Goal: Task Accomplishment & Management: Use online tool/utility

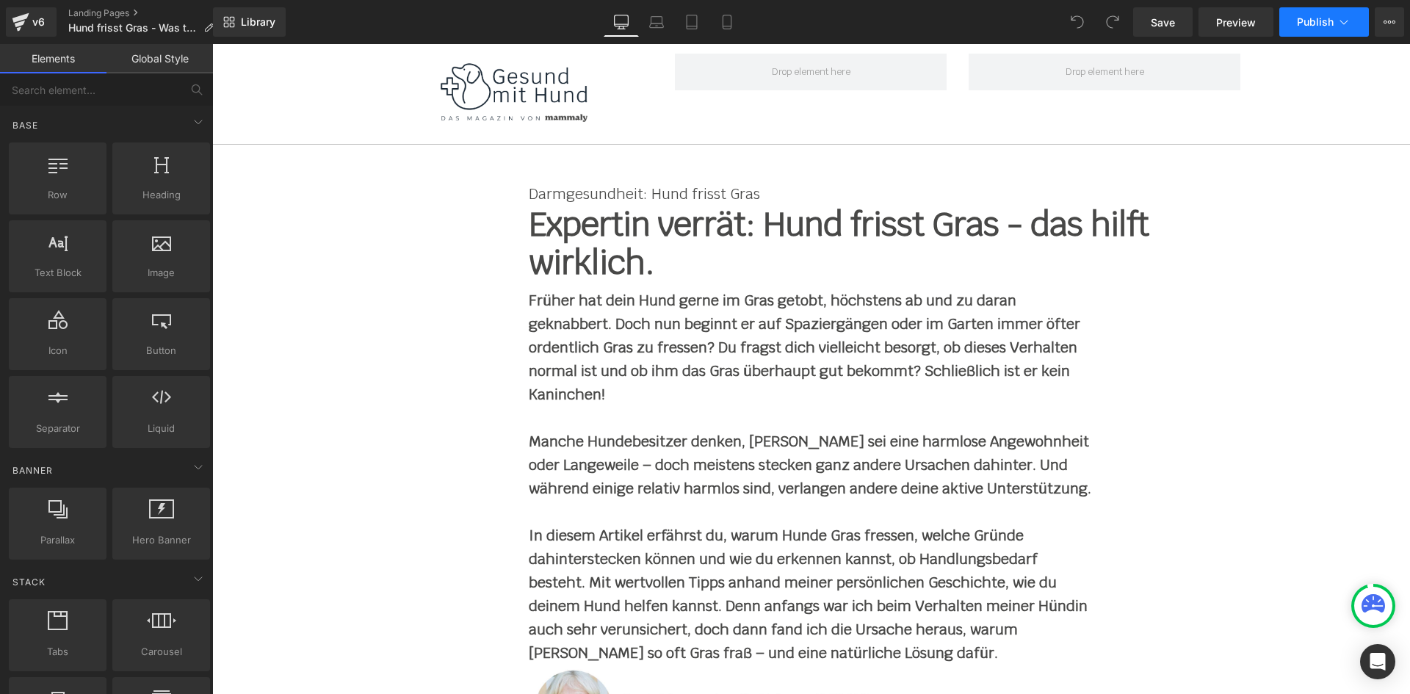
click at [1341, 15] on icon at bounding box center [1344, 22] width 15 height 15
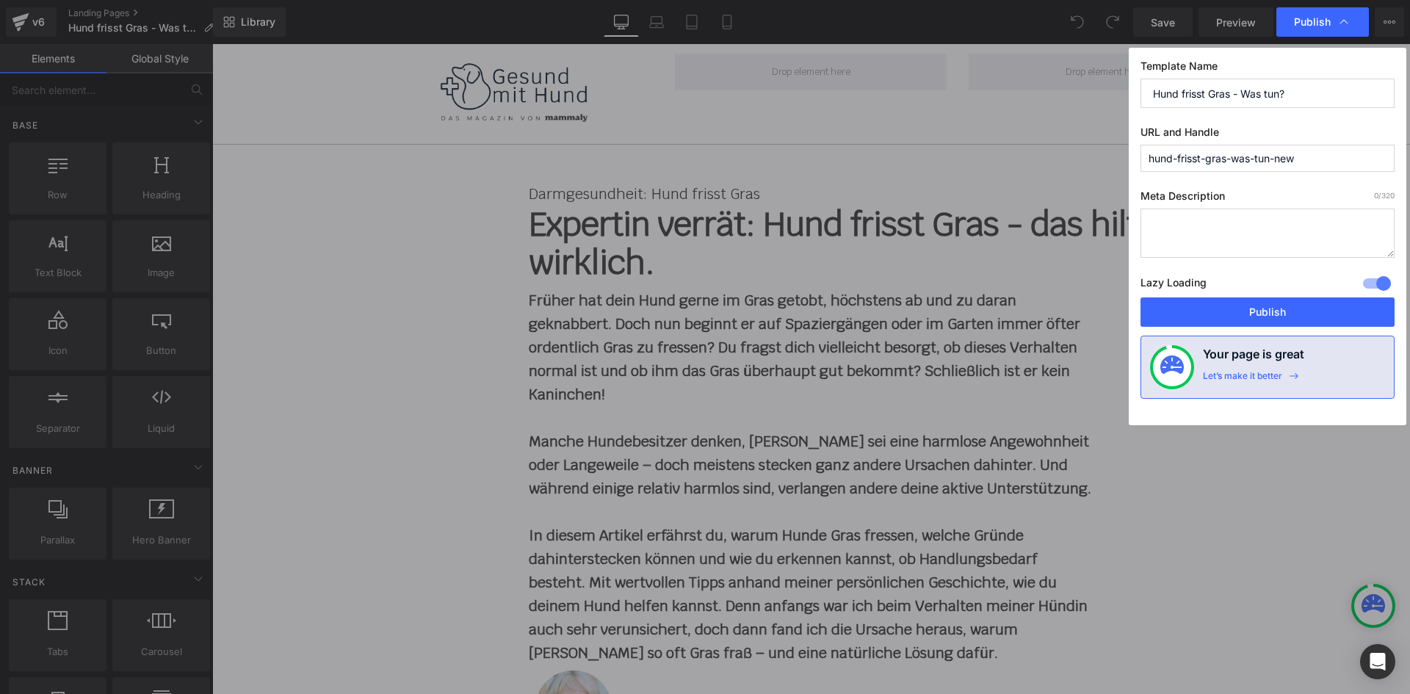
drag, startPoint x: 1148, startPoint y: 159, endPoint x: 1299, endPoint y: 156, distance: 151.3
click at [1299, 156] on input "hund-frisst-gras-was-tun-new" at bounding box center [1268, 158] width 254 height 27
drag, startPoint x: 1305, startPoint y: 156, endPoint x: 1147, endPoint y: 156, distance: 157.9
click at [1147, 156] on input "hund-frisst-gras-was-tun-new" at bounding box center [1268, 158] width 254 height 27
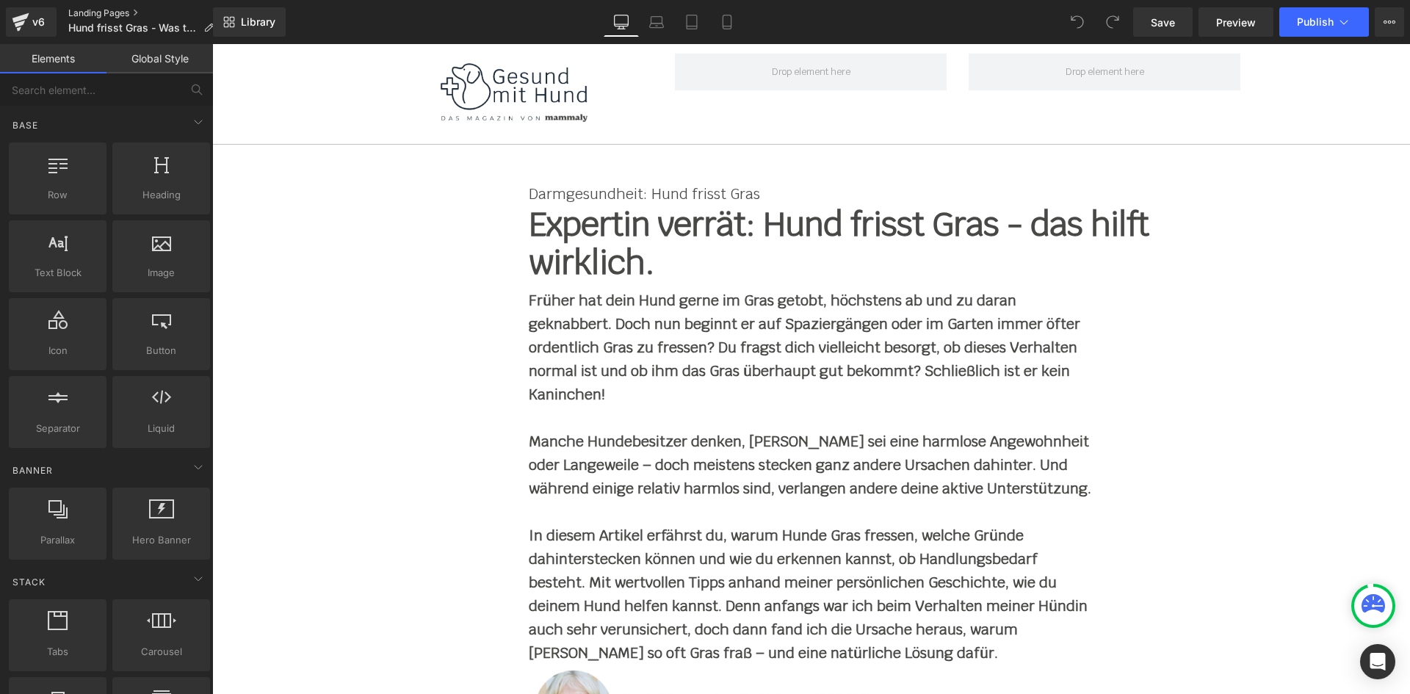
click at [82, 10] on link "Landing Pages" at bounding box center [146, 13] width 157 height 12
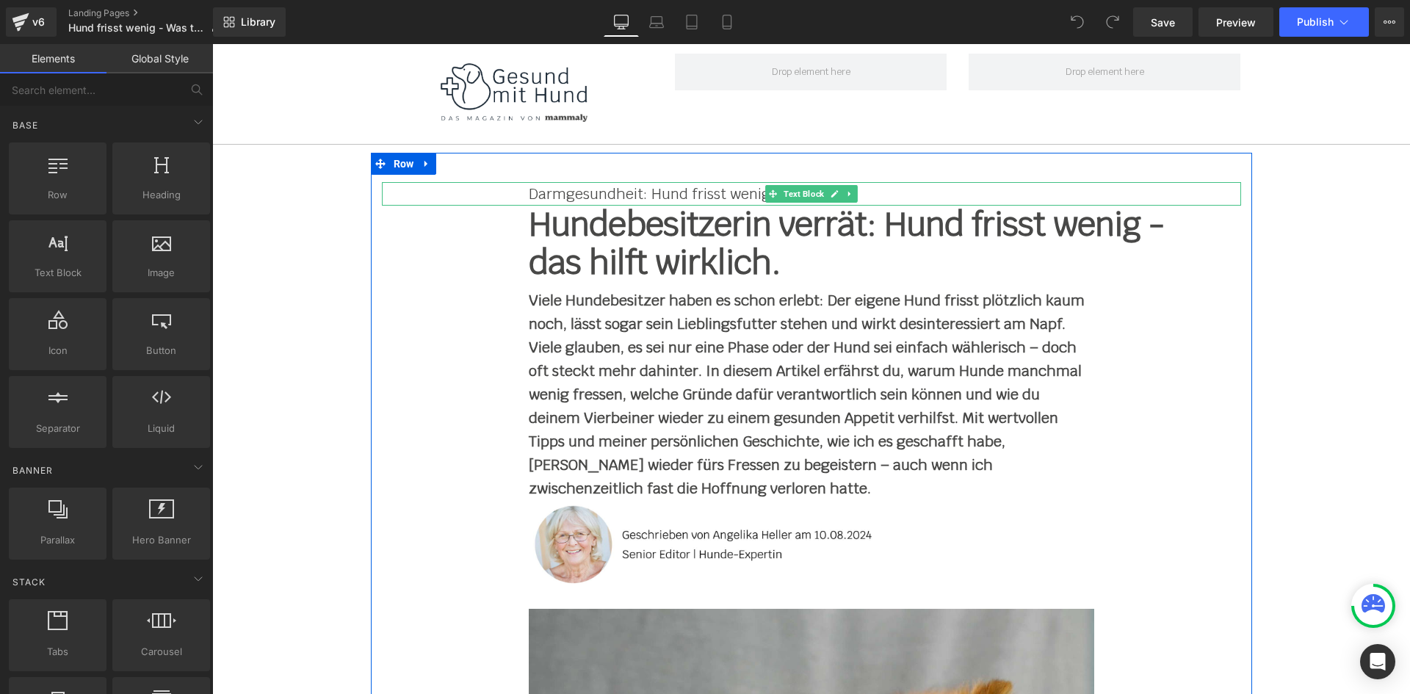
click at [551, 192] on p "Darmgesundheit: Hund frisst wenig" at bounding box center [812, 194] width 566 height 24
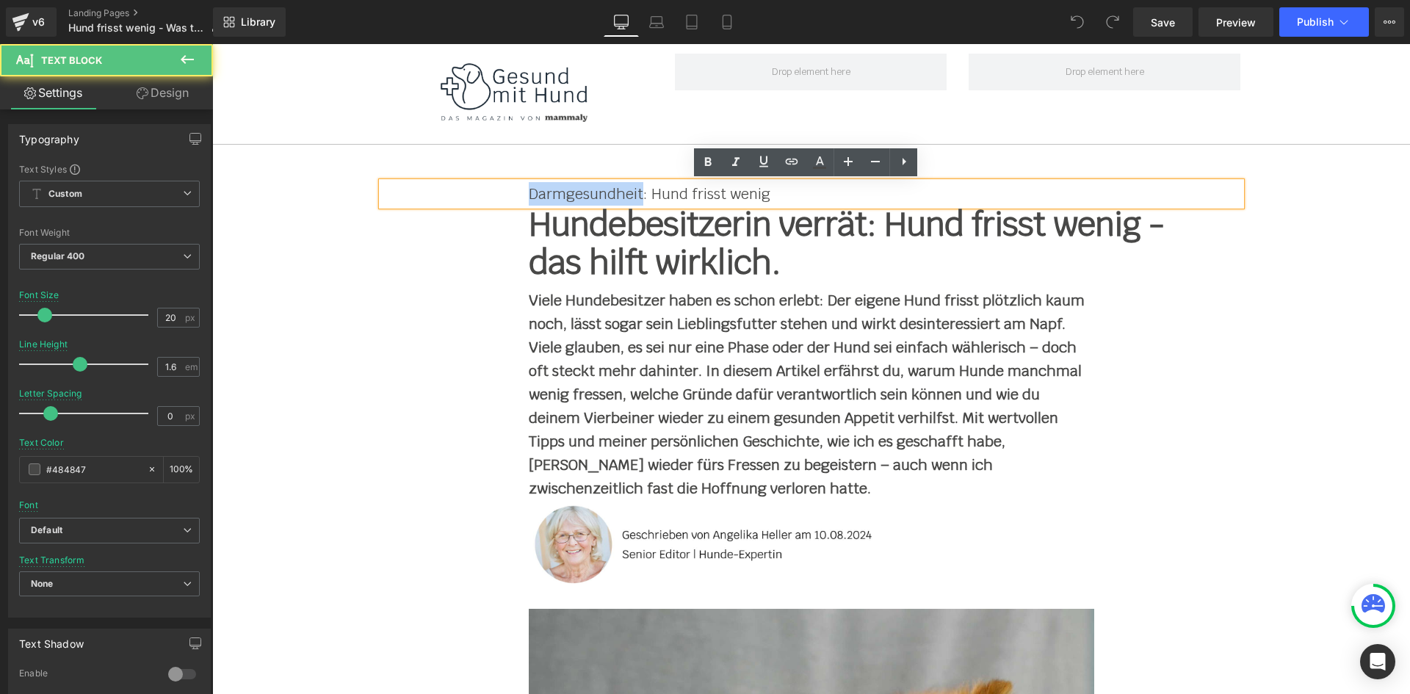
click at [551, 192] on p "Darmgesundheit: Hund frisst wenig" at bounding box center [812, 194] width 566 height 24
click at [581, 245] on h1 "Hundebesitzerin verrät: Hund frisst wenig - das hilft wirklich." at bounding box center [848, 244] width 639 height 76
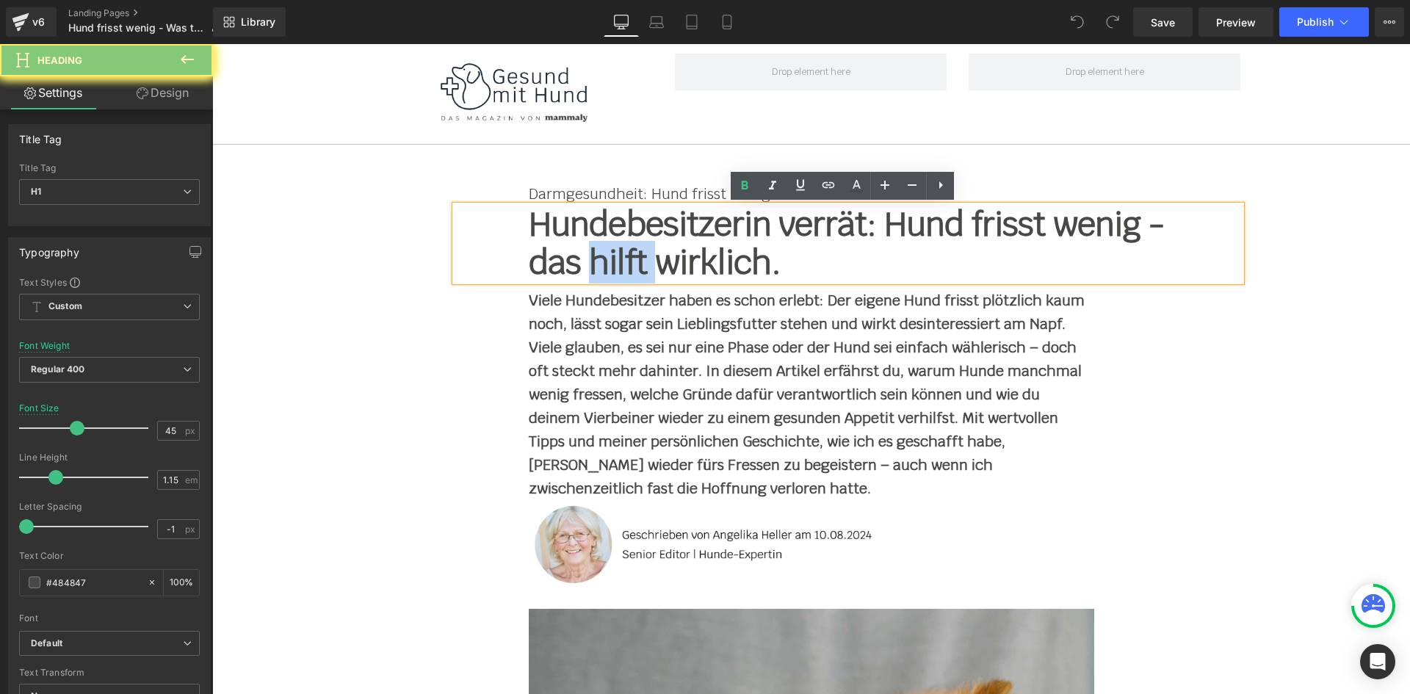
click at [581, 245] on h1 "Hundebesitzerin verrät: Hund frisst wenig - das hilft wirklich." at bounding box center [848, 244] width 639 height 76
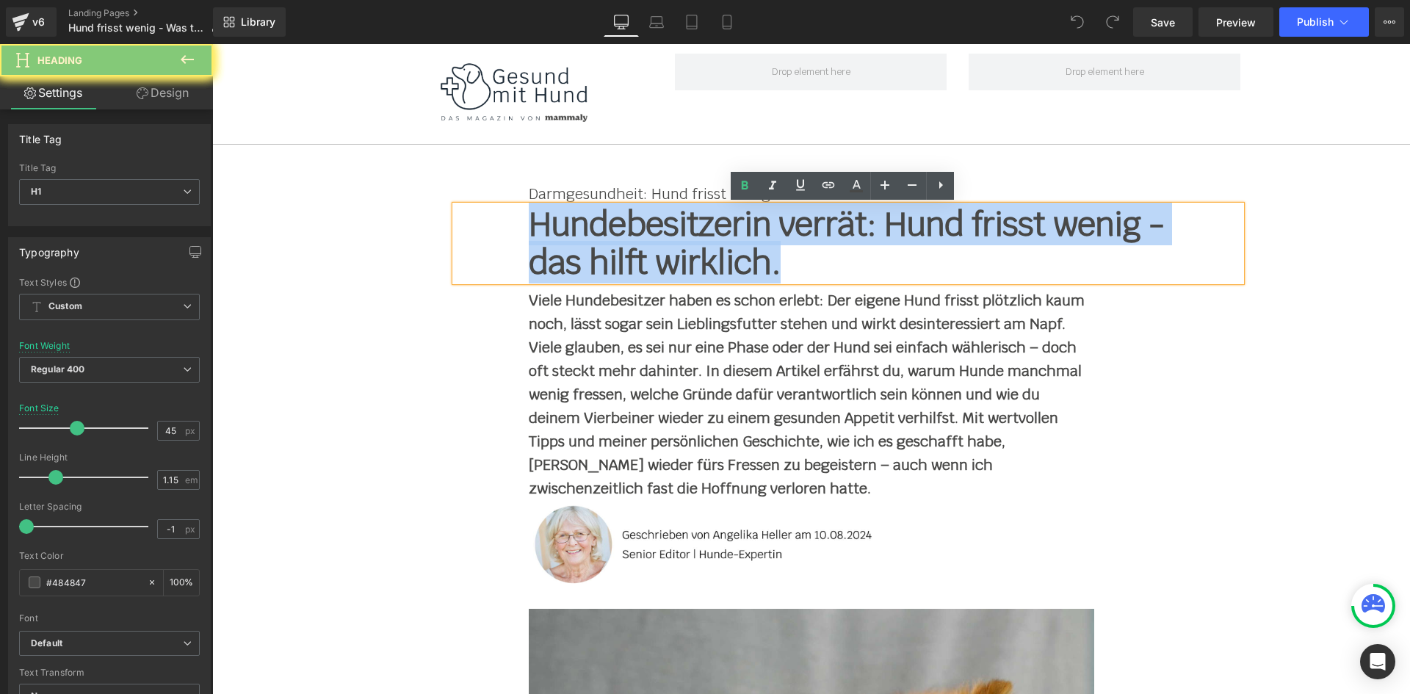
click at [581, 245] on h1 "Hundebesitzerin verrät: Hund frisst wenig - das hilft wirklich." at bounding box center [848, 244] width 639 height 76
click at [601, 247] on h1 "Hundebesitzerin verrät: Hund frisst wenig - das hilft wirklich." at bounding box center [848, 244] width 639 height 76
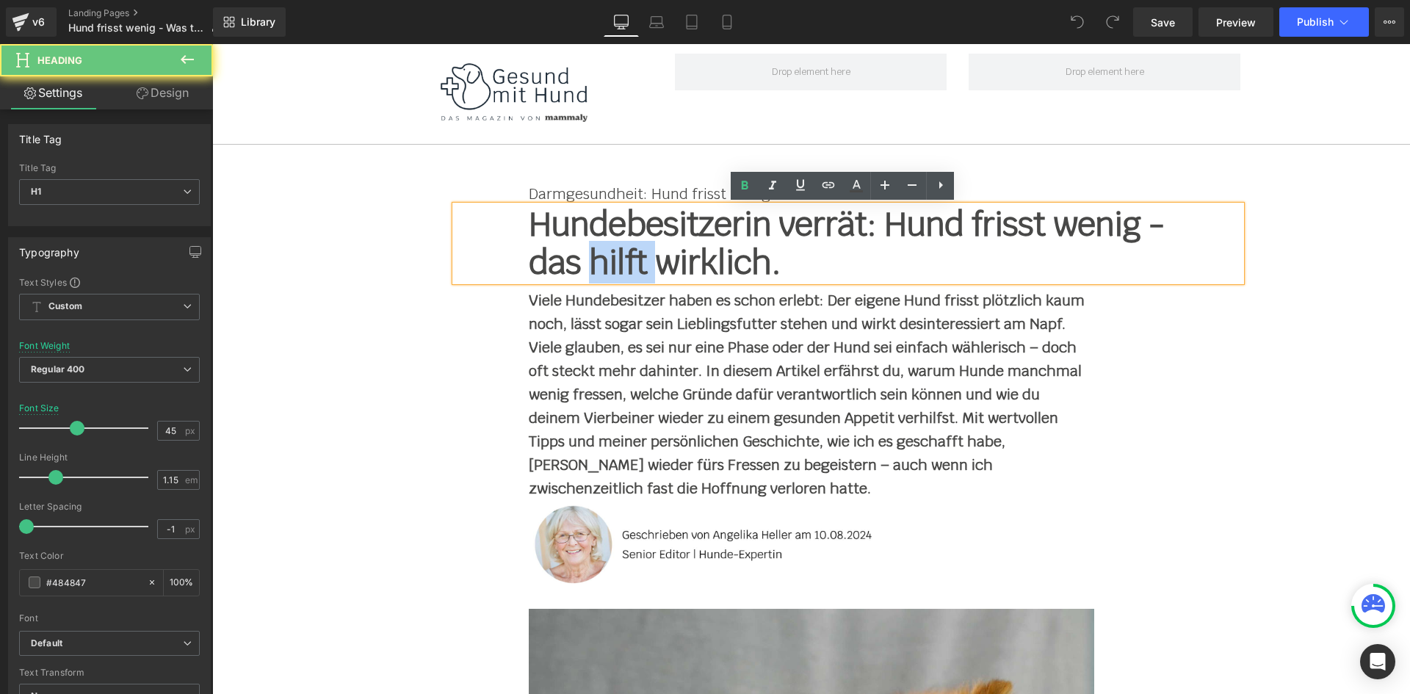
click at [601, 247] on h1 "Hundebesitzerin verrät: Hund frisst wenig - das hilft wirklich." at bounding box center [848, 244] width 639 height 76
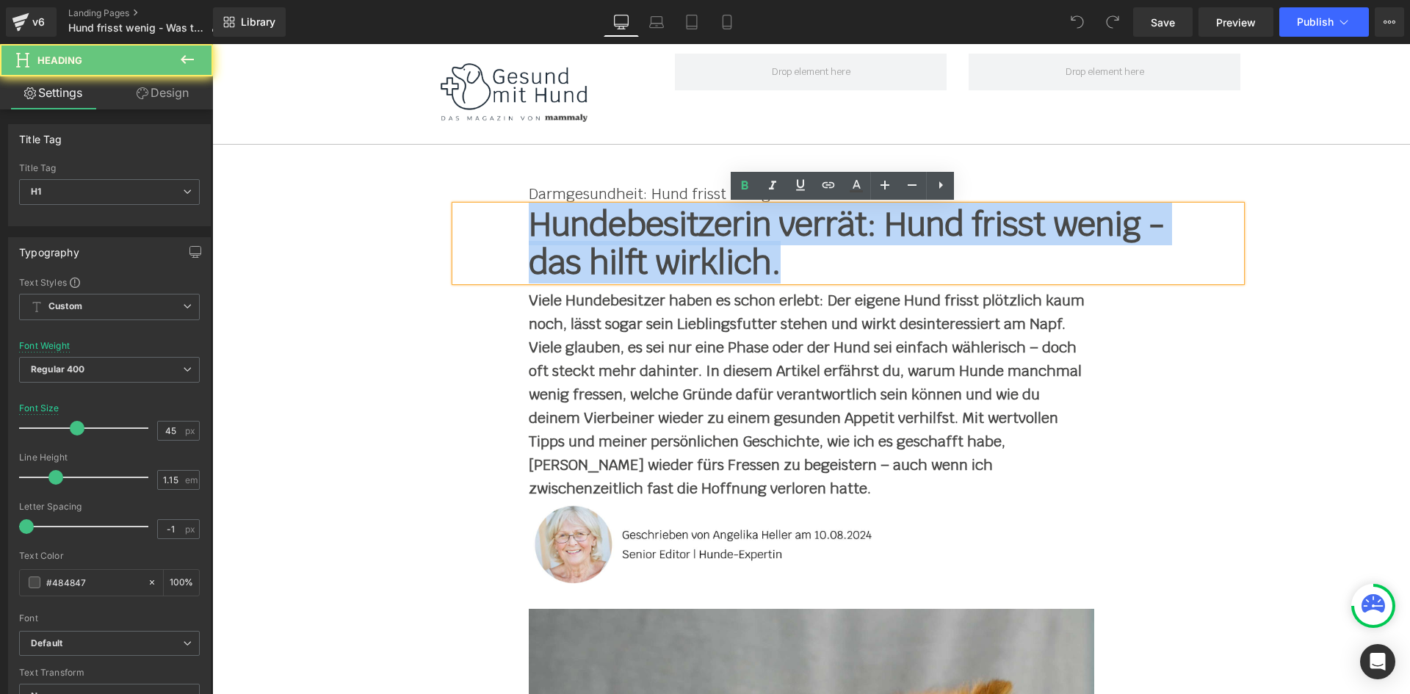
click at [601, 247] on h1 "Hundebesitzerin verrät: Hund frisst wenig - das hilft wirklich." at bounding box center [848, 244] width 639 height 76
click at [655, 263] on h1 "Hundebesitzerin verrät: Hund frisst wenig - das hilft wirklich." at bounding box center [848, 244] width 639 height 76
drag, startPoint x: 776, startPoint y: 262, endPoint x: 533, endPoint y: 206, distance: 248.7
click at [533, 206] on h1 "Hundebesitzerin verrät: Hund frisst wenig - das hilft wirklich." at bounding box center [848, 244] width 639 height 76
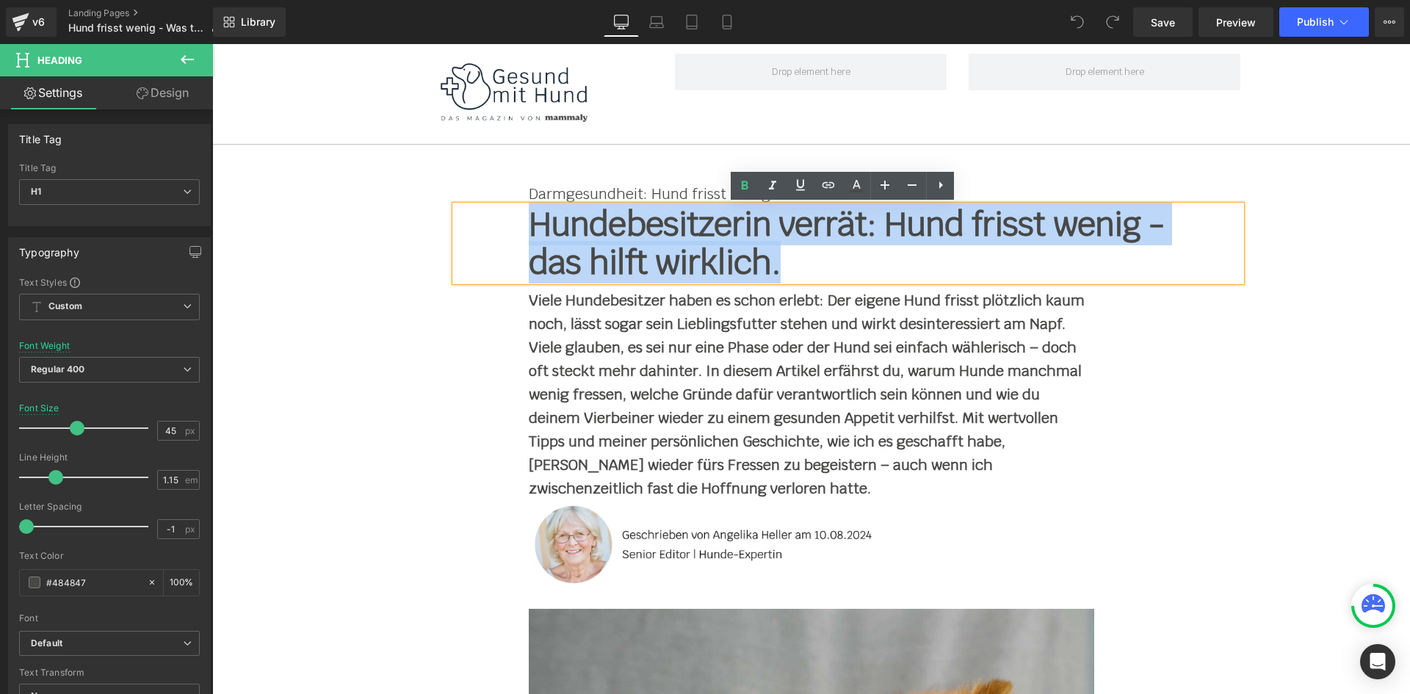
click at [549, 322] on strong "Viele Hundebesitzer haben es schon erlebt: Der eigene Hund frisst plötzlich kau…" at bounding box center [807, 394] width 556 height 207
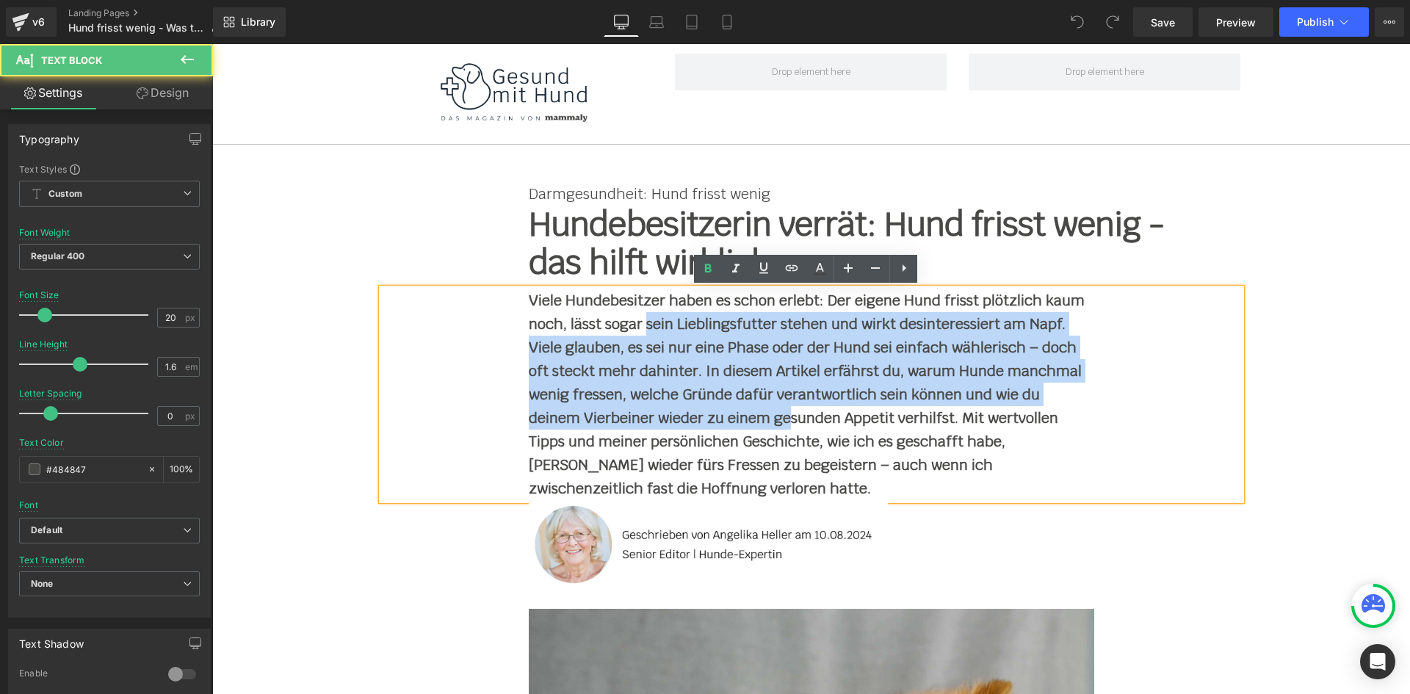
drag, startPoint x: 790, startPoint y: 411, endPoint x: 647, endPoint y: 353, distance: 154.5
click at [643, 335] on p "Viele Hundebesitzer haben es schon erlebt: Der eigene Hund frisst plötzlich kau…" at bounding box center [812, 395] width 566 height 212
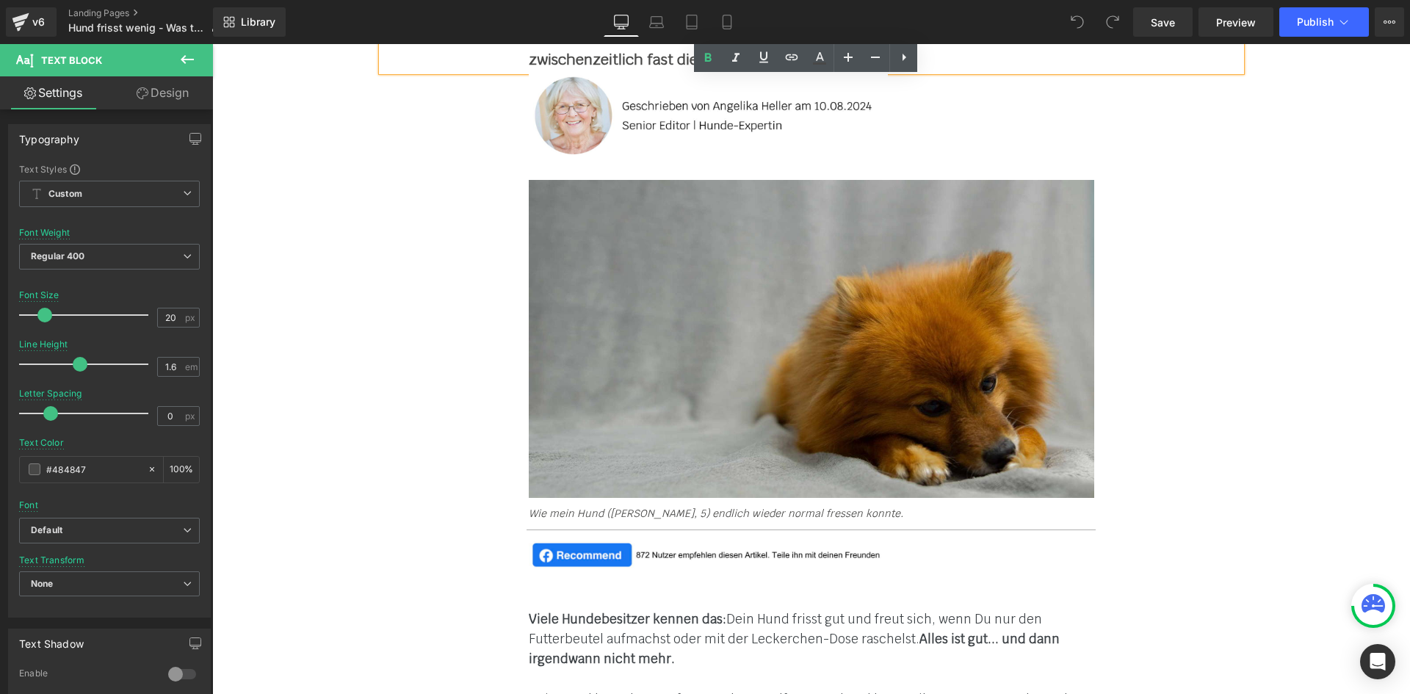
scroll to position [661, 0]
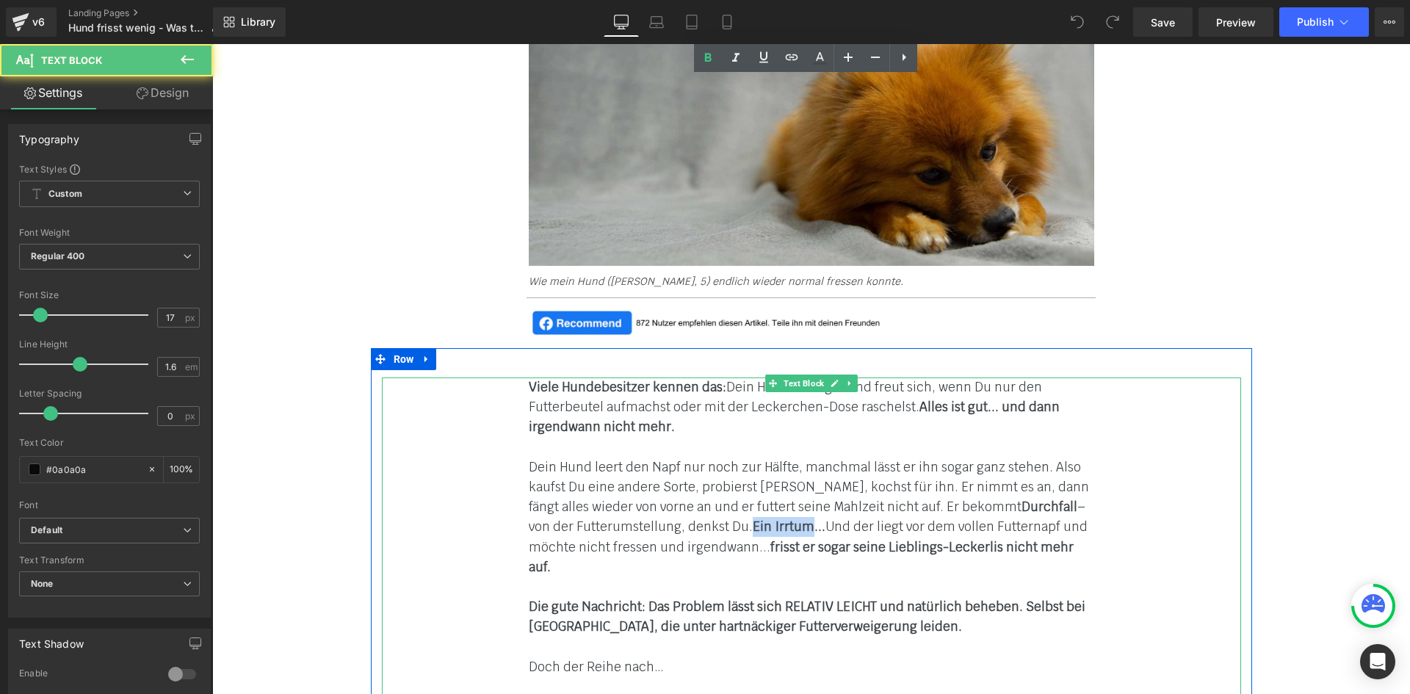
drag, startPoint x: 698, startPoint y: 525, endPoint x: 754, endPoint y: 526, distance: 56.6
click at [754, 526] on strong "Ein Irrtum..." at bounding box center [789, 527] width 73 height 16
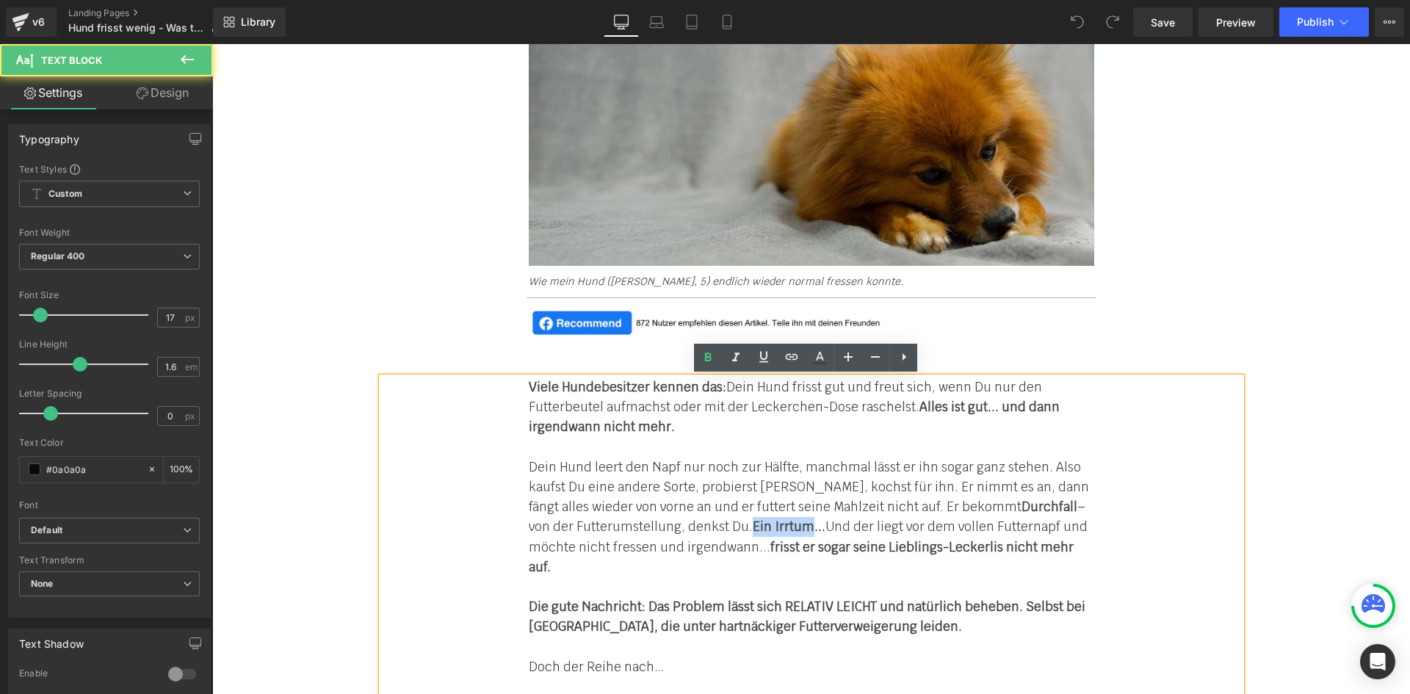
click at [754, 526] on strong "Ein Irrtum..." at bounding box center [789, 527] width 73 height 16
drag, startPoint x: 699, startPoint y: 523, endPoint x: 751, endPoint y: 525, distance: 52.2
click at [753, 525] on strong "Ein Irrtum..." at bounding box center [789, 527] width 73 height 16
drag, startPoint x: 681, startPoint y: 433, endPoint x: 908, endPoint y: 411, distance: 228.0
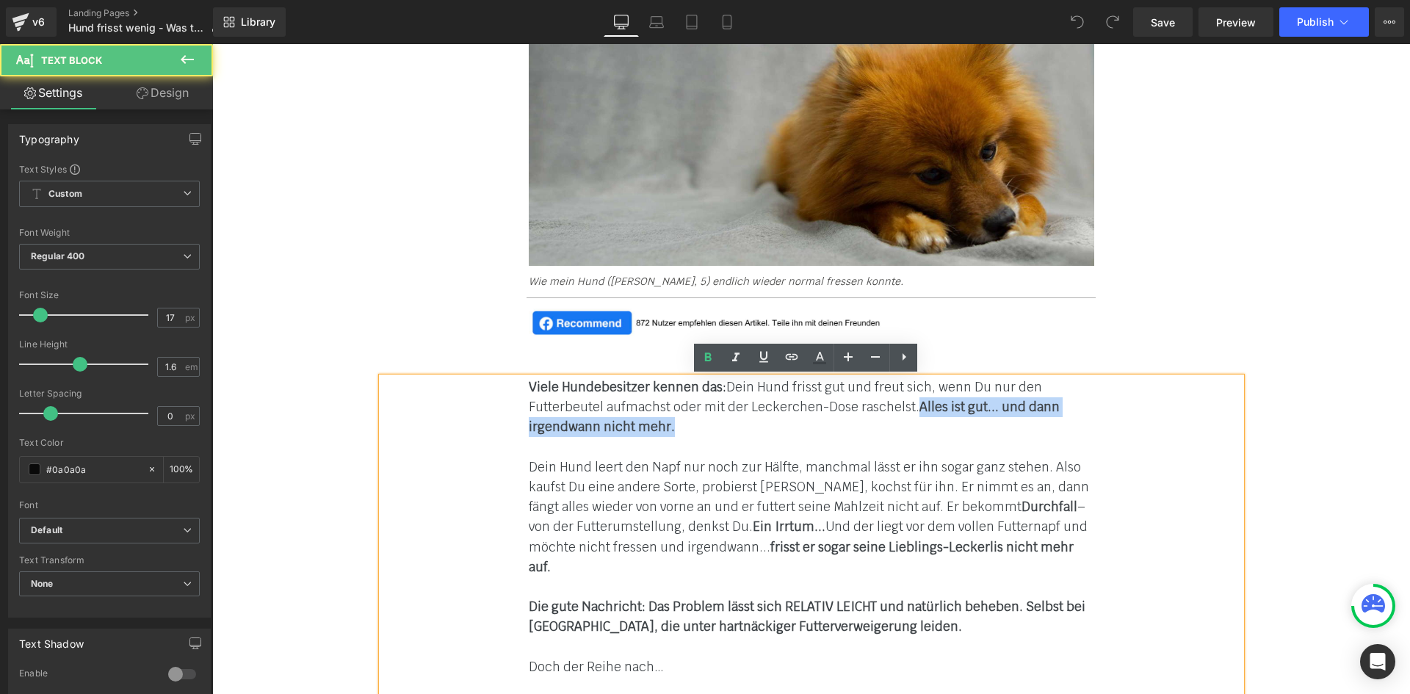
click at [908, 411] on p "Viele Hundebesitzer kennen das: Dein Hund frisst gut und freut sich, wenn Du nu…" at bounding box center [812, 408] width 566 height 60
click at [928, 436] on p "Viele Hundebesitzer kennen das: Dein Hund frisst gut und freut sich, wenn Du nu…" at bounding box center [812, 408] width 566 height 60
drag, startPoint x: 922, startPoint y: 425, endPoint x: 906, endPoint y: 406, distance: 24.0
click at [906, 406] on p "Viele Hundebesitzer kennen das: Dein Hund frisst gut und freut sich, wenn Du nu…" at bounding box center [812, 408] width 566 height 60
click at [917, 427] on p "Viele Hundebesitzer kennen das: Dein Hund frisst gut und freut sich, wenn Du nu…" at bounding box center [812, 408] width 566 height 60
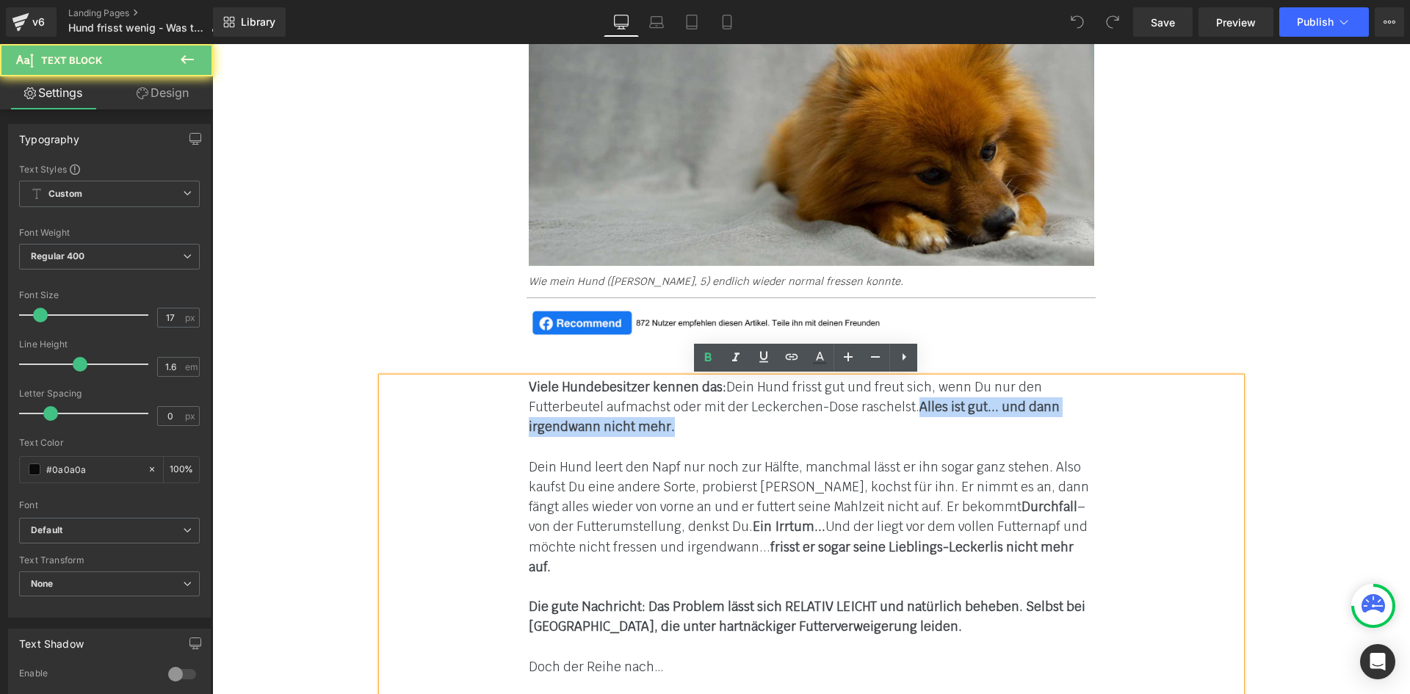
click at [908, 402] on p "Viele Hundebesitzer kennen das: Dein Hund frisst gut und freut sich, wenn Du nu…" at bounding box center [812, 408] width 566 height 60
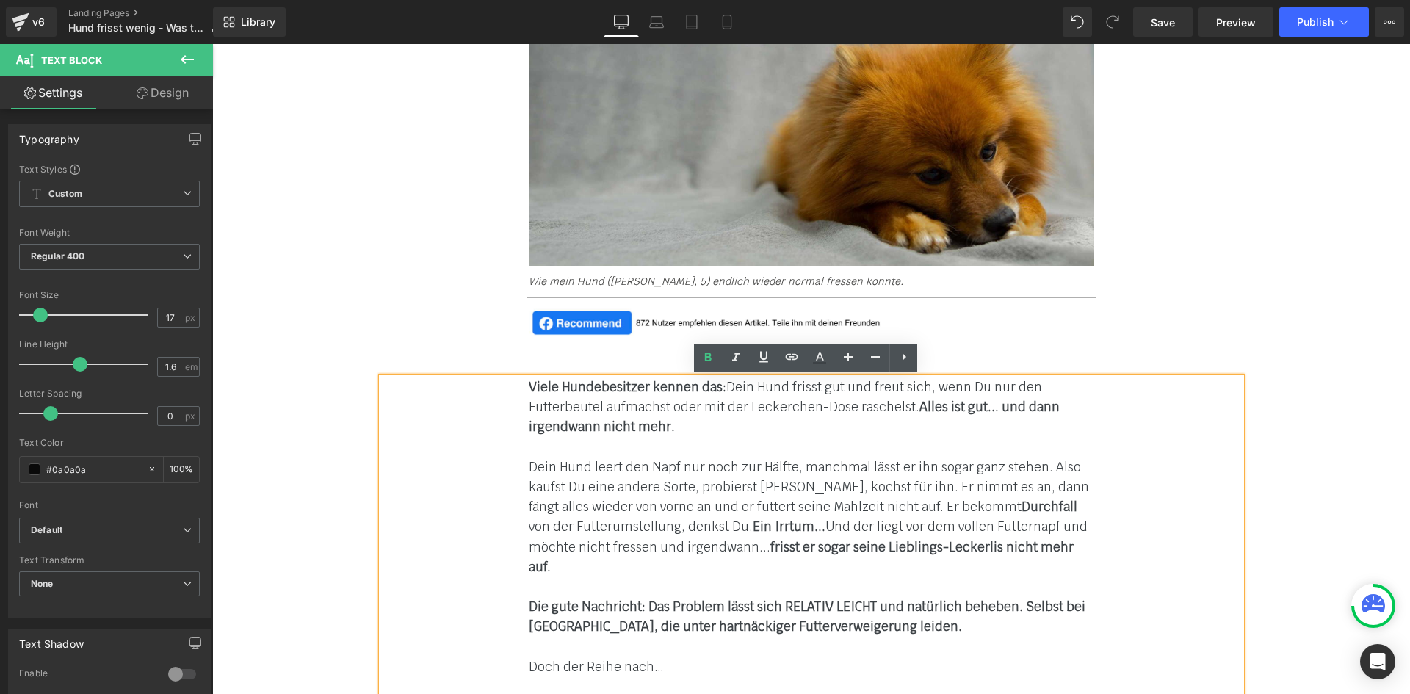
click at [748, 512] on font "Dein Hund leert den Napf nur noch zur Hälfte, manchmal lässt er ihn sogar ganz …" at bounding box center [809, 517] width 560 height 116
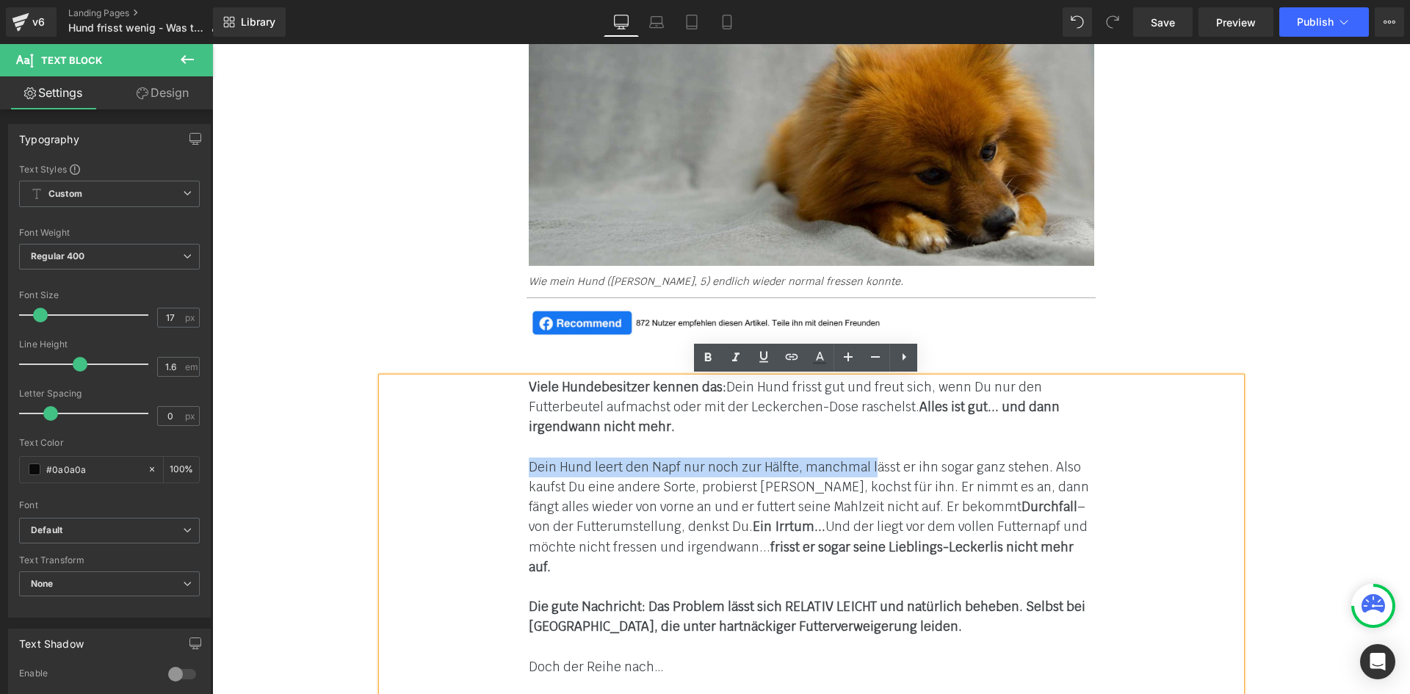
drag, startPoint x: 522, startPoint y: 467, endPoint x: 862, endPoint y: 462, distance: 340.9
click at [781, 466] on font "Dein Hund leert den Napf nur noch zur Hälfte, manchmal lässt er ihn sogar ganz …" at bounding box center [809, 517] width 560 height 116
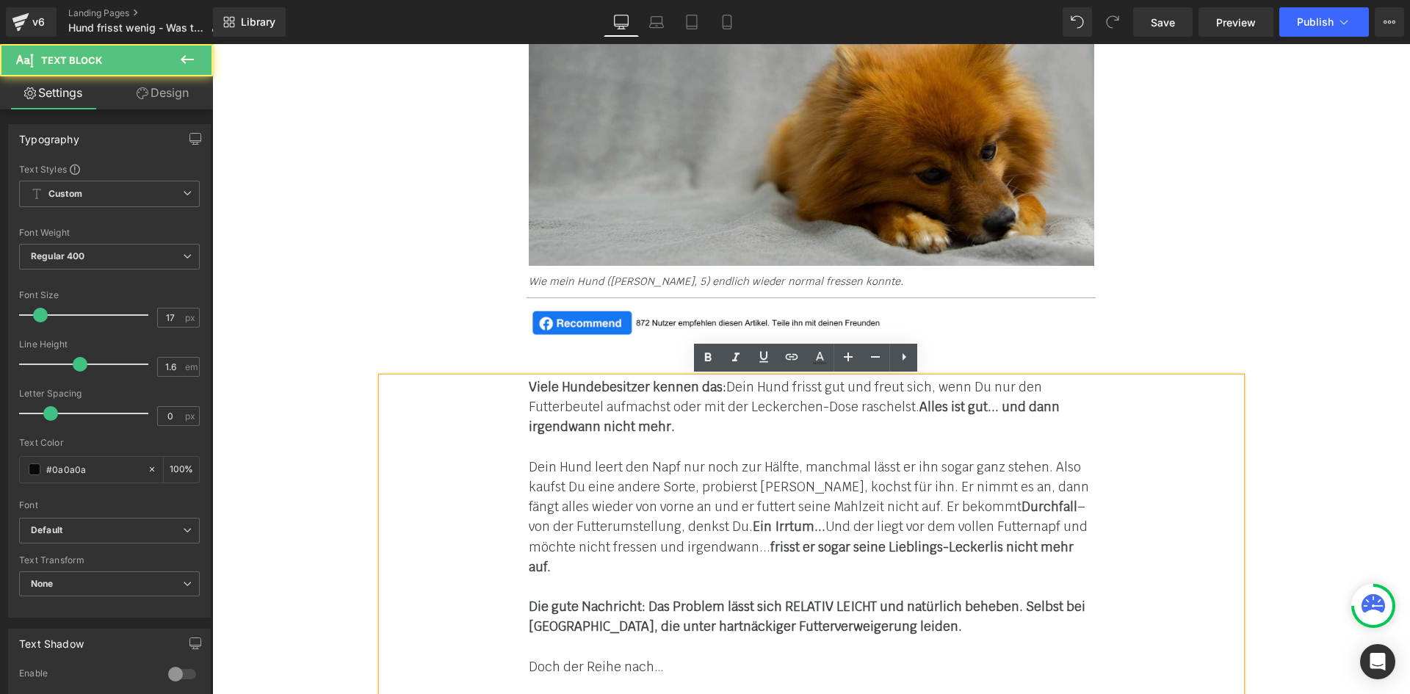
click at [677, 495] on font "Dein Hund leert den Napf nur noch zur Hälfte, manchmal lässt er ihn sogar ganz …" at bounding box center [809, 517] width 560 height 116
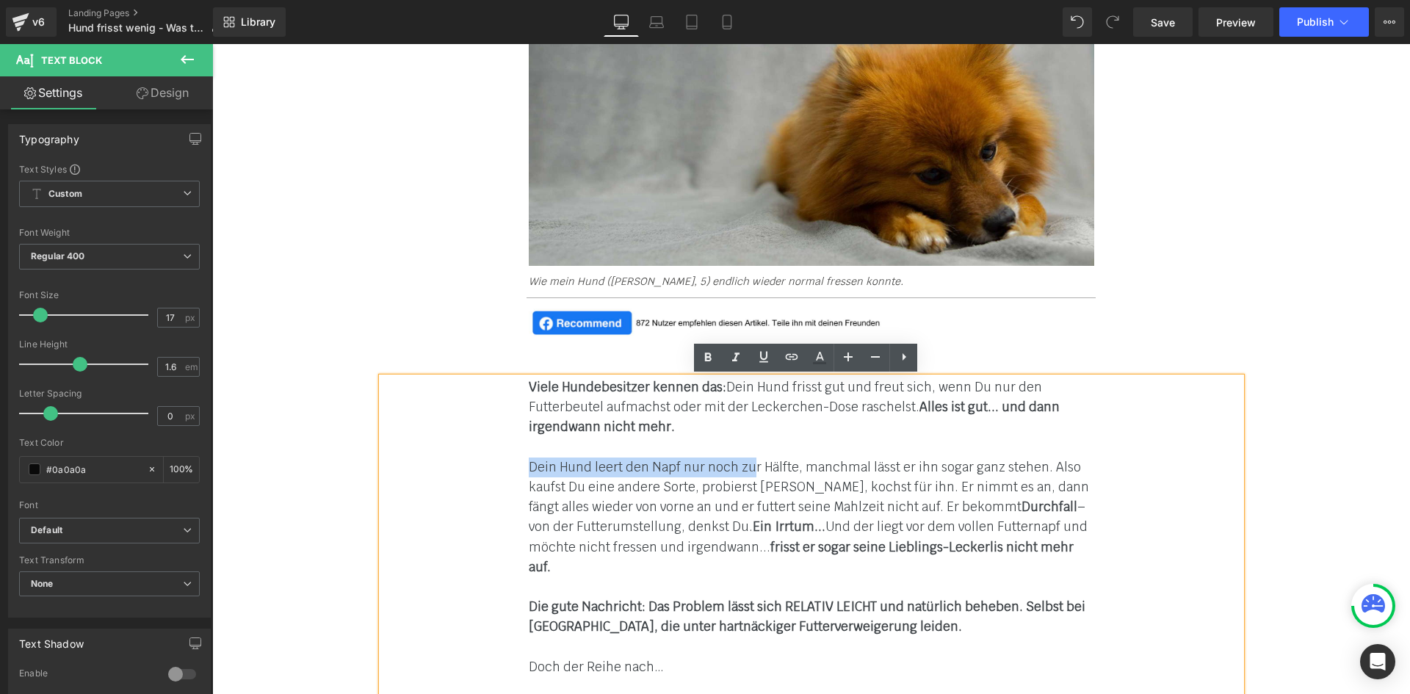
drag, startPoint x: 743, startPoint y: 466, endPoint x: 517, endPoint y: 459, distance: 226.3
click at [701, 469] on font "Dein Hund leert den Napf nur noch zur Hälfte, manchmal lässt er ihn sogar ganz …" at bounding box center [809, 517] width 560 height 116
drag, startPoint x: 748, startPoint y: 469, endPoint x: 524, endPoint y: 461, distance: 224.2
click at [529, 461] on font "Dein Hund leert den Napf nur noch zur Hälfte, manchmal lässt er ihn sogar ganz …" at bounding box center [809, 517] width 560 height 116
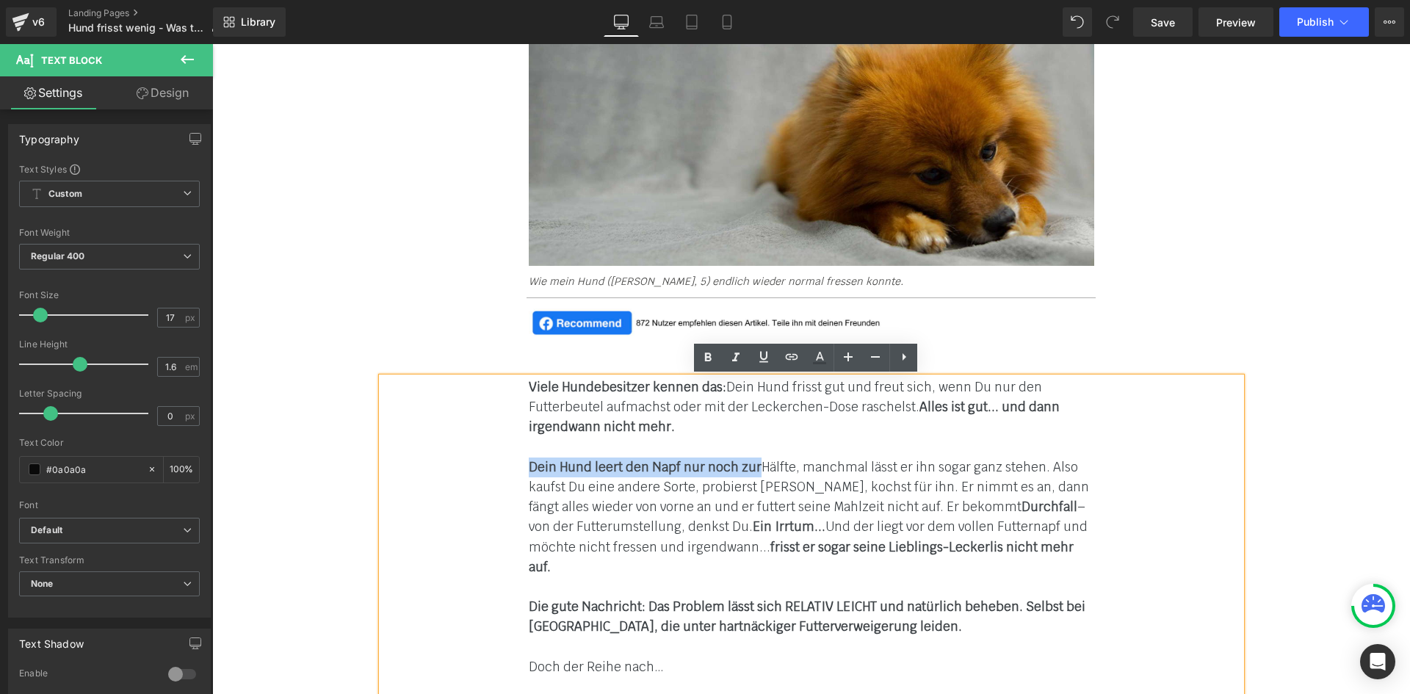
click at [749, 463] on font "Dein Hund leert den Napf nur noch zur Hälfte, manchmal lässt er ihn sogar ganz …" at bounding box center [809, 517] width 560 height 116
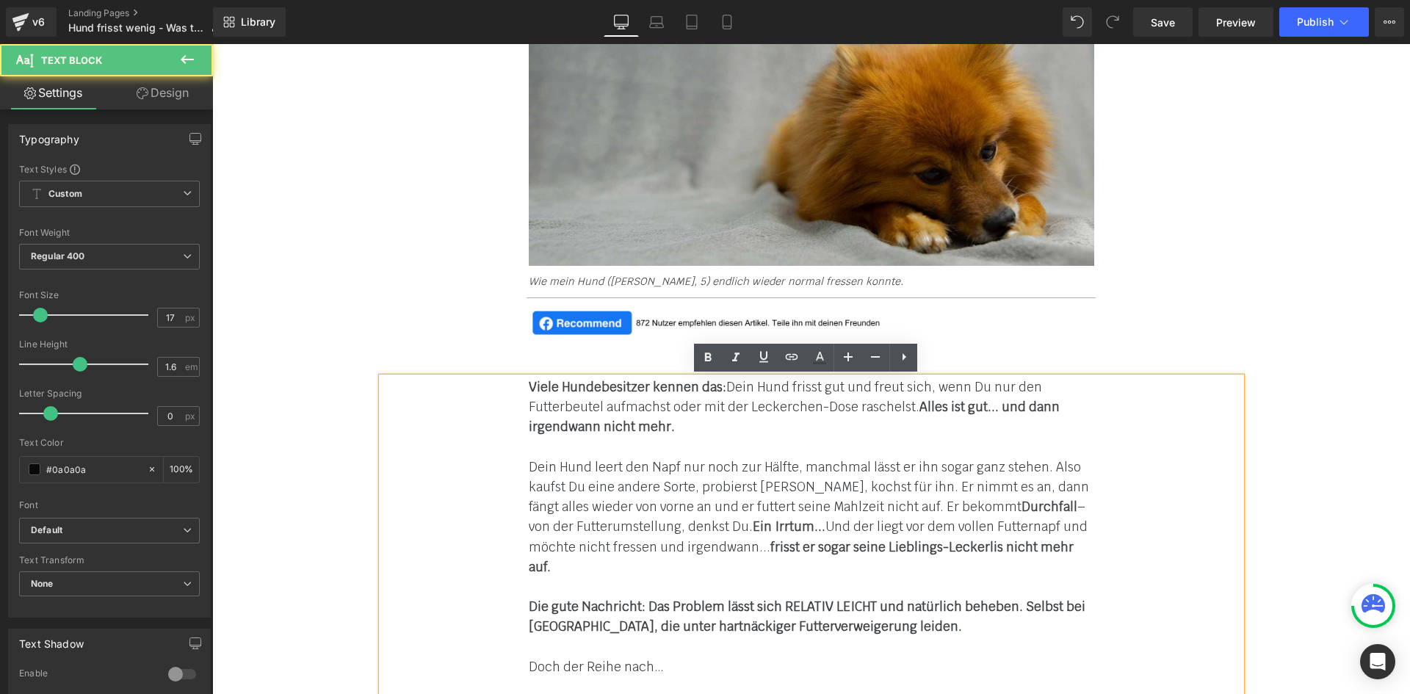
click at [802, 465] on font "Dein Hund leert den Napf nur noch zur Hälfte, manchmal lässt er ihn sogar ganz …" at bounding box center [809, 517] width 560 height 116
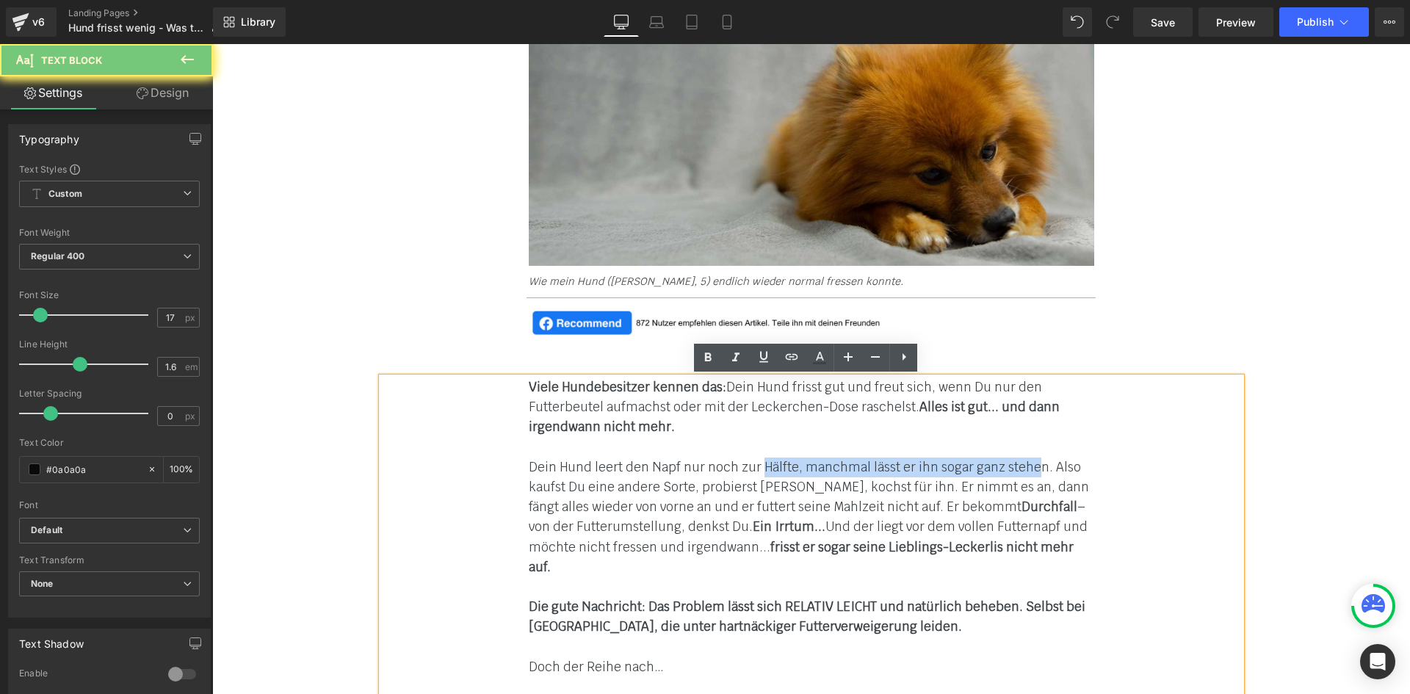
drag, startPoint x: 776, startPoint y: 463, endPoint x: 1030, endPoint y: 477, distance: 254.5
click at [1028, 477] on p "Dein Hund leert den Napf nur noch zur Hälfte, manchmal lässt er ihn sogar ganz …" at bounding box center [812, 518] width 566 height 120
drag, startPoint x: 1024, startPoint y: 463, endPoint x: 753, endPoint y: 460, distance: 271.1
click at [762, 460] on strong "Hälfte, manchmal lässt er ihn sogar ganz stehe" at bounding box center [900, 467] width 277 height 16
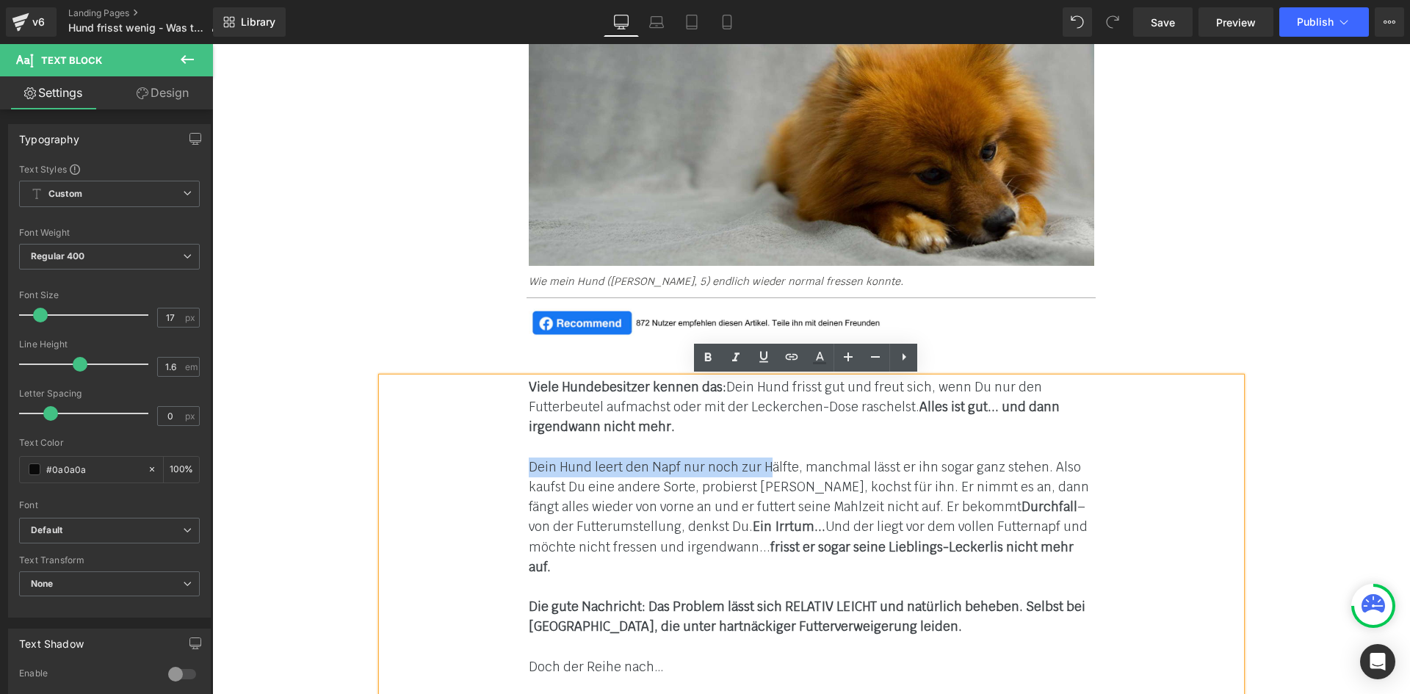
click at [760, 468] on font "Dein Hund leert den Napf nur noch zur Hälfte, manchmal lässt er ihn sogar ganz …" at bounding box center [809, 517] width 560 height 116
click at [758, 467] on strong "Dein Hund leert den Napf nur noch zur H" at bounding box center [651, 467] width 244 height 16
click at [751, 468] on u "Dein Hund leert den Napf nur noch zur H" at bounding box center [651, 467] width 244 height 16
click at [762, 470] on font "Dein Hund leert den Napf nur noch zur H älfte, manchmal lässt er ihn sogar ganz…" at bounding box center [809, 517] width 560 height 116
click at [821, 494] on font "Dein Hund leert den Napf nur noch zur H älfte, manchmal lässt er ihn sogar ganz…" at bounding box center [809, 517] width 560 height 116
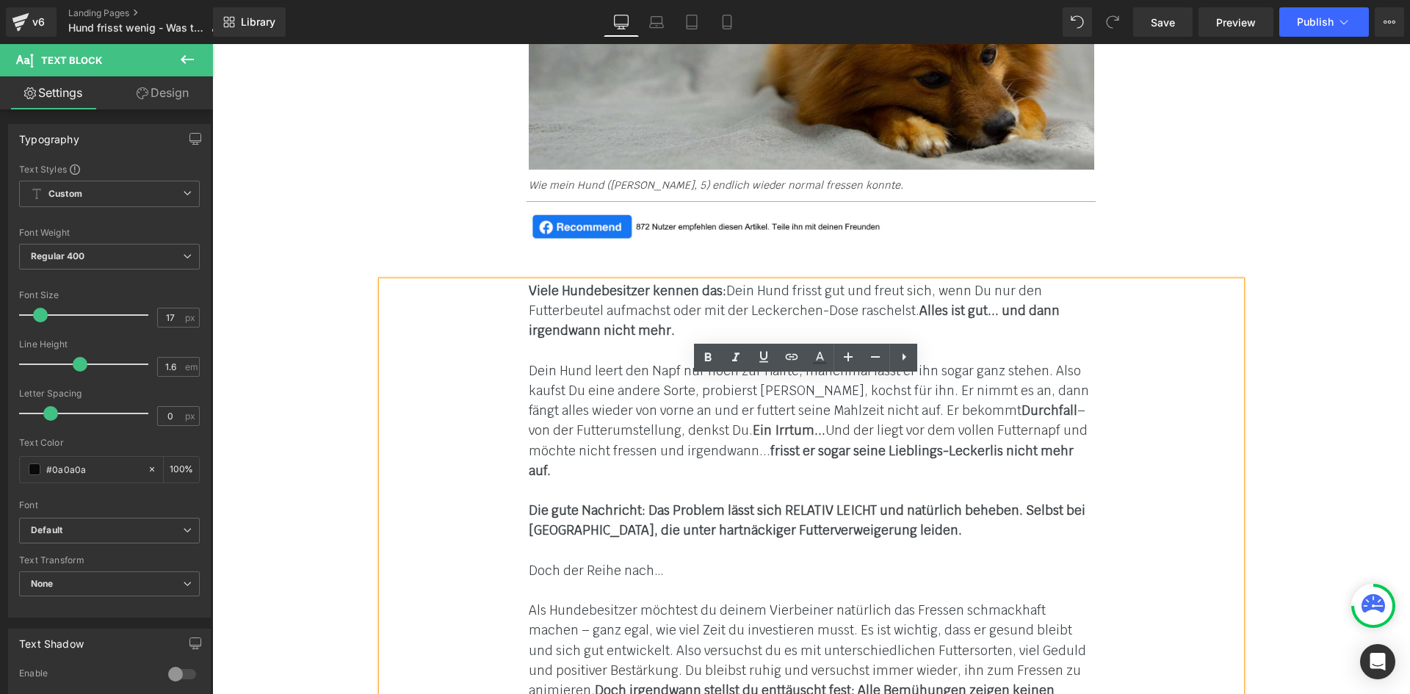
scroll to position [808, 0]
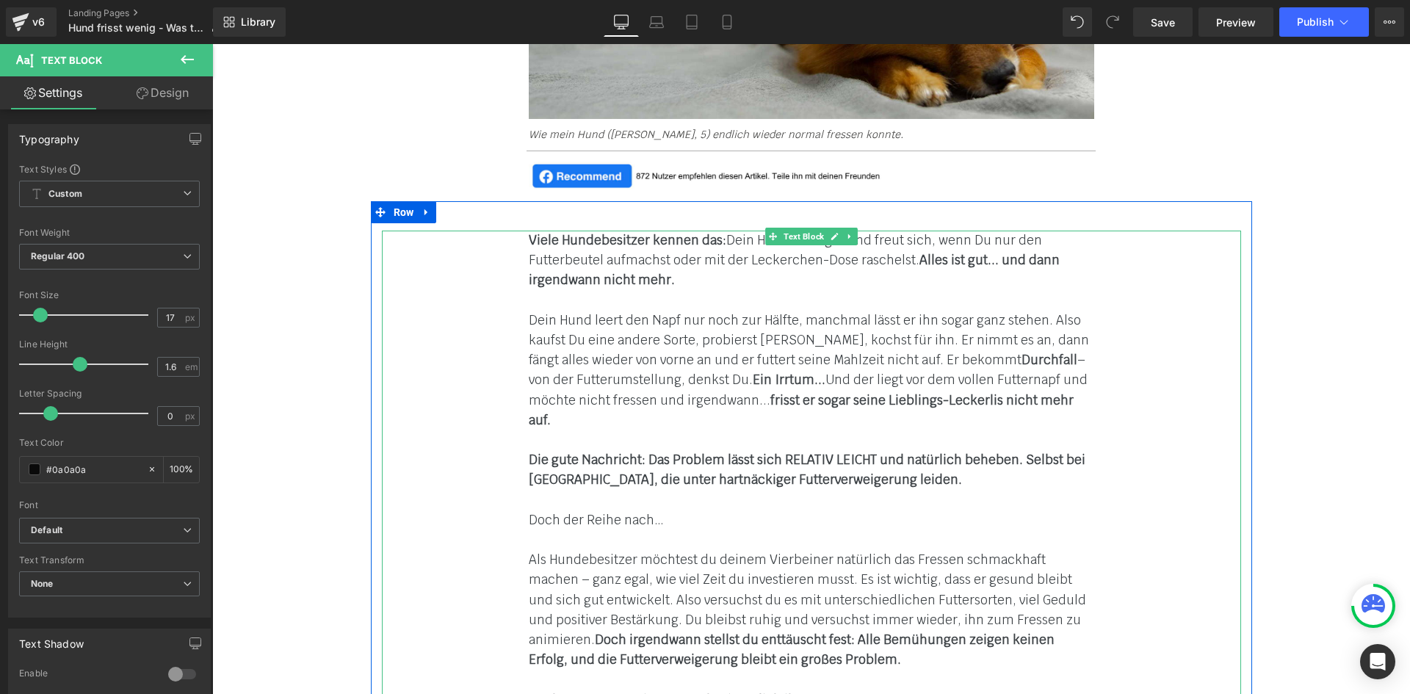
click at [547, 291] on p at bounding box center [812, 301] width 566 height 20
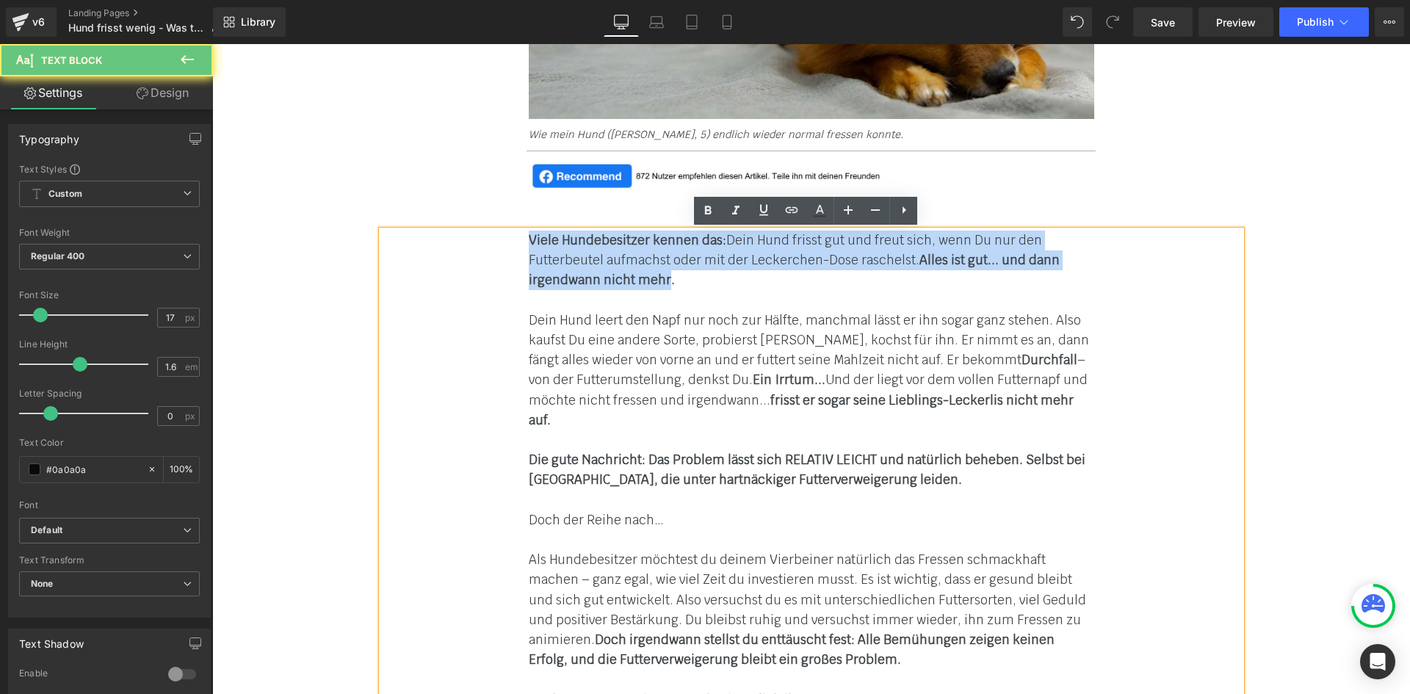
drag, startPoint x: 542, startPoint y: 248, endPoint x: 663, endPoint y: 273, distance: 122.9
click at [663, 273] on div "Viele Hundebesitzer kennen das: Dein Hund frisst gut und freut sich, wenn Du nu…" at bounding box center [811, 590] width 859 height 719
click at [663, 273] on strong "Alles ist gut... und dann irgendwann nicht mehr." at bounding box center [794, 270] width 531 height 36
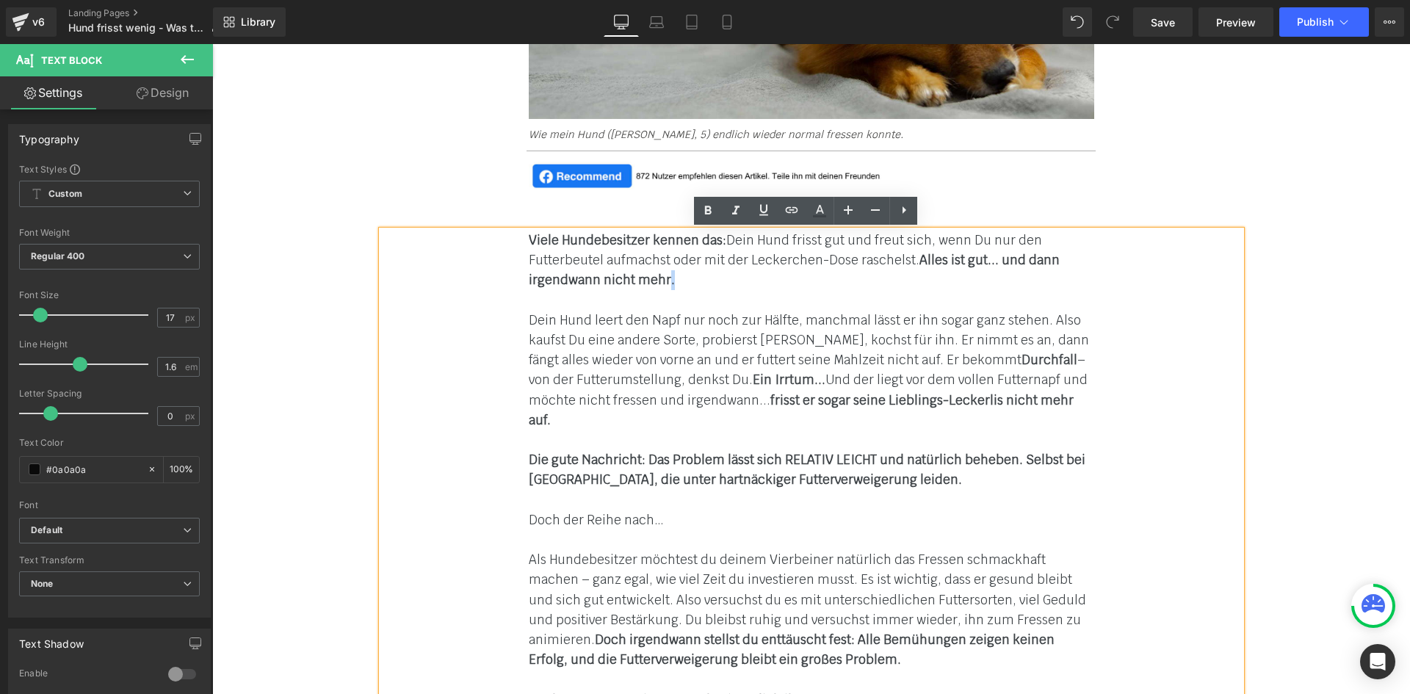
drag, startPoint x: 663, startPoint y: 281, endPoint x: 845, endPoint y: 275, distance: 183.0
click at [821, 280] on p "Viele Hundebesitzer kennen das: Dein Hund frisst gut und freut sich, wenn Du nu…" at bounding box center [812, 261] width 566 height 60
click at [861, 292] on p at bounding box center [812, 301] width 566 height 20
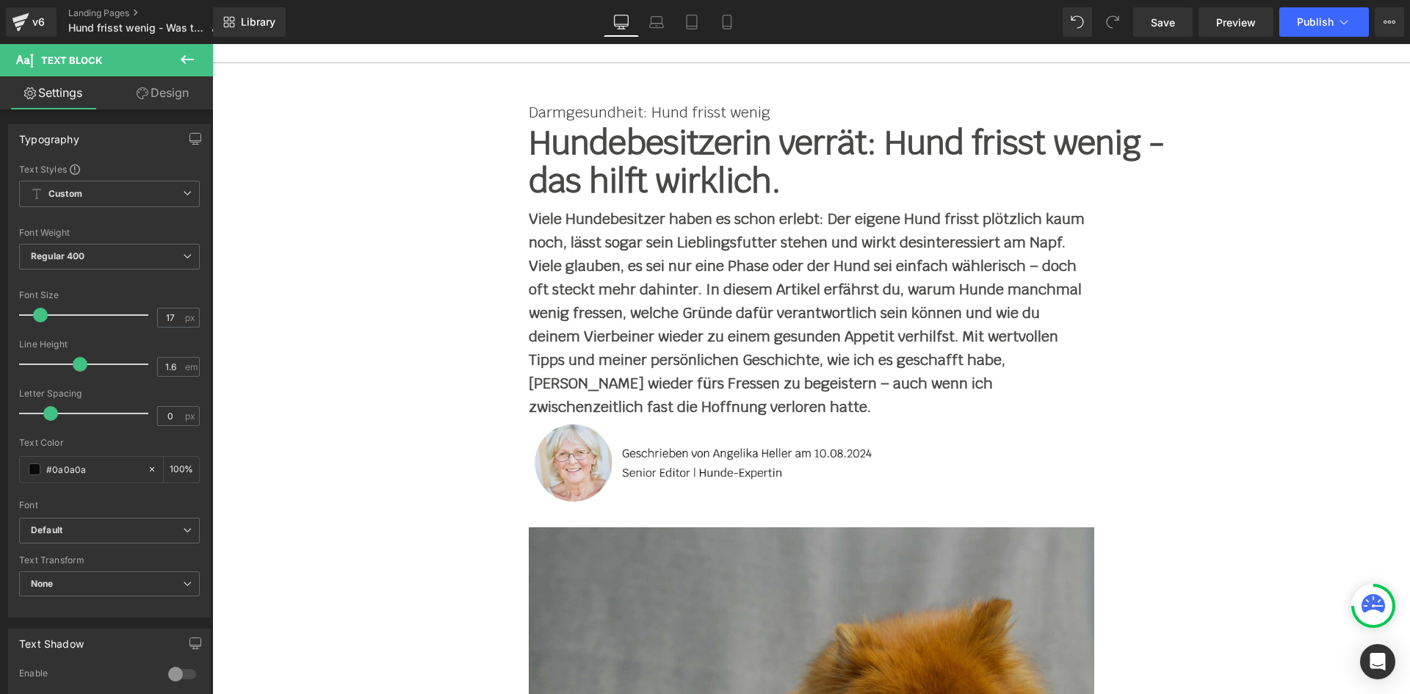
scroll to position [73, 0]
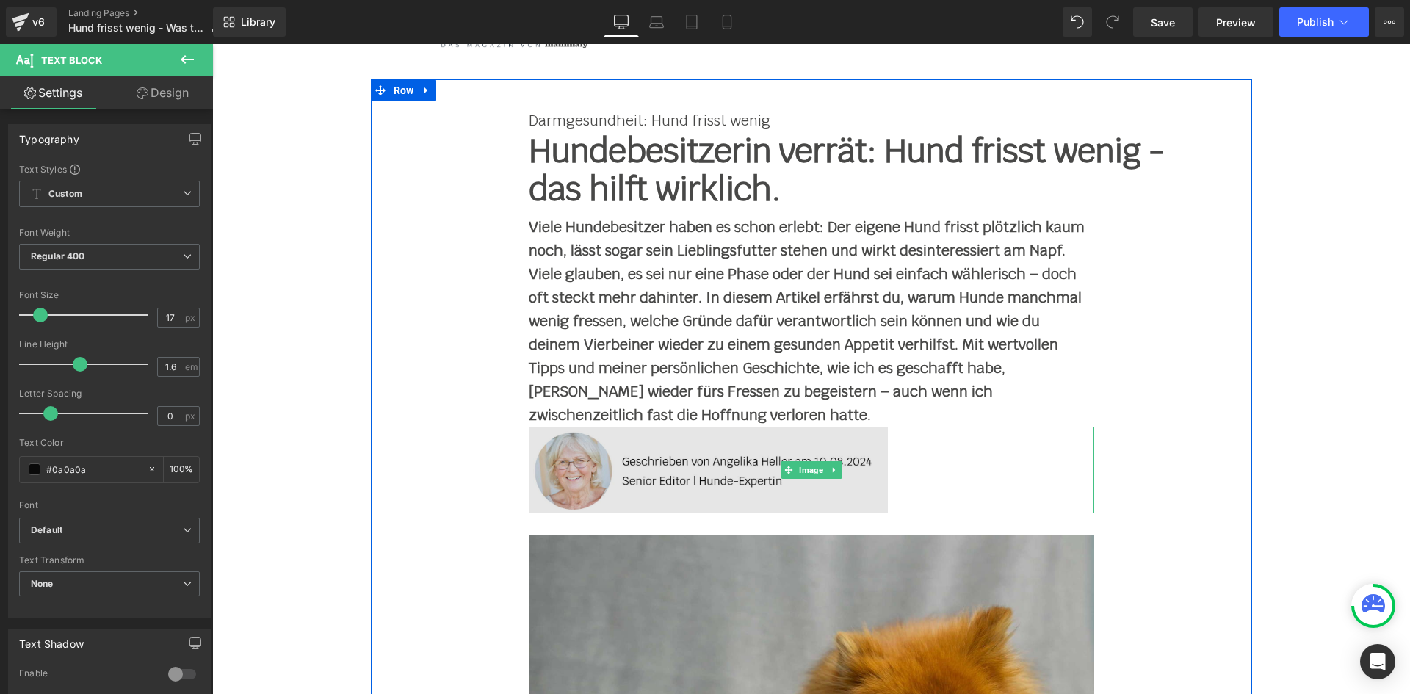
click at [661, 460] on img at bounding box center [812, 470] width 566 height 87
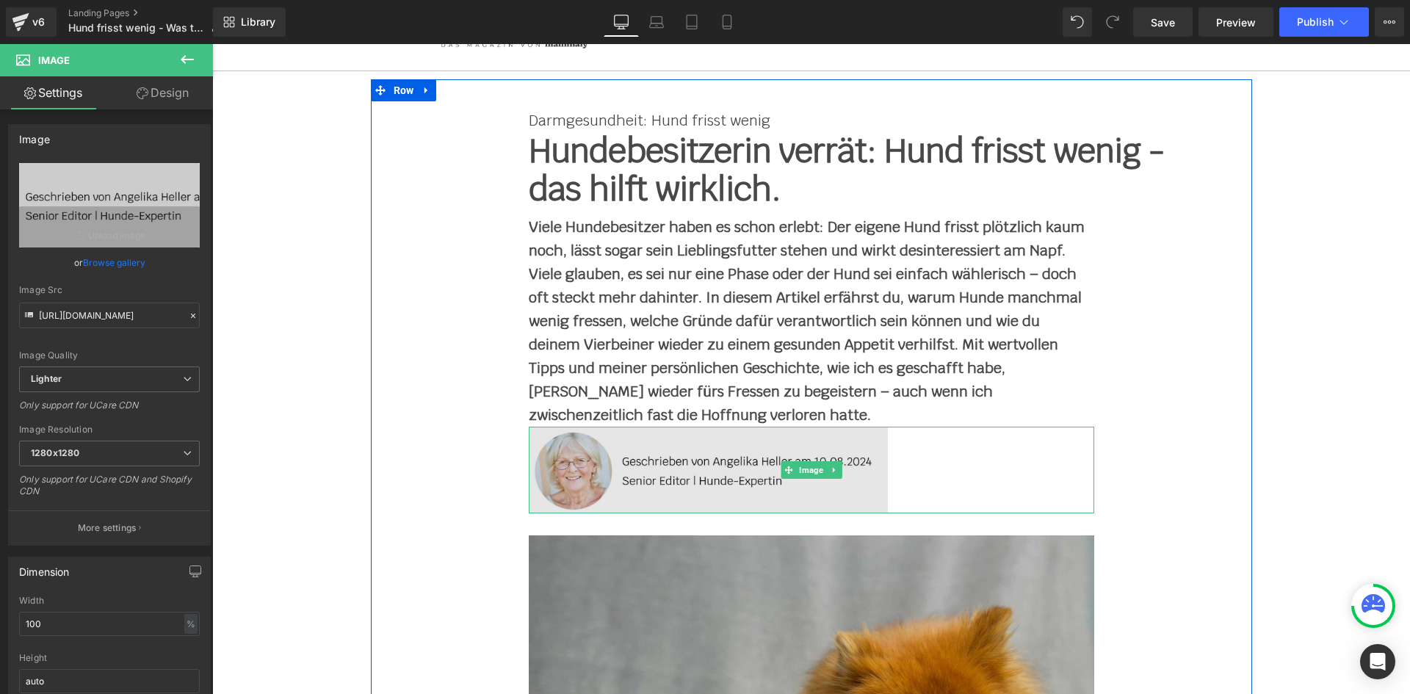
click at [703, 462] on img at bounding box center [812, 470] width 566 height 87
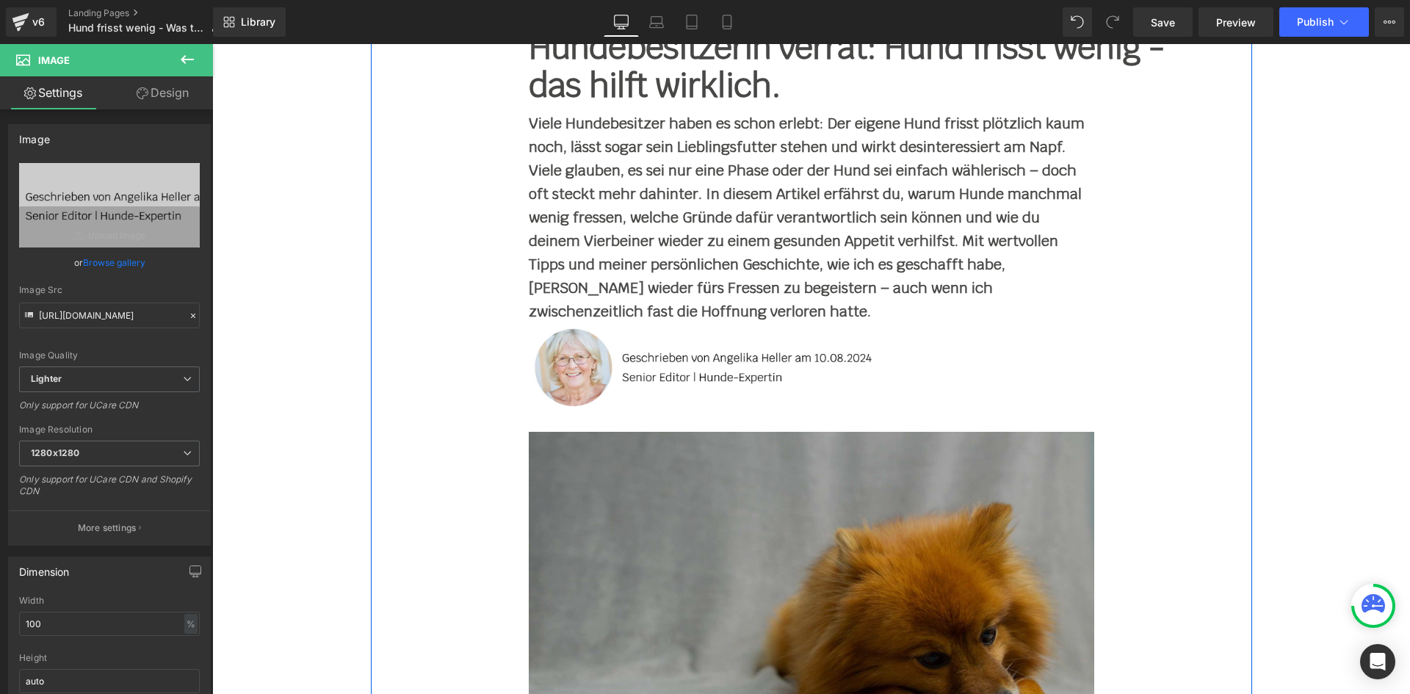
scroll to position [220, 0]
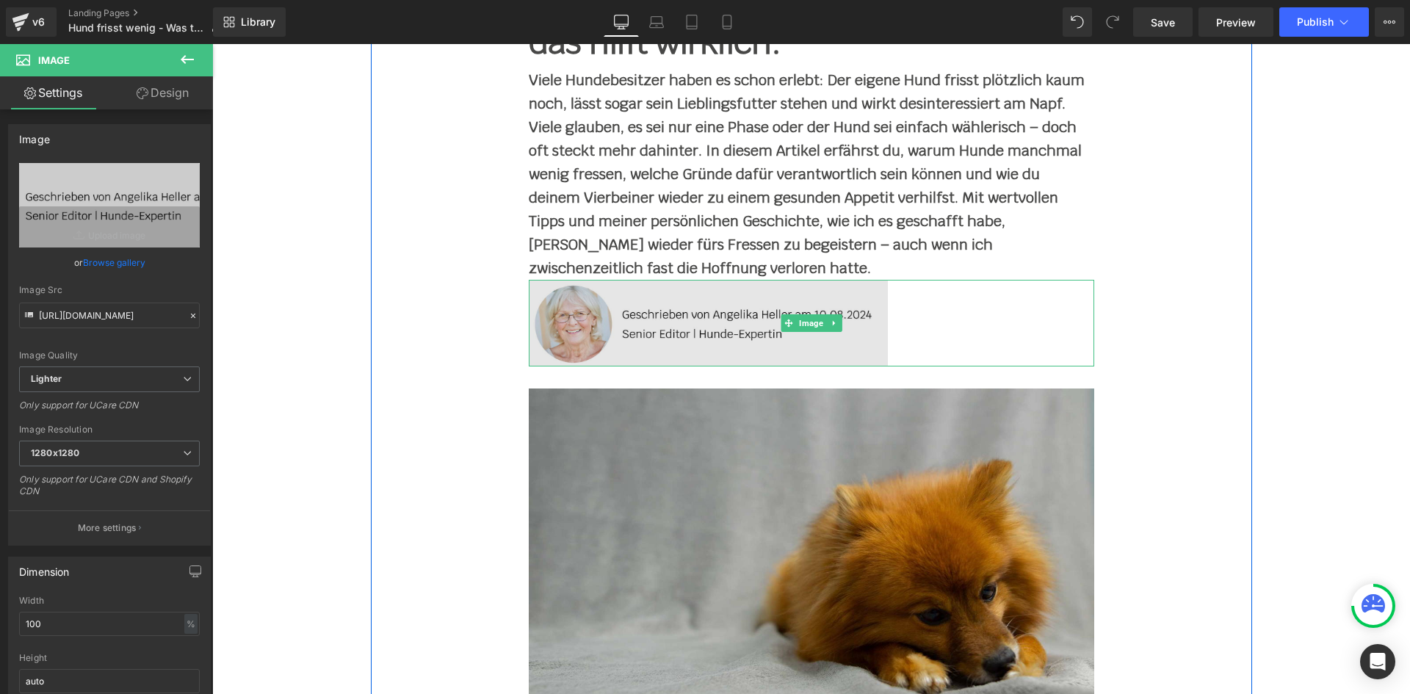
click at [638, 336] on img at bounding box center [812, 323] width 566 height 87
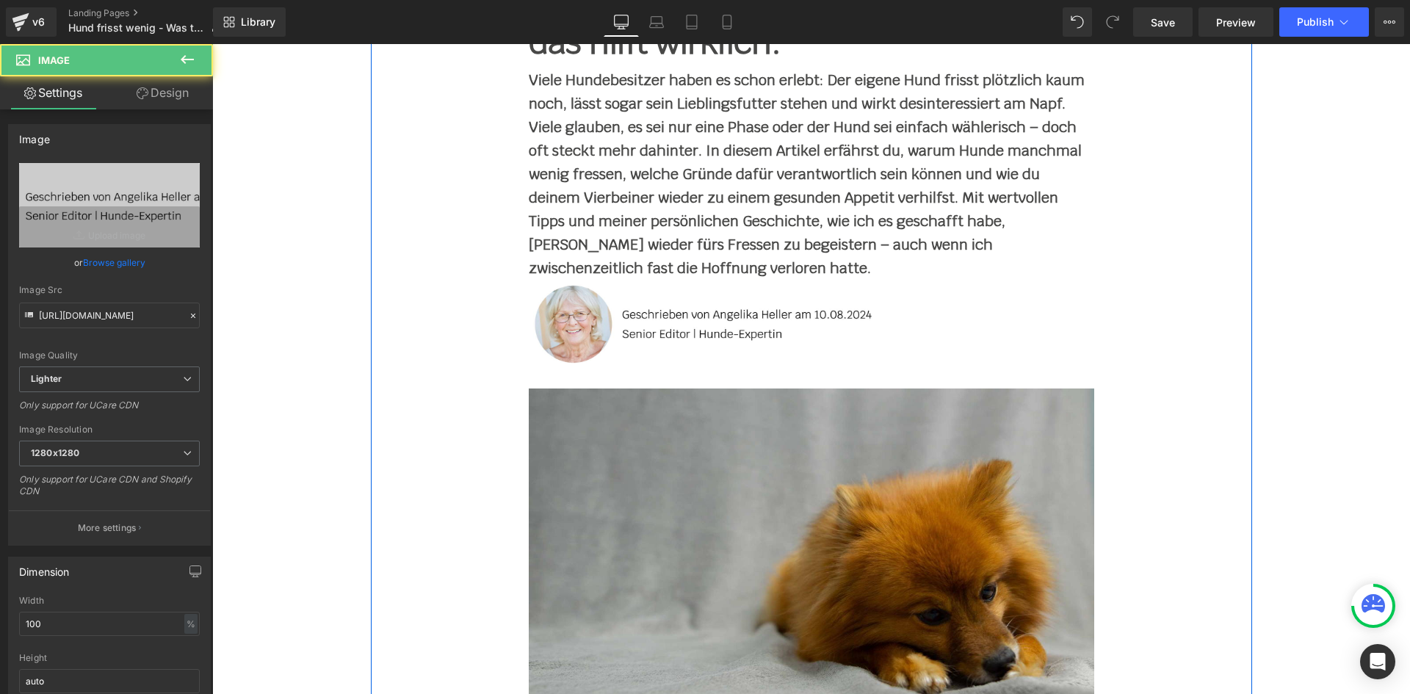
click at [613, 378] on div "Darmgesundheit: Hund frisst wenig Text Block Hundebesitzerin verrät: Hund friss…" at bounding box center [811, 367] width 881 height 827
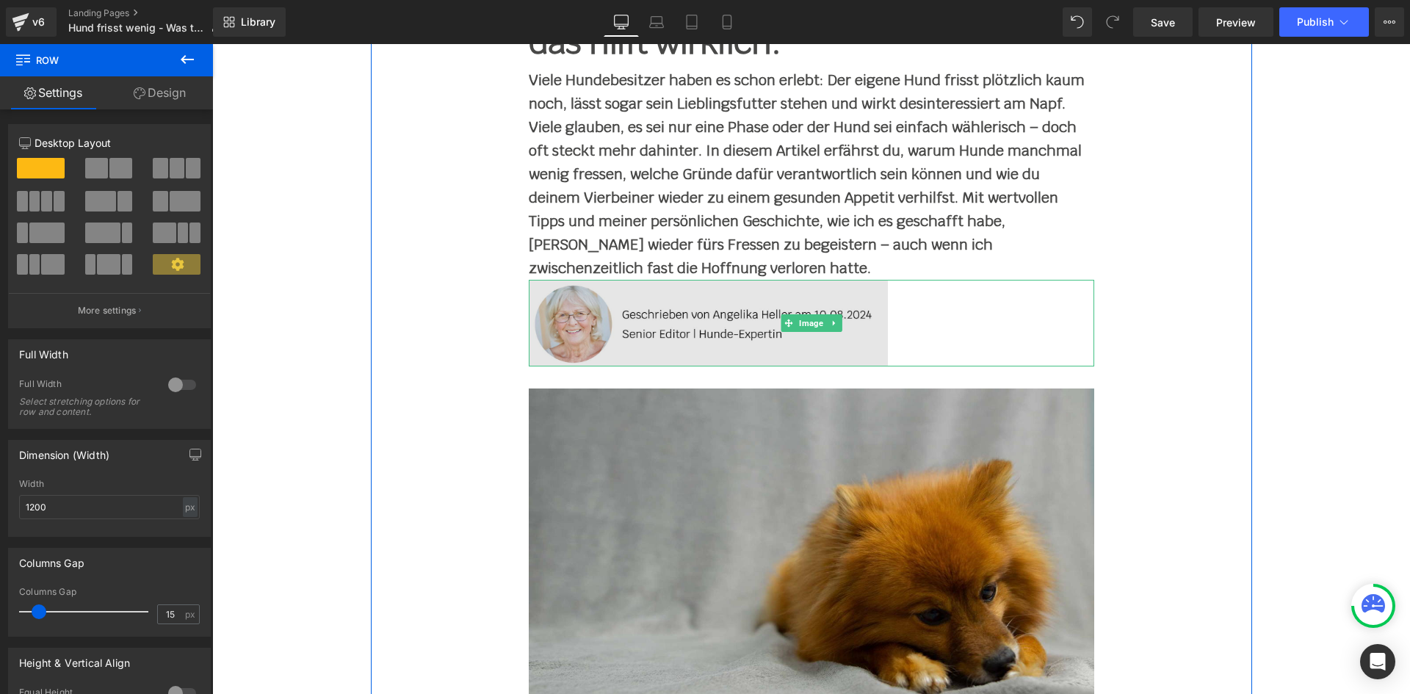
click at [607, 334] on img at bounding box center [812, 323] width 566 height 87
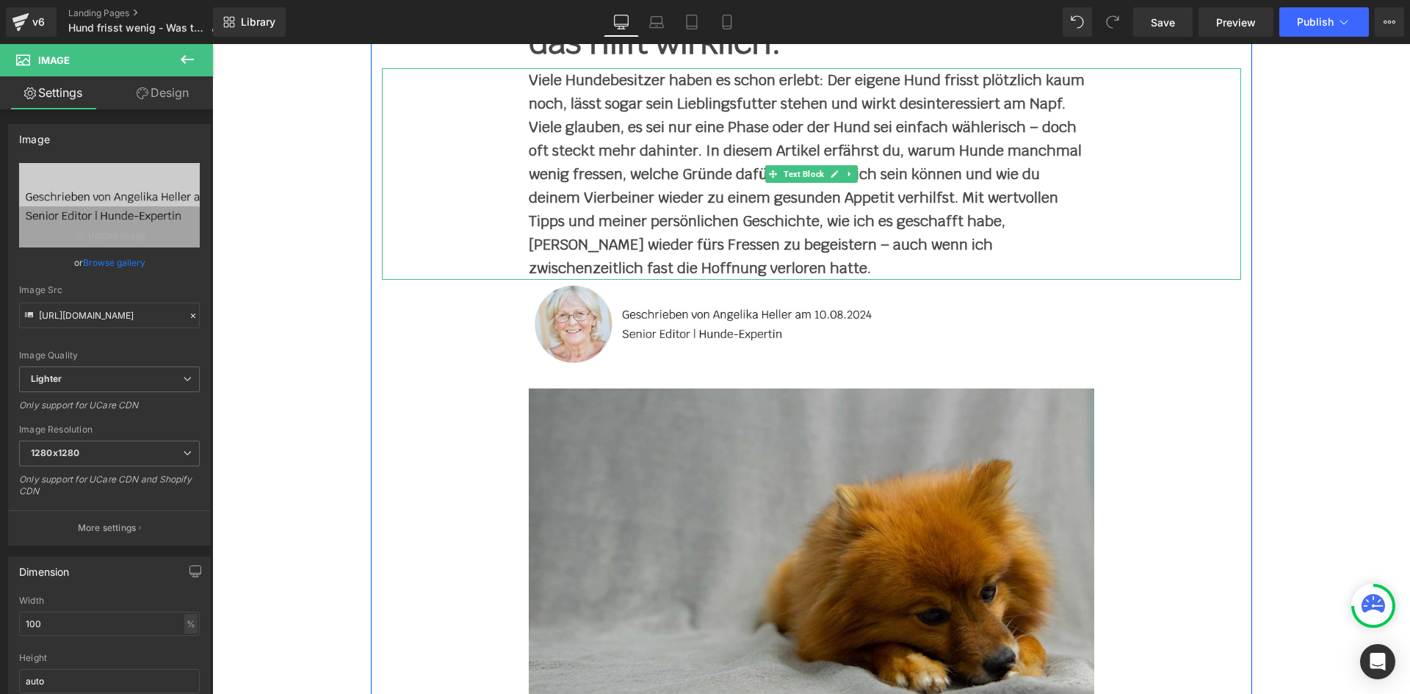
click at [701, 267] on p "Viele Hundebesitzer haben es schon erlebt: Der eigene Hund frisst plötzlich kau…" at bounding box center [812, 174] width 566 height 212
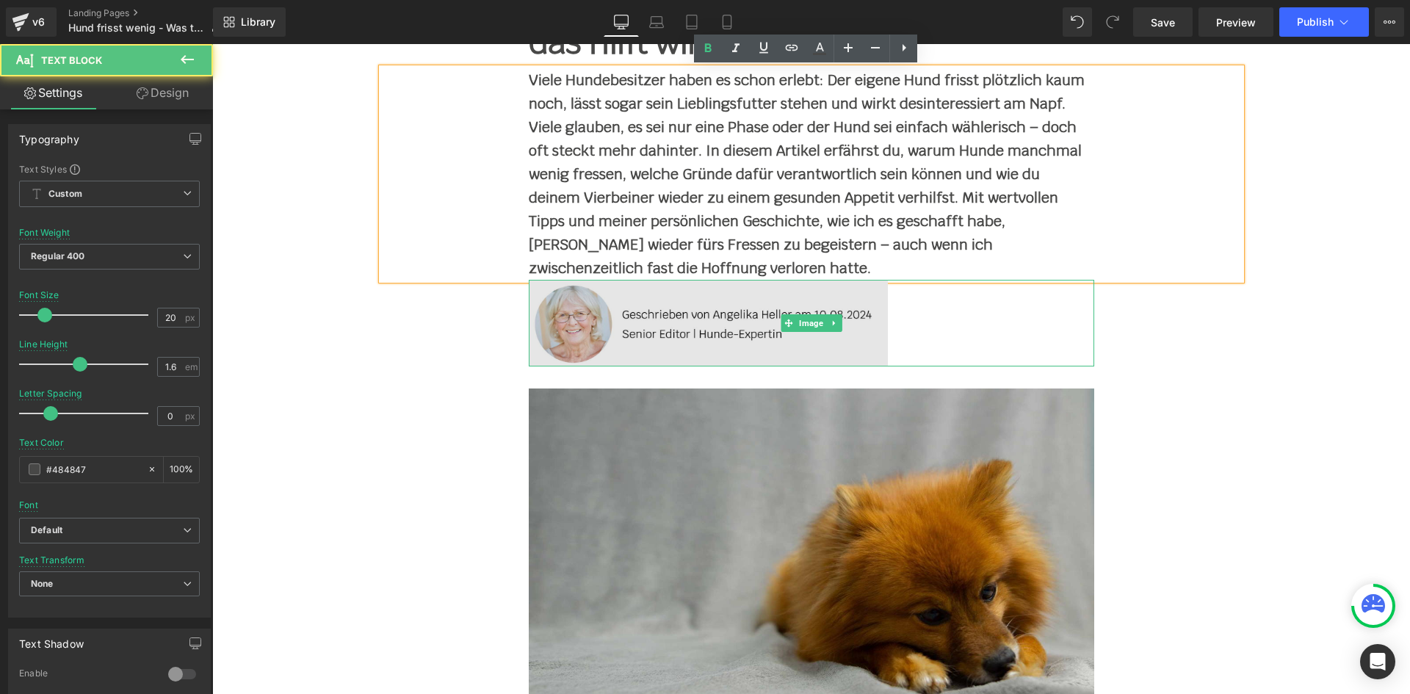
click at [646, 332] on img at bounding box center [812, 323] width 566 height 87
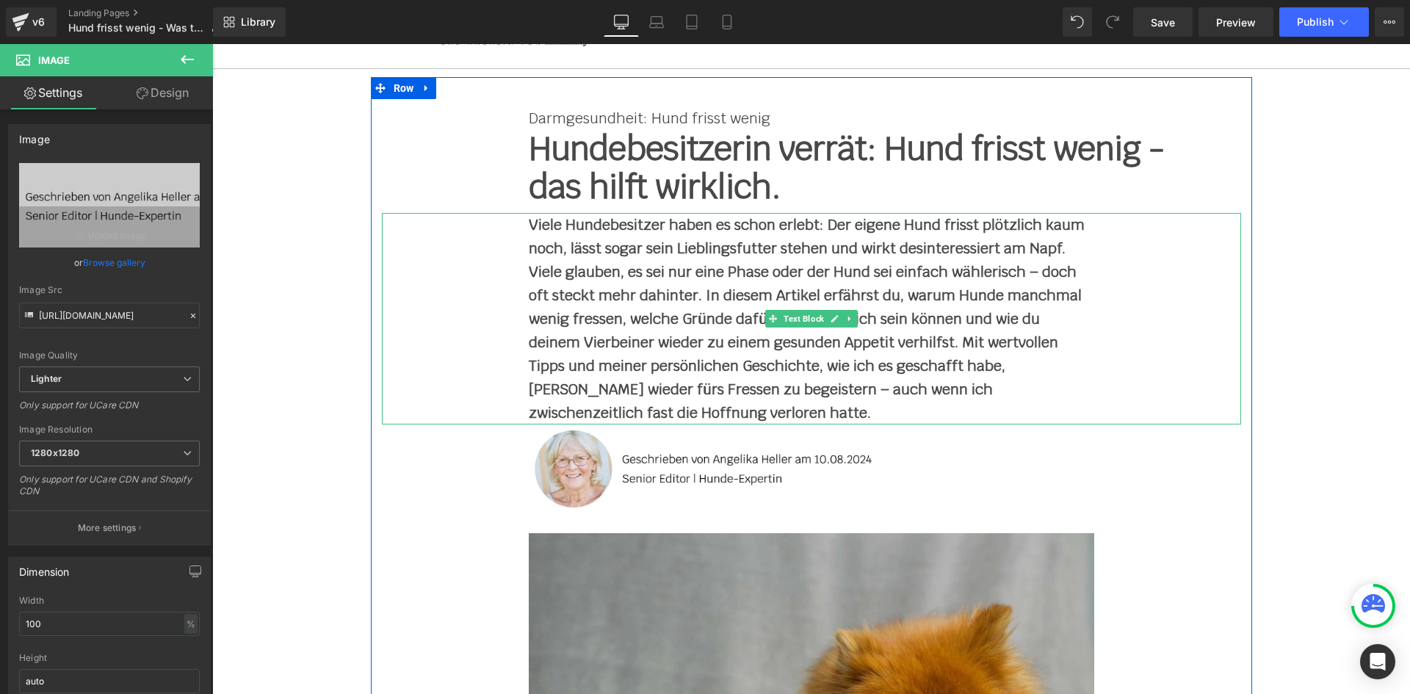
scroll to position [73, 0]
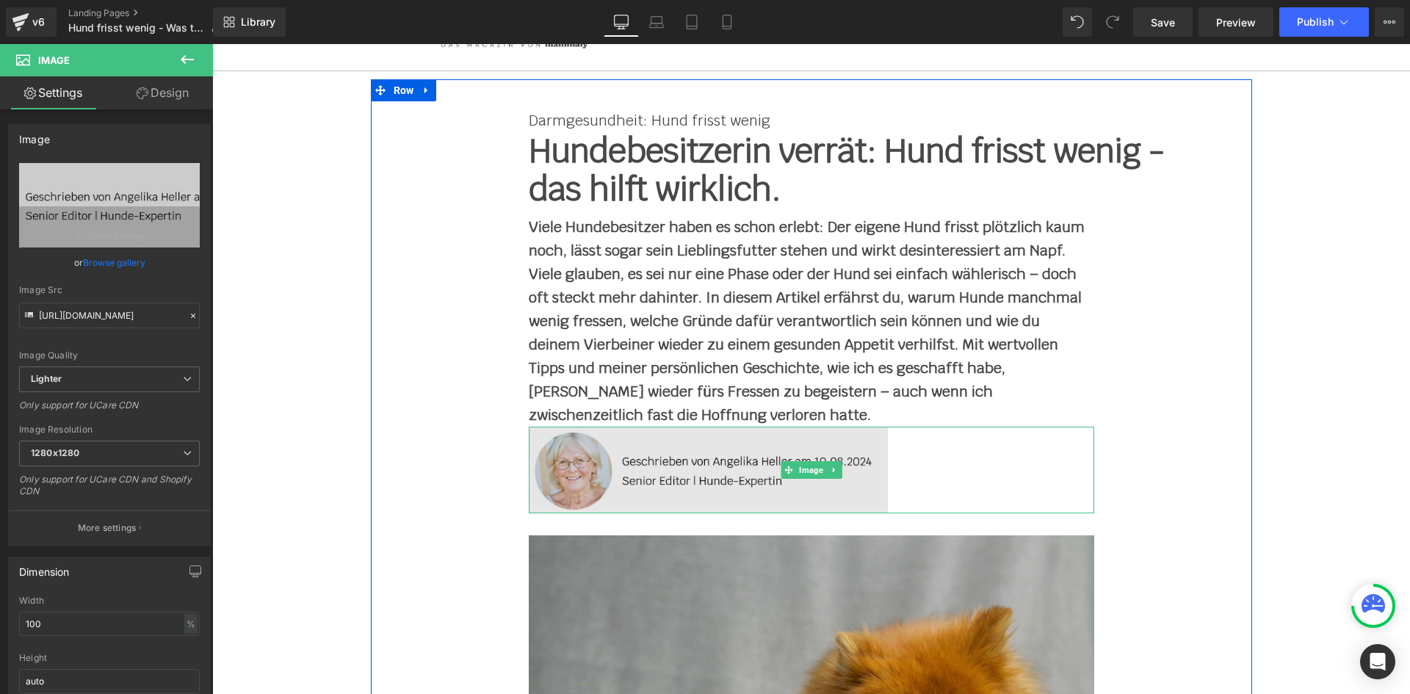
click at [592, 442] on img at bounding box center [812, 470] width 566 height 87
click at [624, 447] on img at bounding box center [812, 470] width 566 height 87
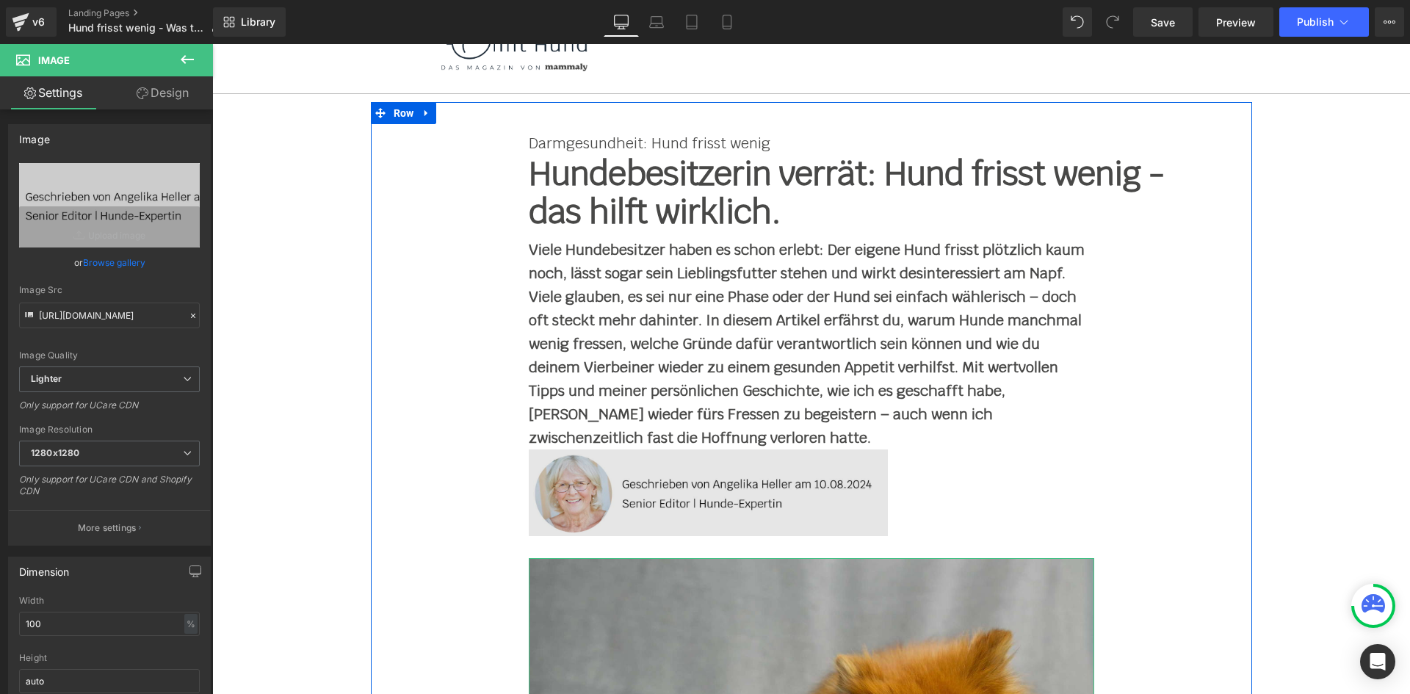
scroll to position [0, 0]
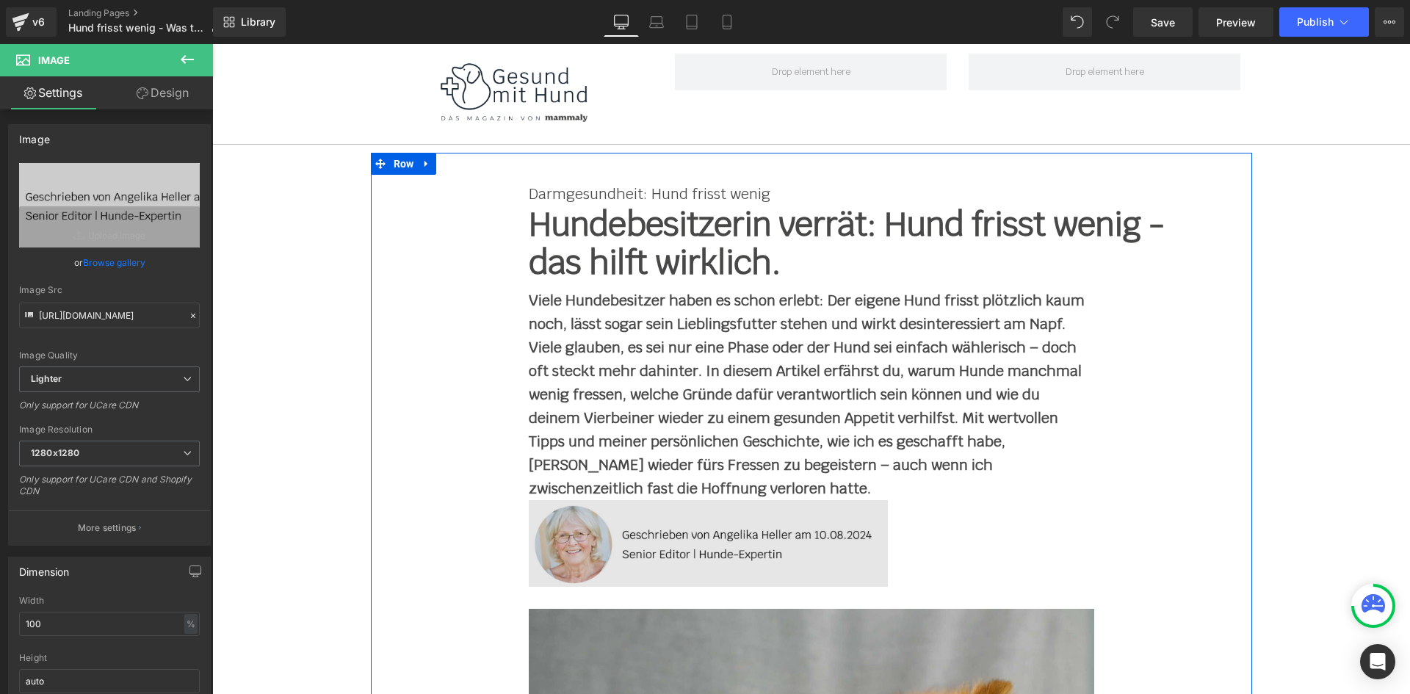
click at [620, 522] on img at bounding box center [812, 543] width 566 height 87
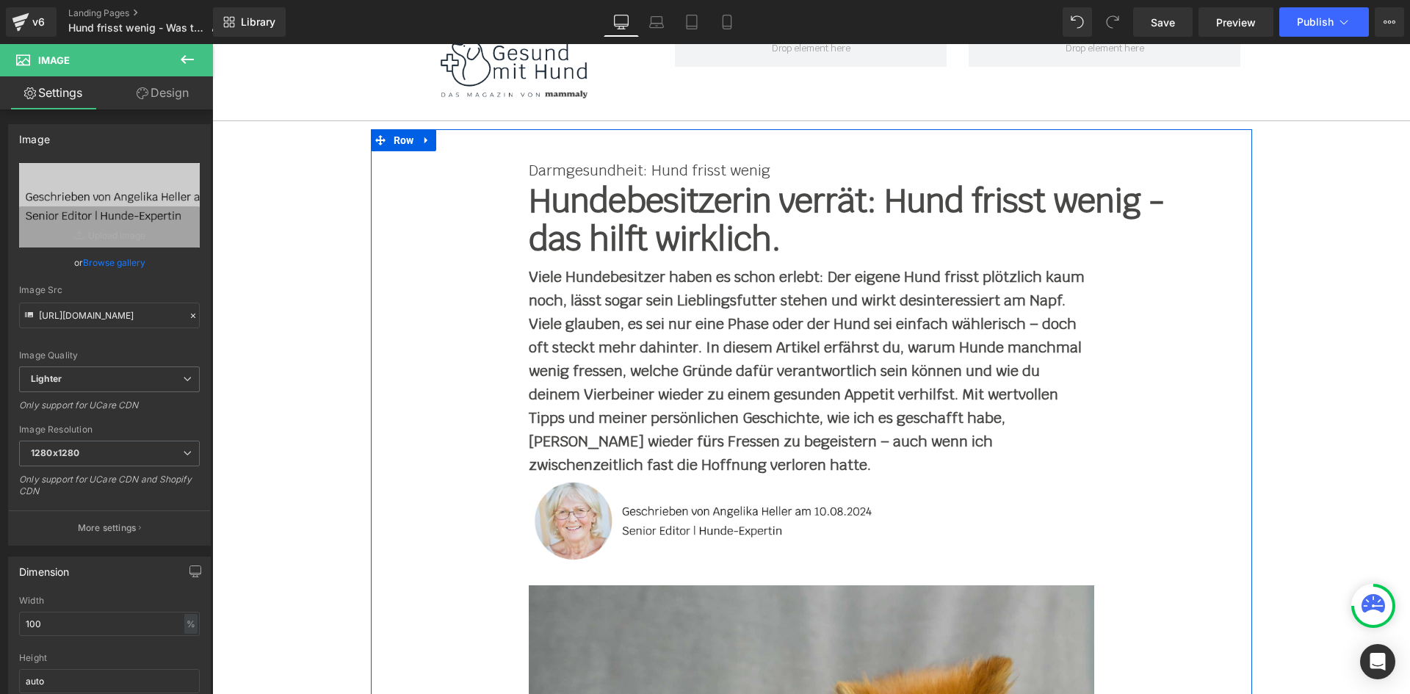
scroll to position [73, 0]
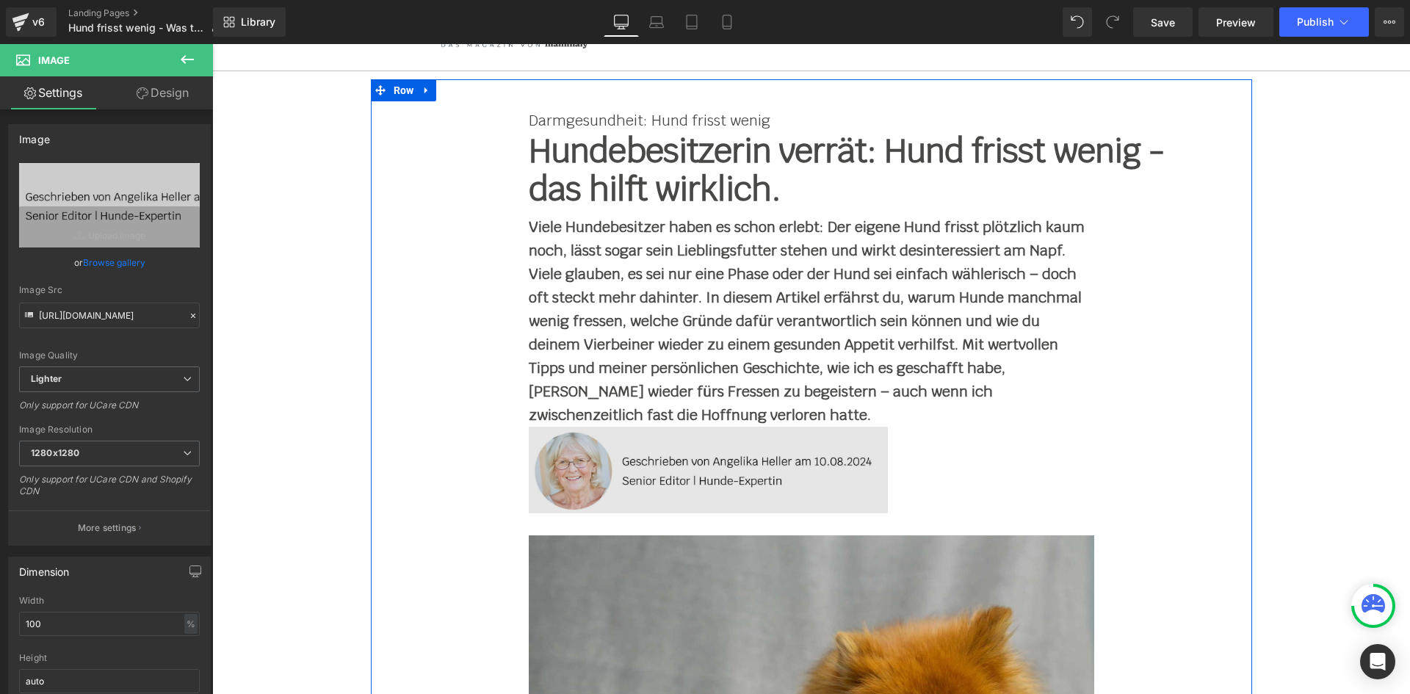
click at [610, 484] on img at bounding box center [812, 470] width 566 height 87
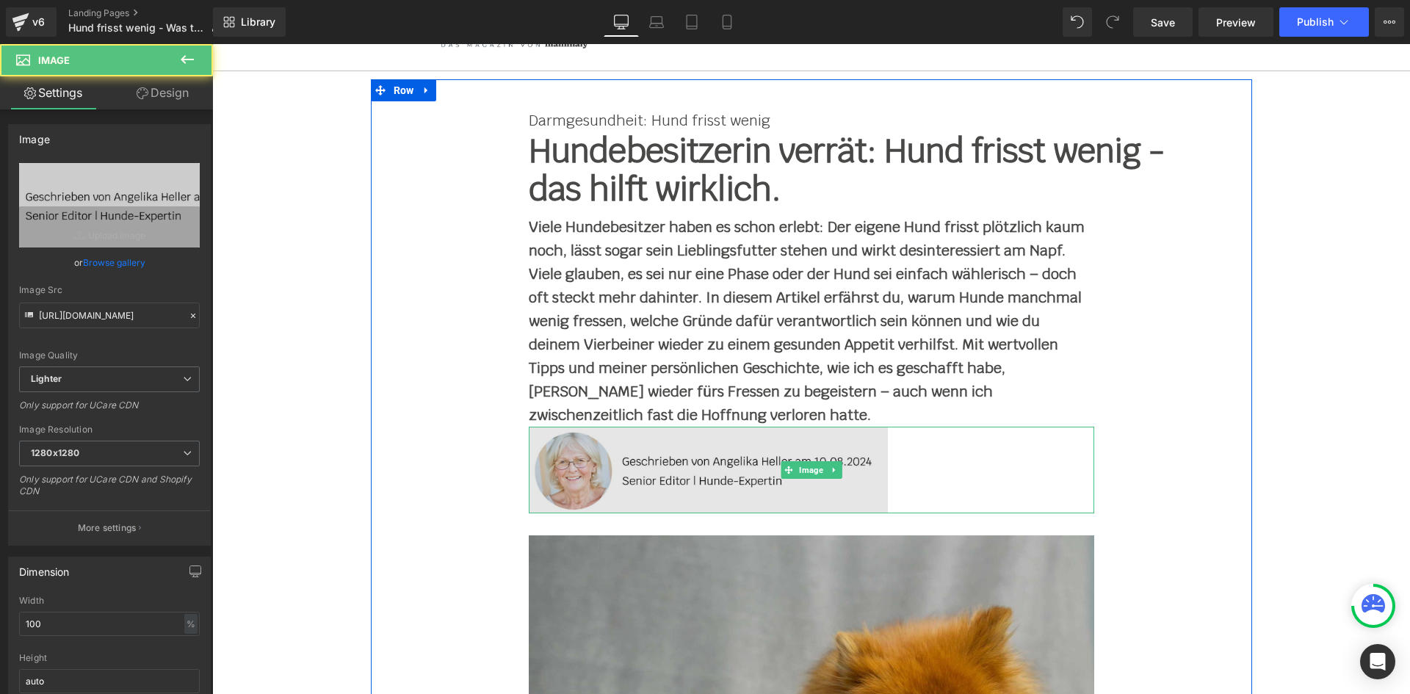
click at [588, 445] on img at bounding box center [812, 470] width 566 height 87
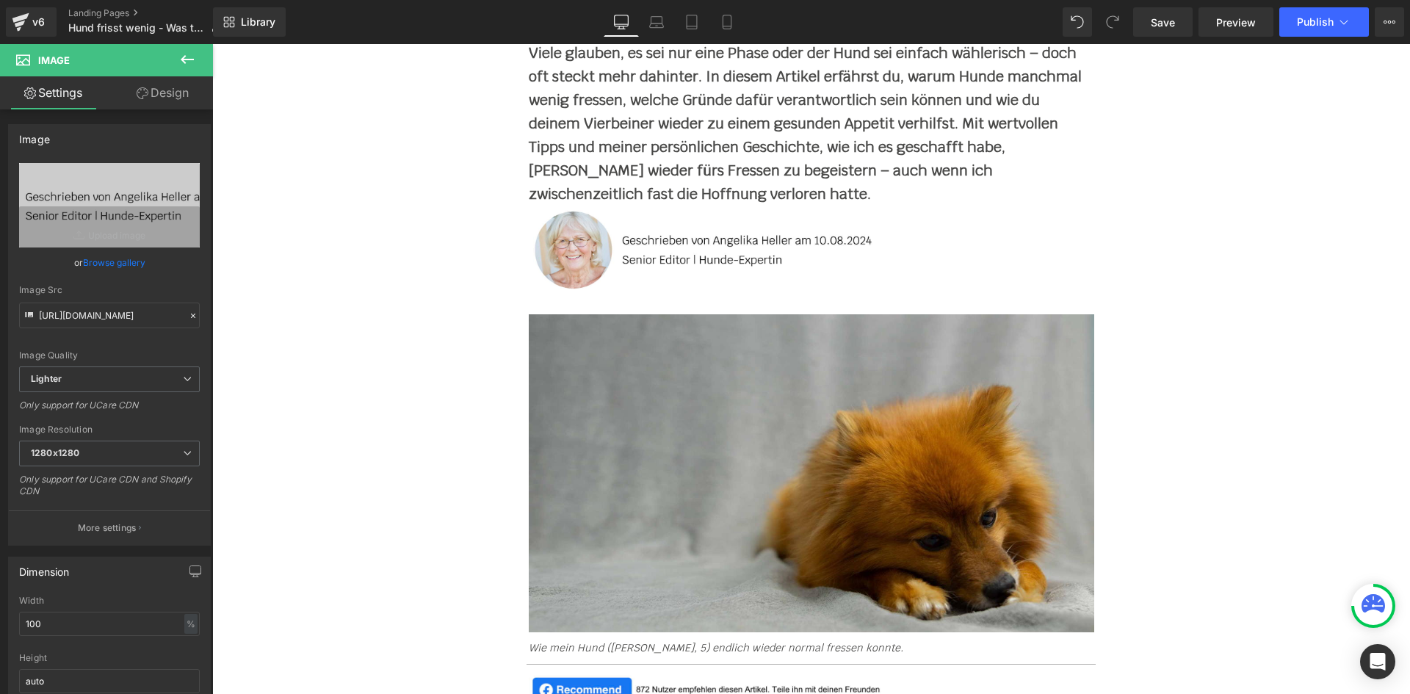
scroll to position [294, 0]
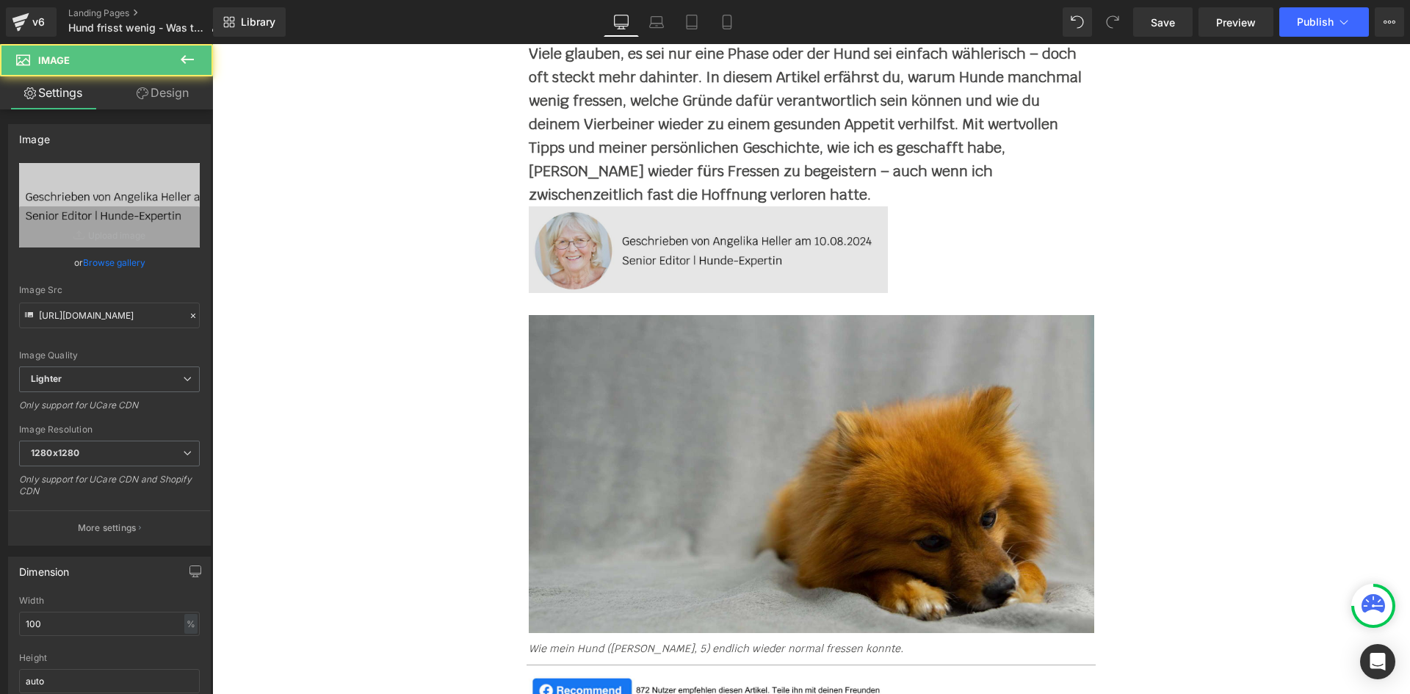
click at [643, 261] on img at bounding box center [812, 249] width 566 height 87
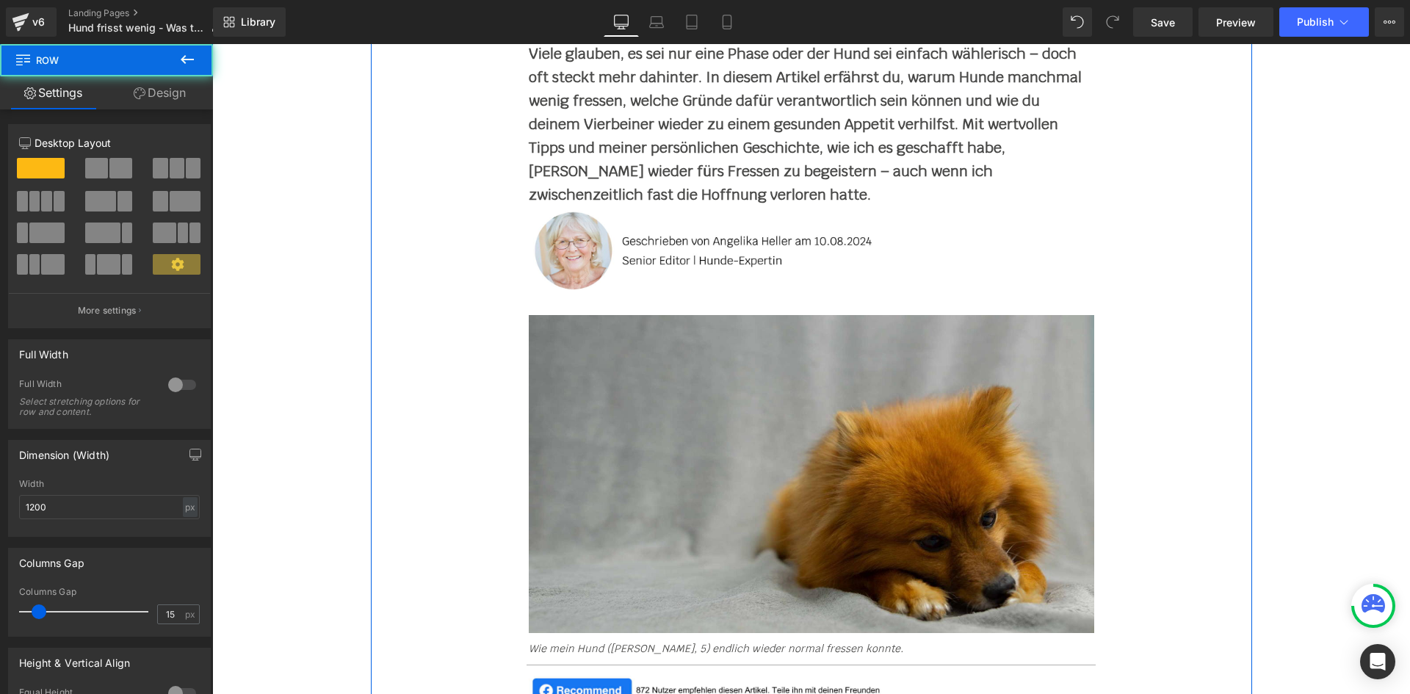
click at [497, 299] on div "Darmgesundheit: Hund frisst wenig Text Block Hundebesitzerin verrät: Hund friss…" at bounding box center [811, 294] width 881 height 827
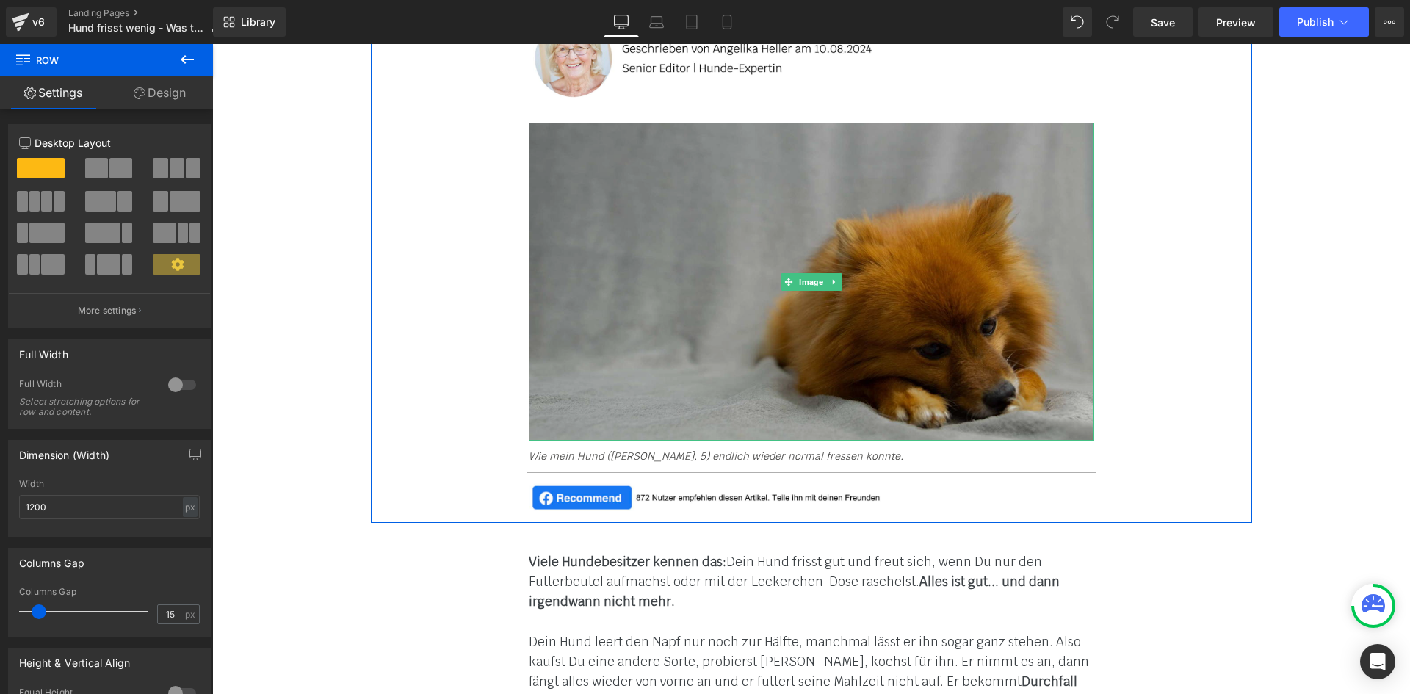
scroll to position [367, 0]
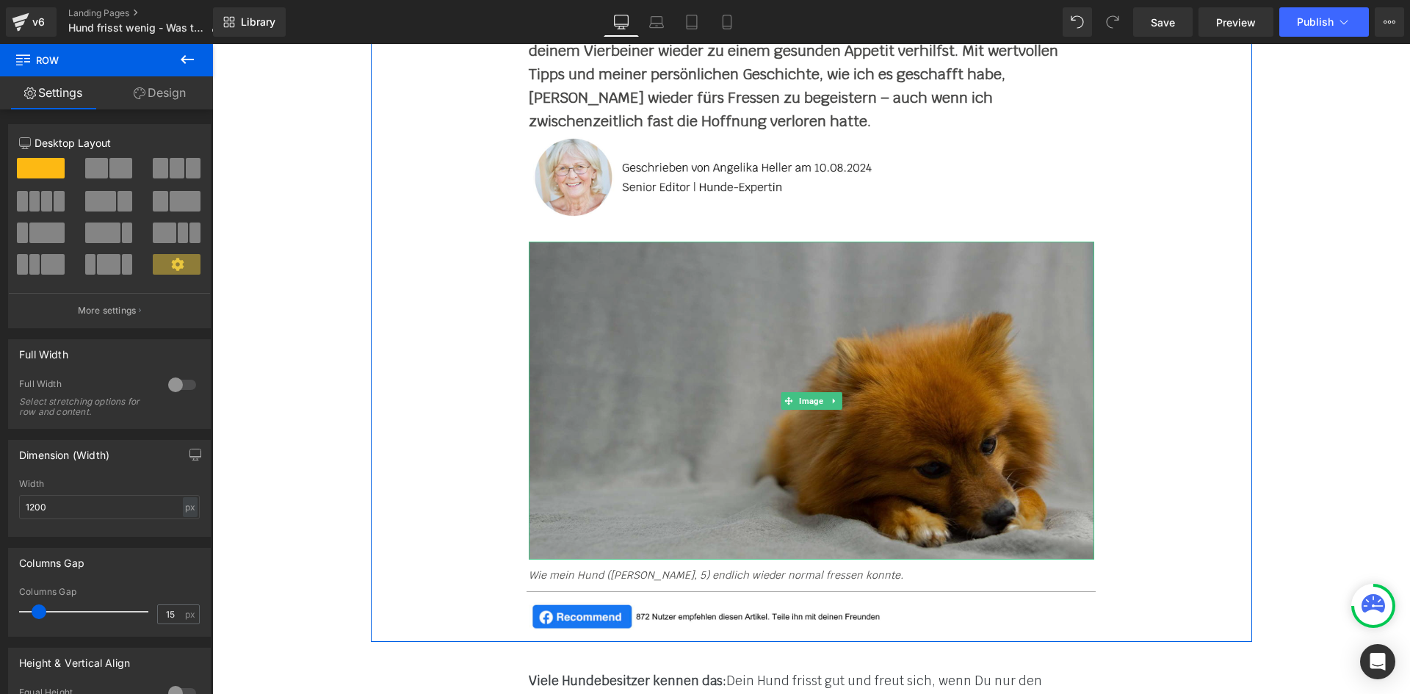
click at [682, 309] on img at bounding box center [812, 401] width 566 height 318
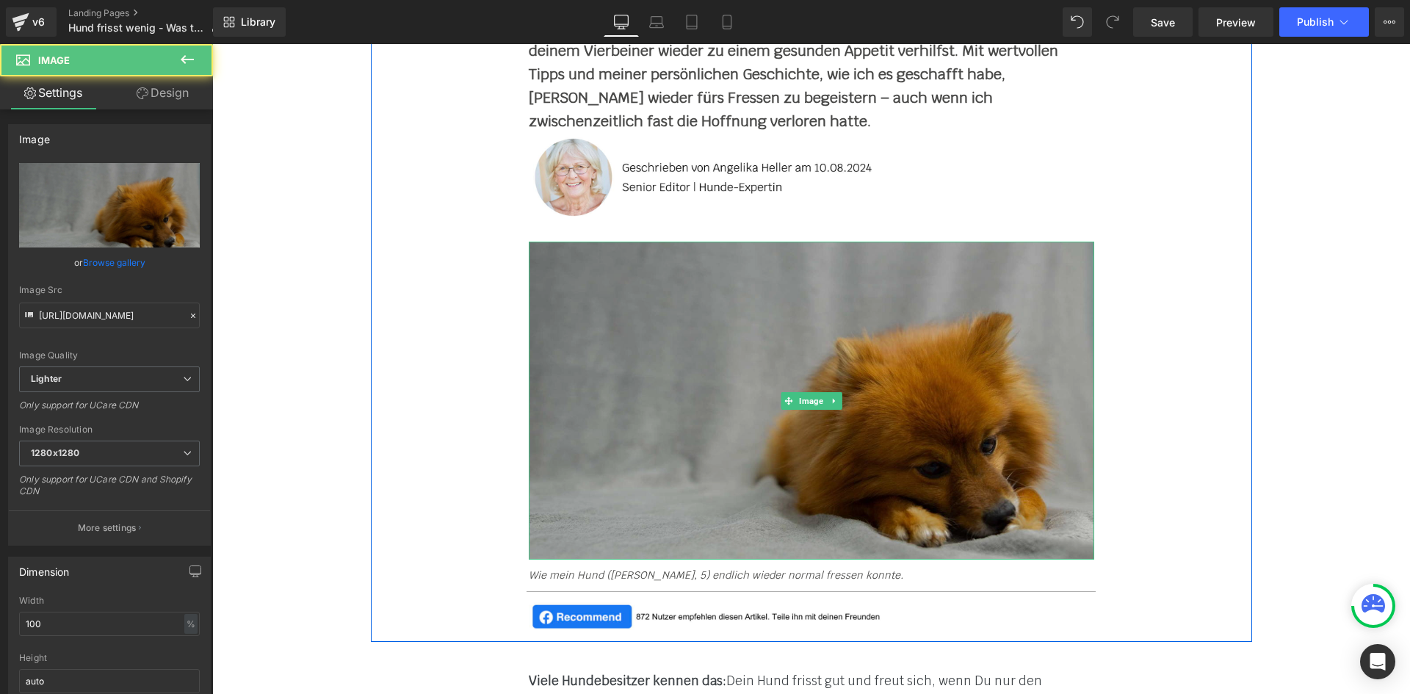
click at [762, 315] on img at bounding box center [812, 401] width 566 height 318
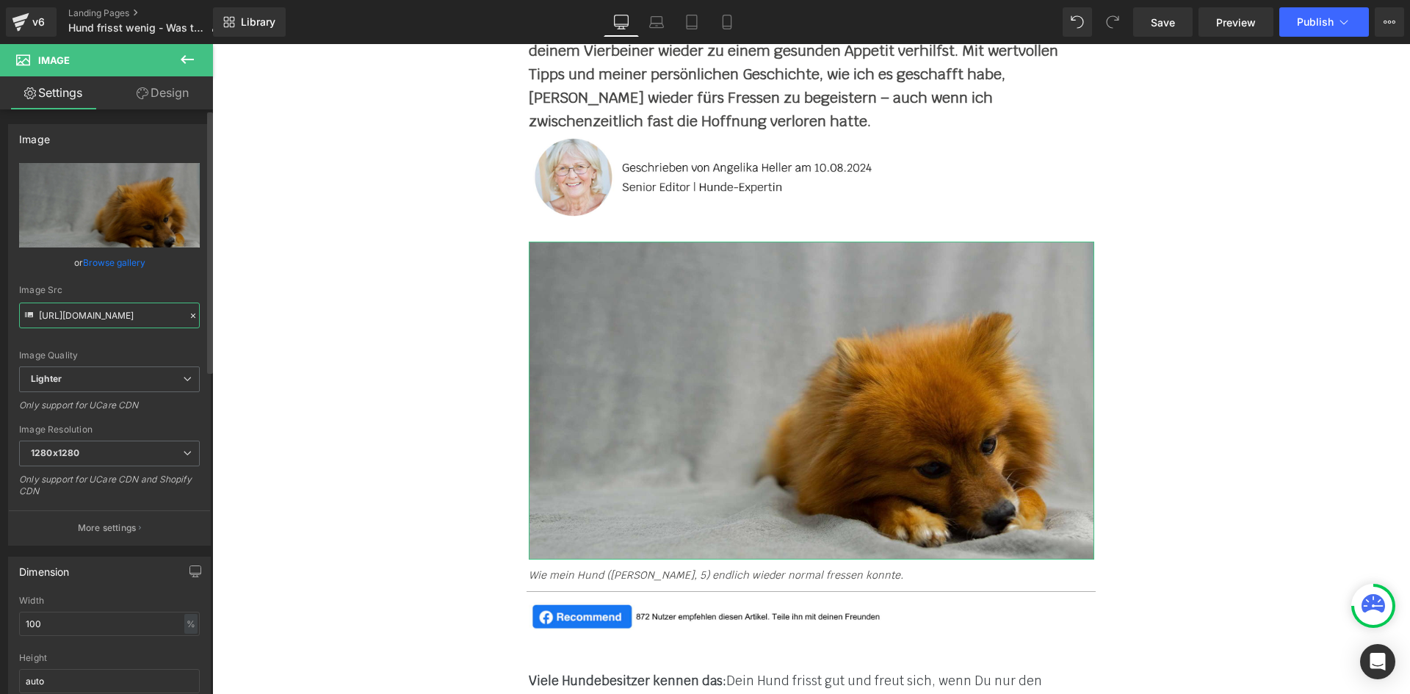
click at [107, 308] on input "[URL][DOMAIN_NAME]" at bounding box center [109, 316] width 181 height 26
click at [100, 317] on input "[URL][DOMAIN_NAME]" at bounding box center [109, 316] width 181 height 26
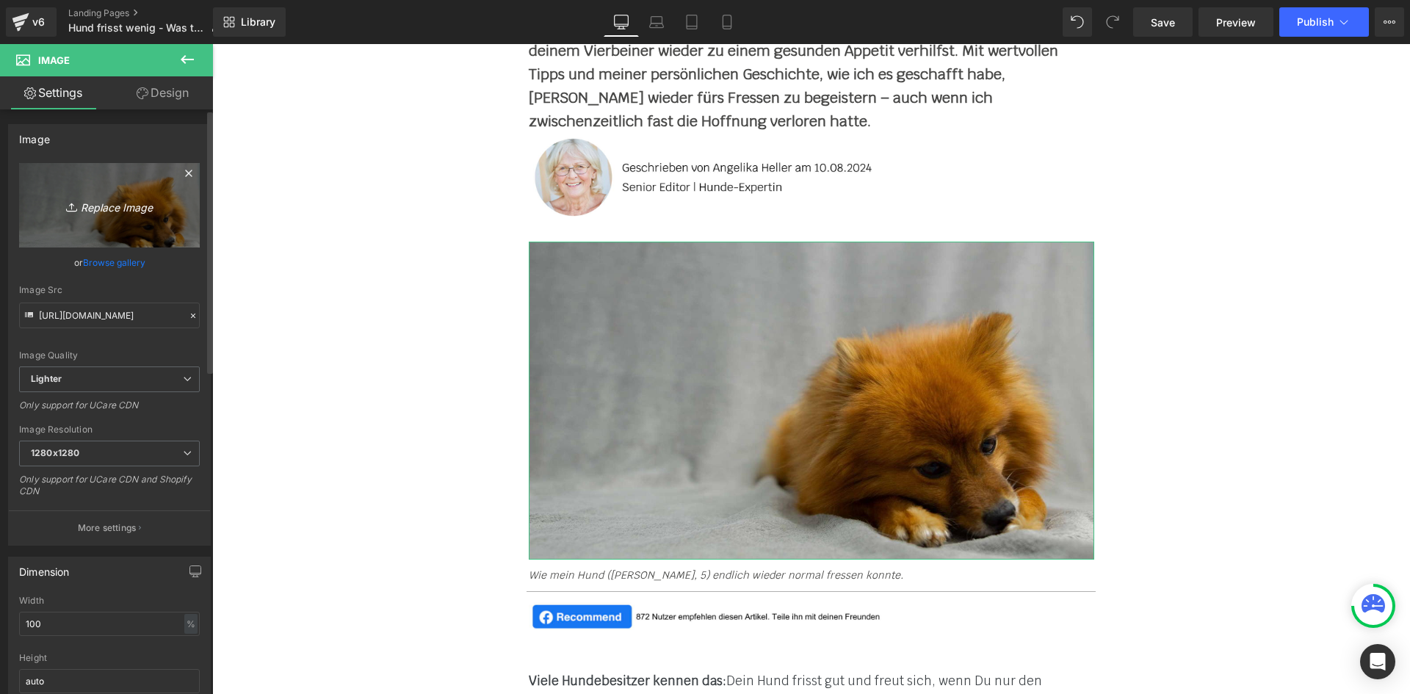
click at [129, 209] on icon "Replace Image" at bounding box center [110, 205] width 118 height 18
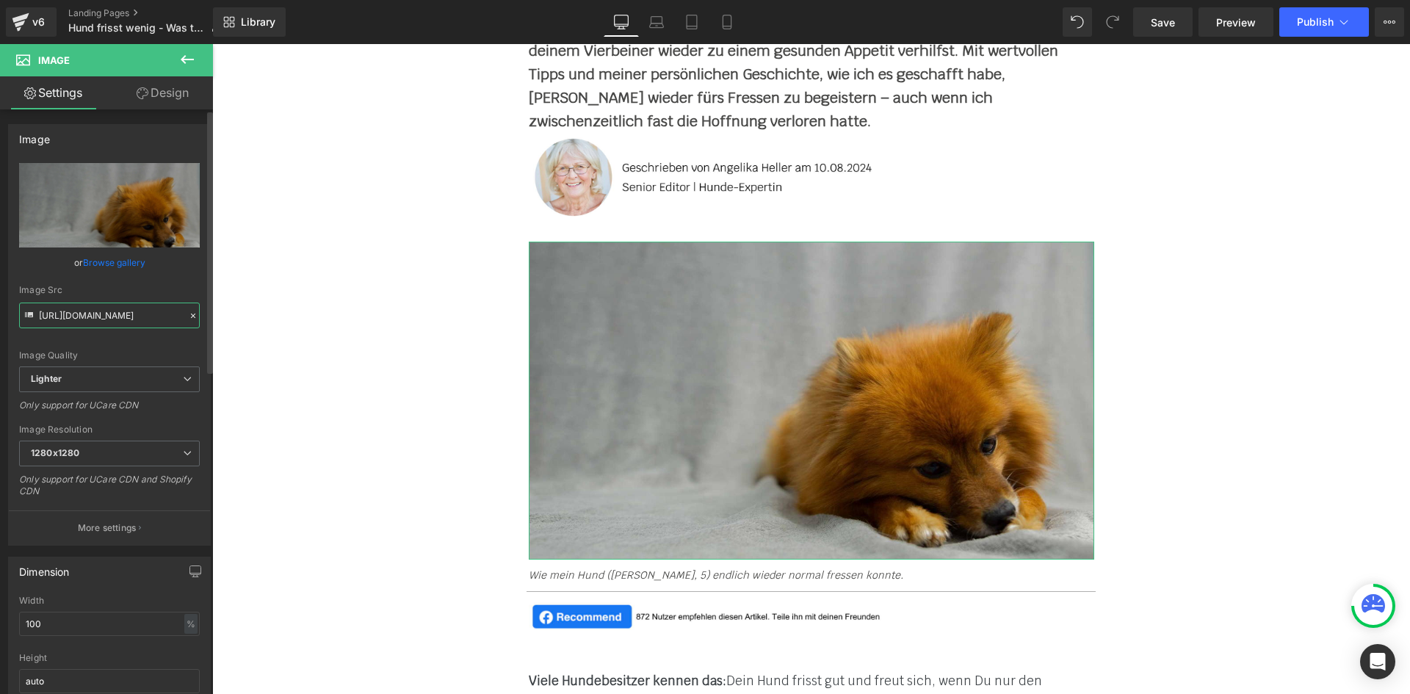
drag, startPoint x: 71, startPoint y: 314, endPoint x: 126, endPoint y: 312, distance: 55.8
click at [126, 312] on input "[URL][DOMAIN_NAME]" at bounding box center [109, 316] width 181 height 26
drag, startPoint x: 70, startPoint y: 314, endPoint x: 100, endPoint y: 313, distance: 30.1
click at [71, 314] on input "[URL][DOMAIN_NAME]" at bounding box center [109, 316] width 181 height 26
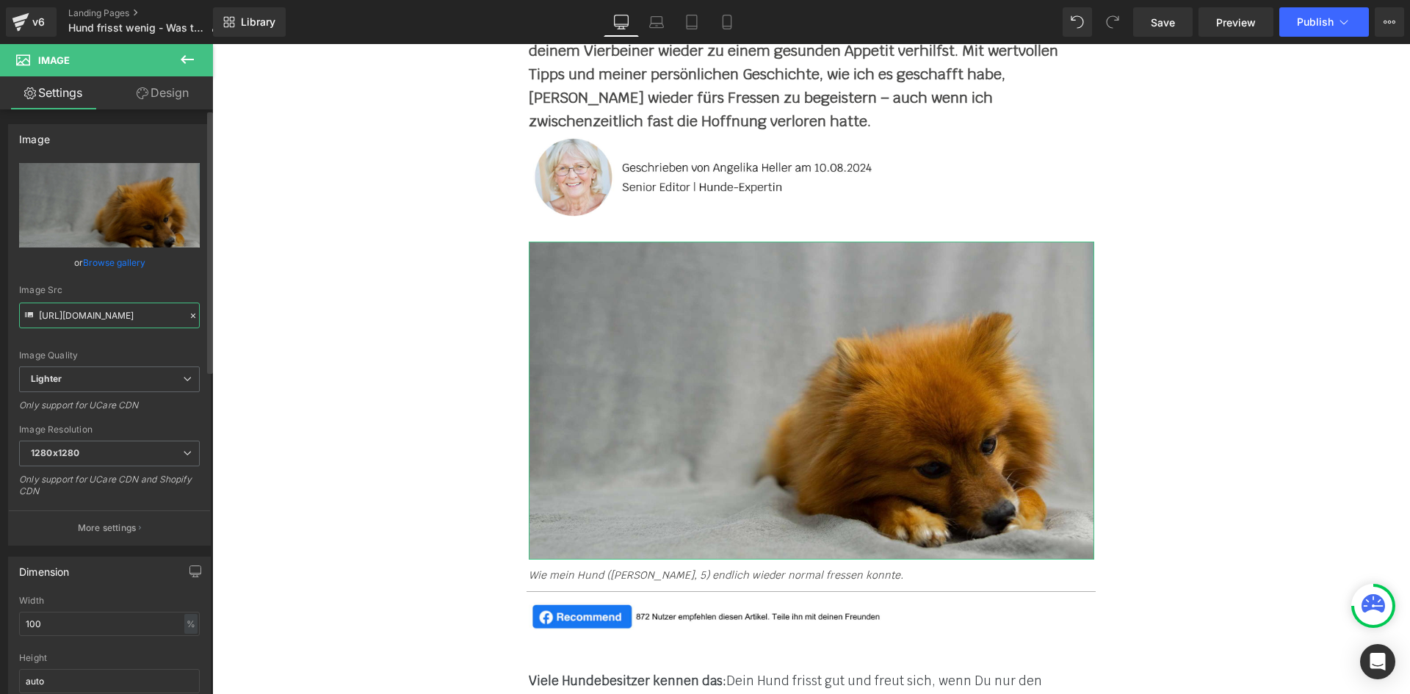
click at [105, 313] on input "[URL][DOMAIN_NAME]" at bounding box center [109, 316] width 181 height 26
click at [110, 306] on input "[URL][DOMAIN_NAME]" at bounding box center [109, 316] width 181 height 26
paste input "[DOMAIN_NAME][URL]"
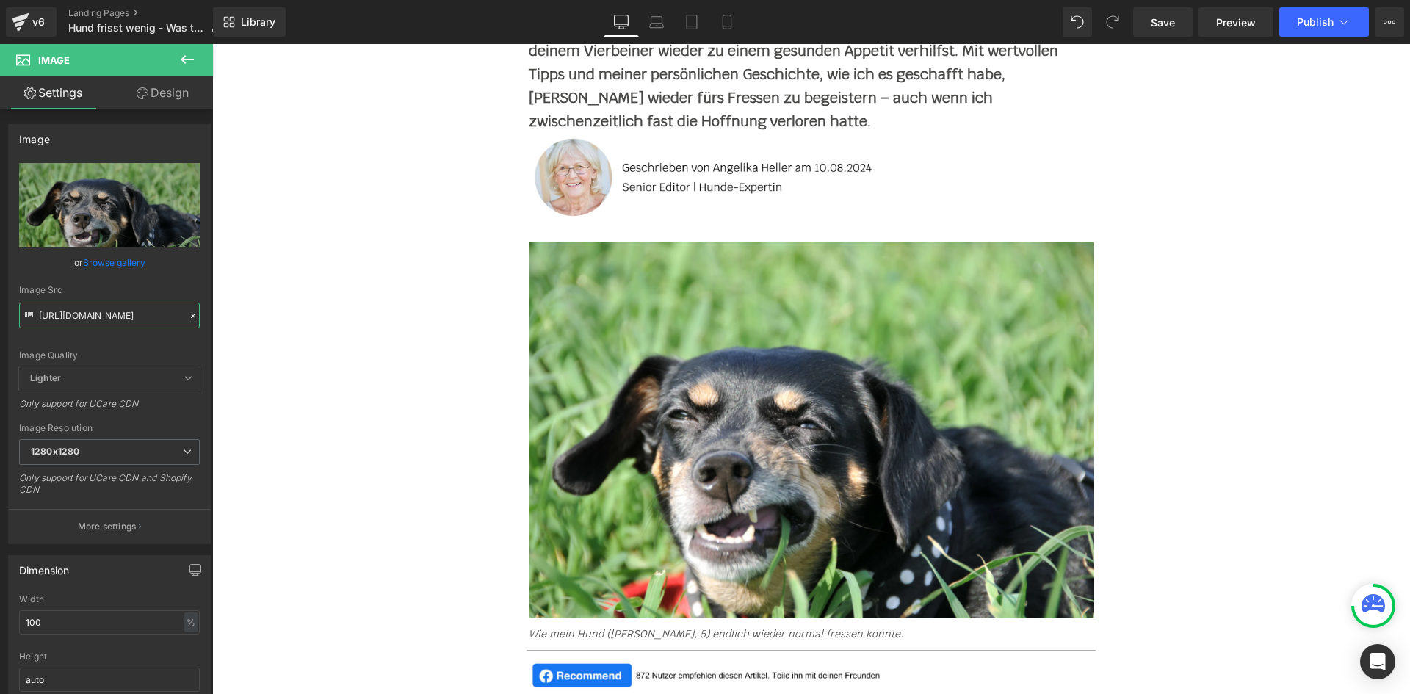
scroll to position [0, 0]
click at [89, 313] on input "[URL][DOMAIN_NAME]" at bounding box center [109, 316] width 181 height 26
drag, startPoint x: 118, startPoint y: 332, endPoint x: 97, endPoint y: 319, distance: 24.4
click at [118, 332] on div "Image Quality Lighter Lightest Lighter Lighter Lightest Only support for UCare …" at bounding box center [109, 264] width 181 height 203
click at [97, 319] on input "[URL][DOMAIN_NAME]" at bounding box center [109, 316] width 181 height 26
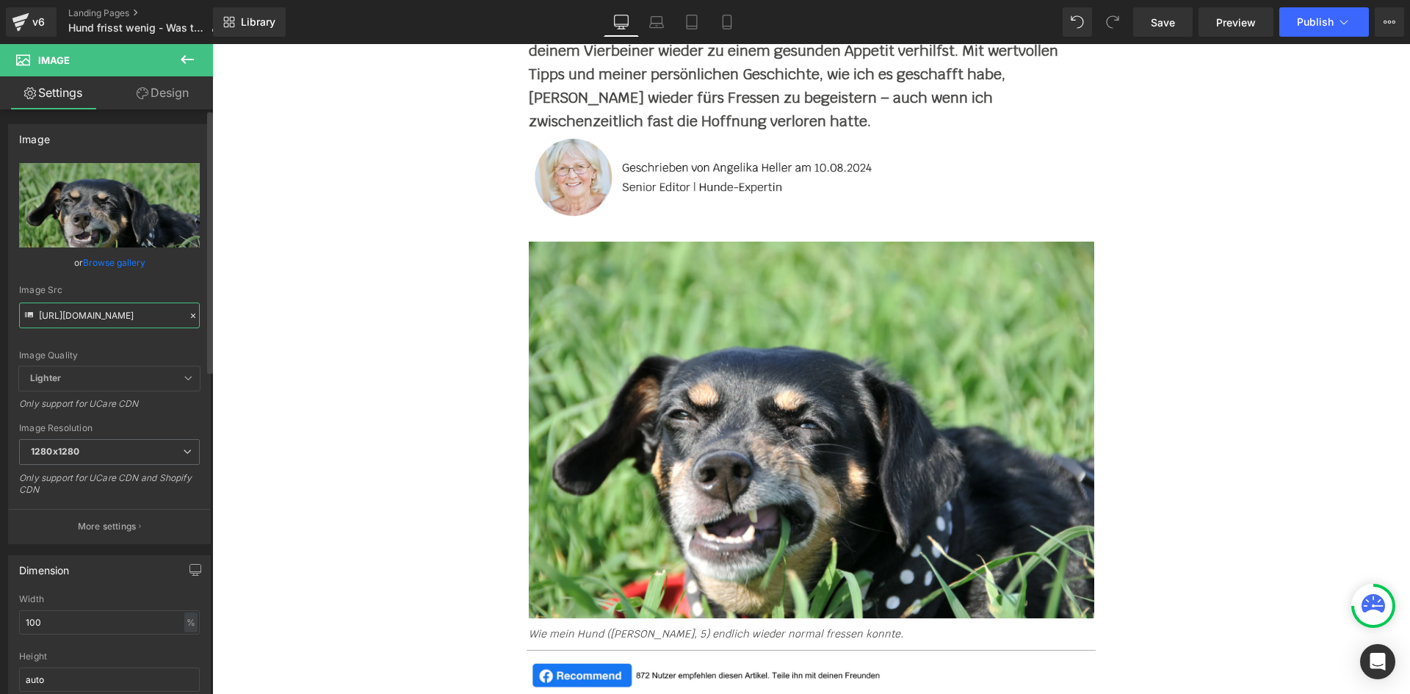
paste input "[DOMAIN_NAME][URL]"
type input "[URL][DOMAIN_NAME]"
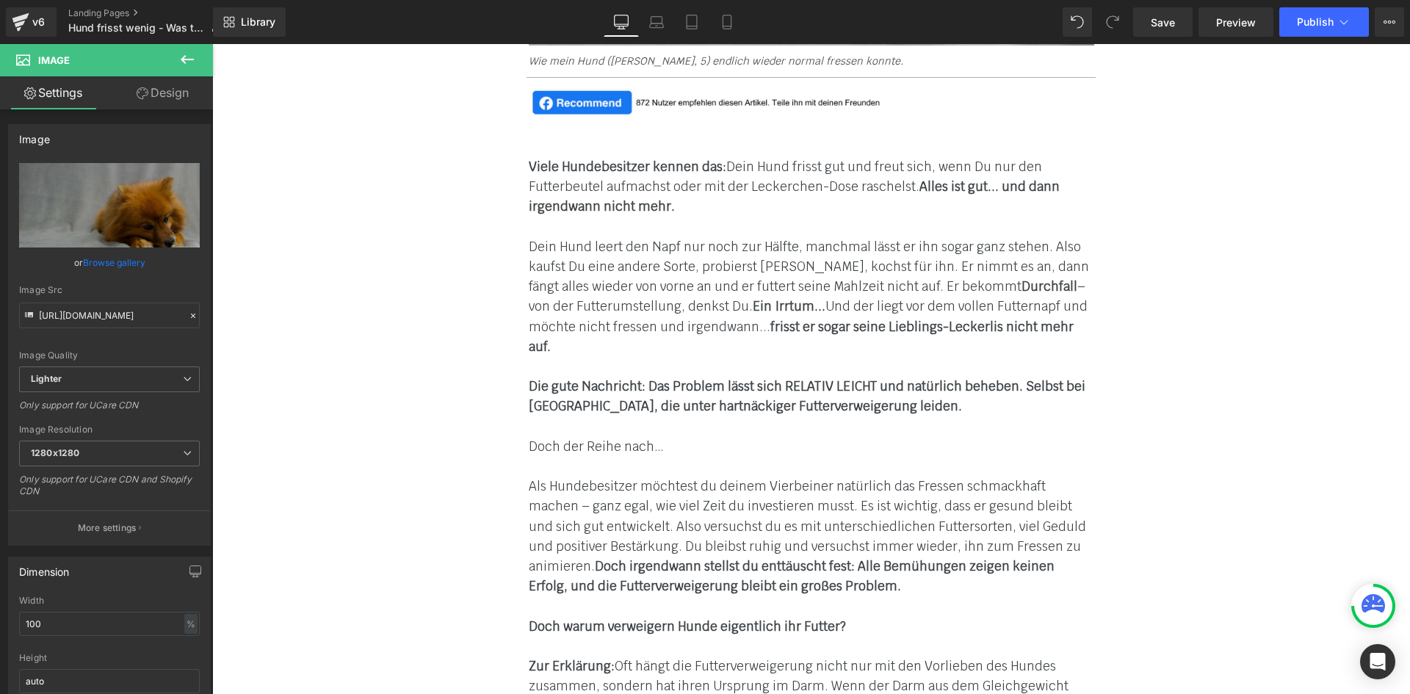
click at [624, 224] on p at bounding box center [812, 227] width 566 height 20
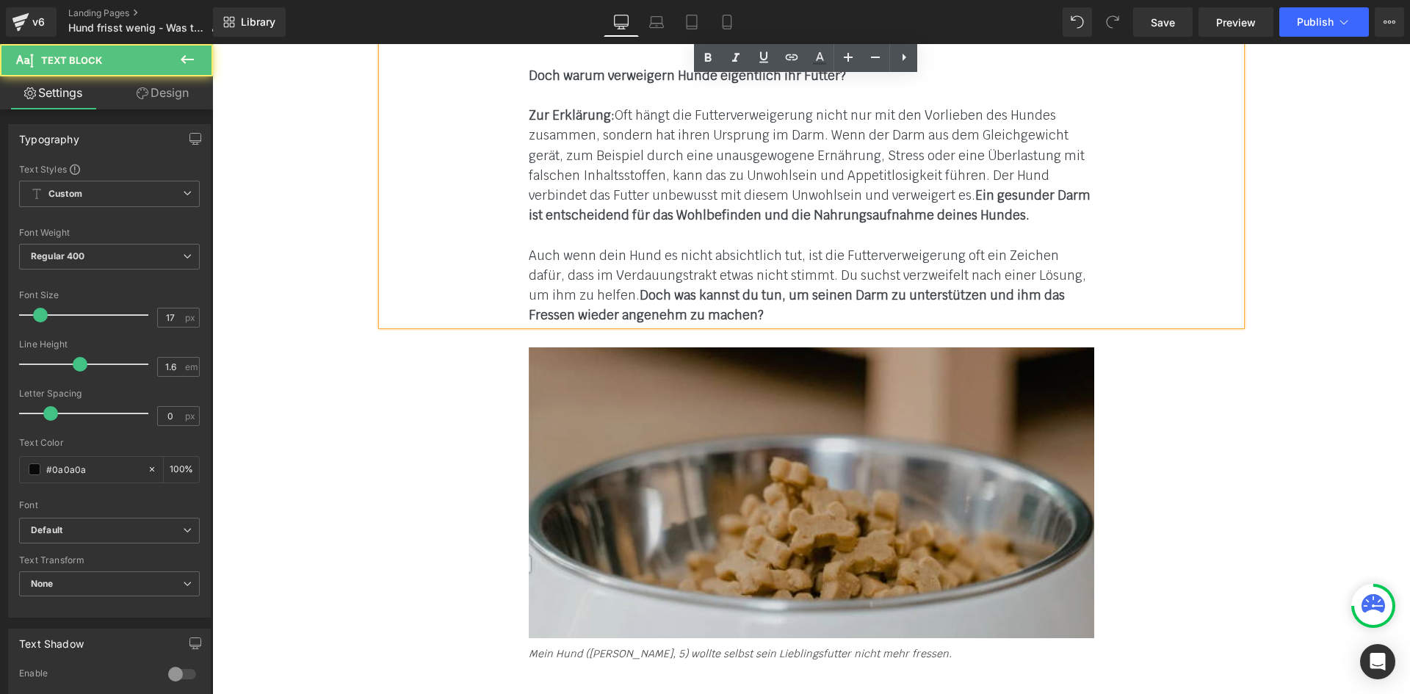
scroll to position [1616, 0]
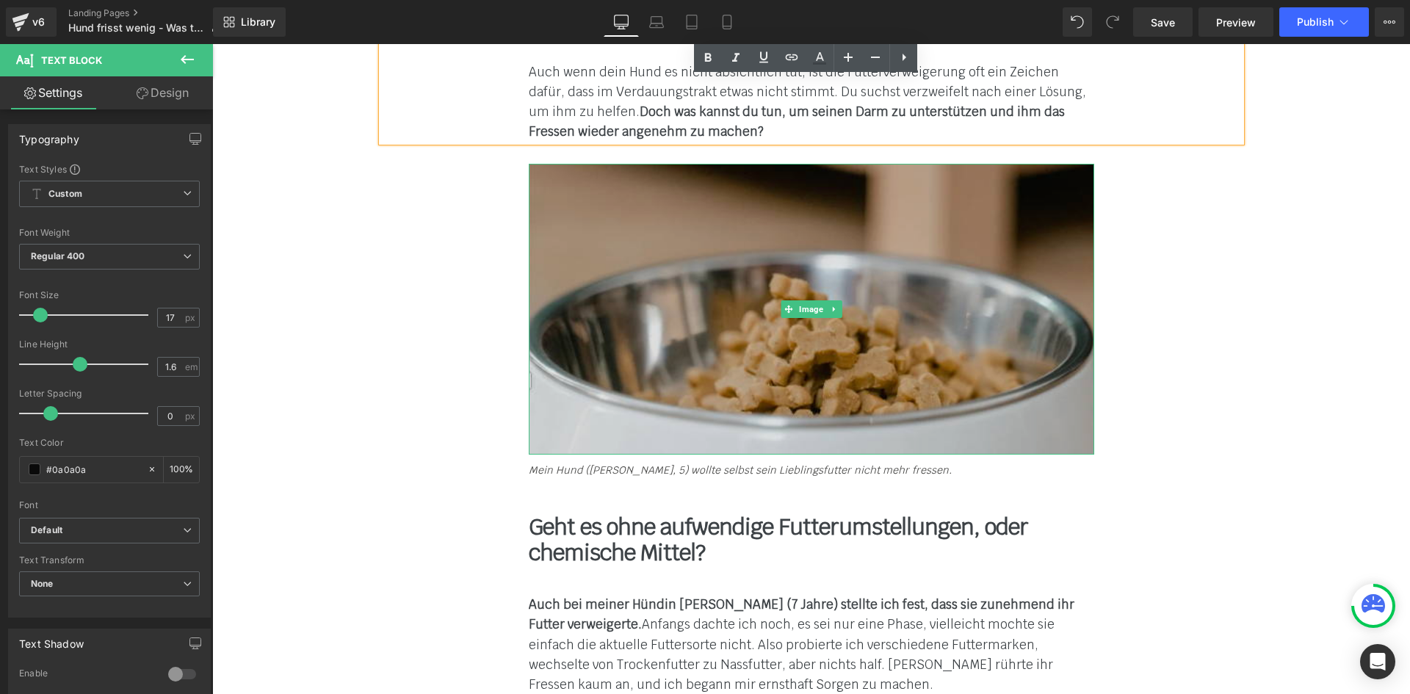
click at [732, 256] on img at bounding box center [812, 309] width 566 height 290
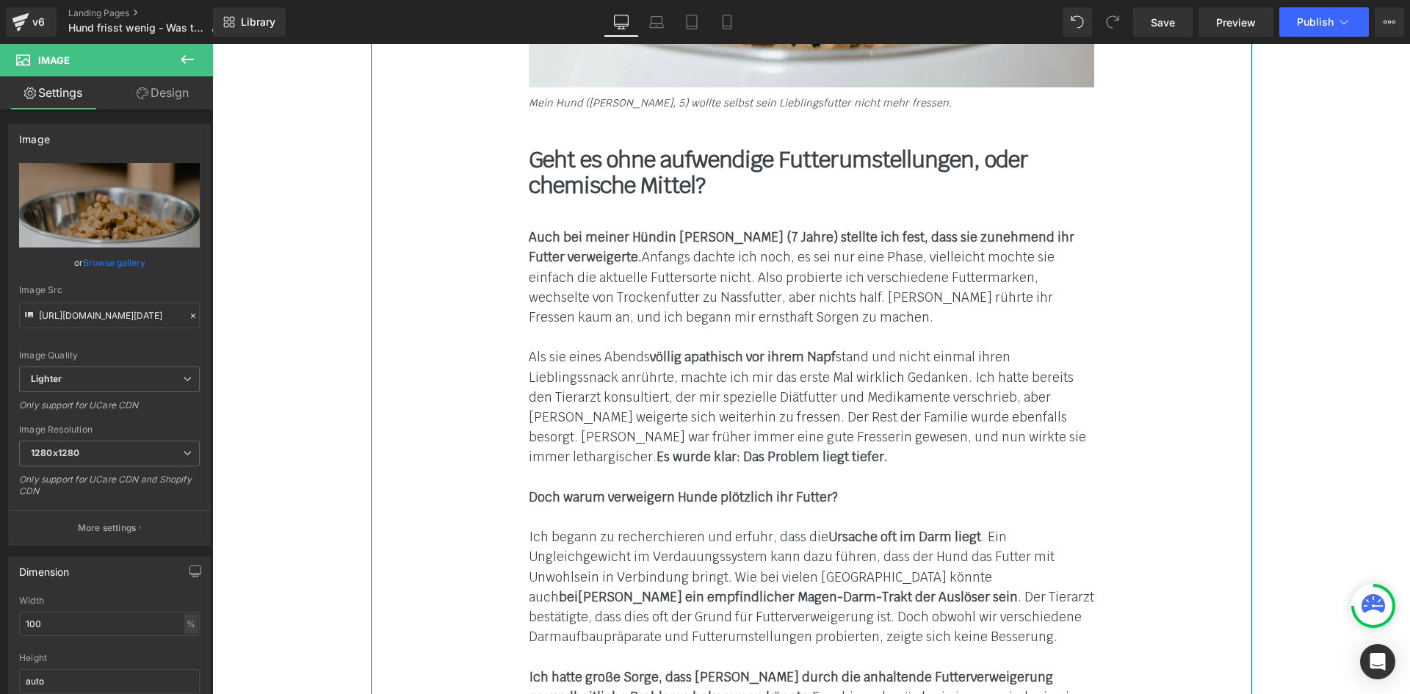
click at [621, 349] on span "Als sie eines Abends völlig apathisch vor ihrem Napf stand und nicht einmal ihr…" at bounding box center [808, 407] width 558 height 116
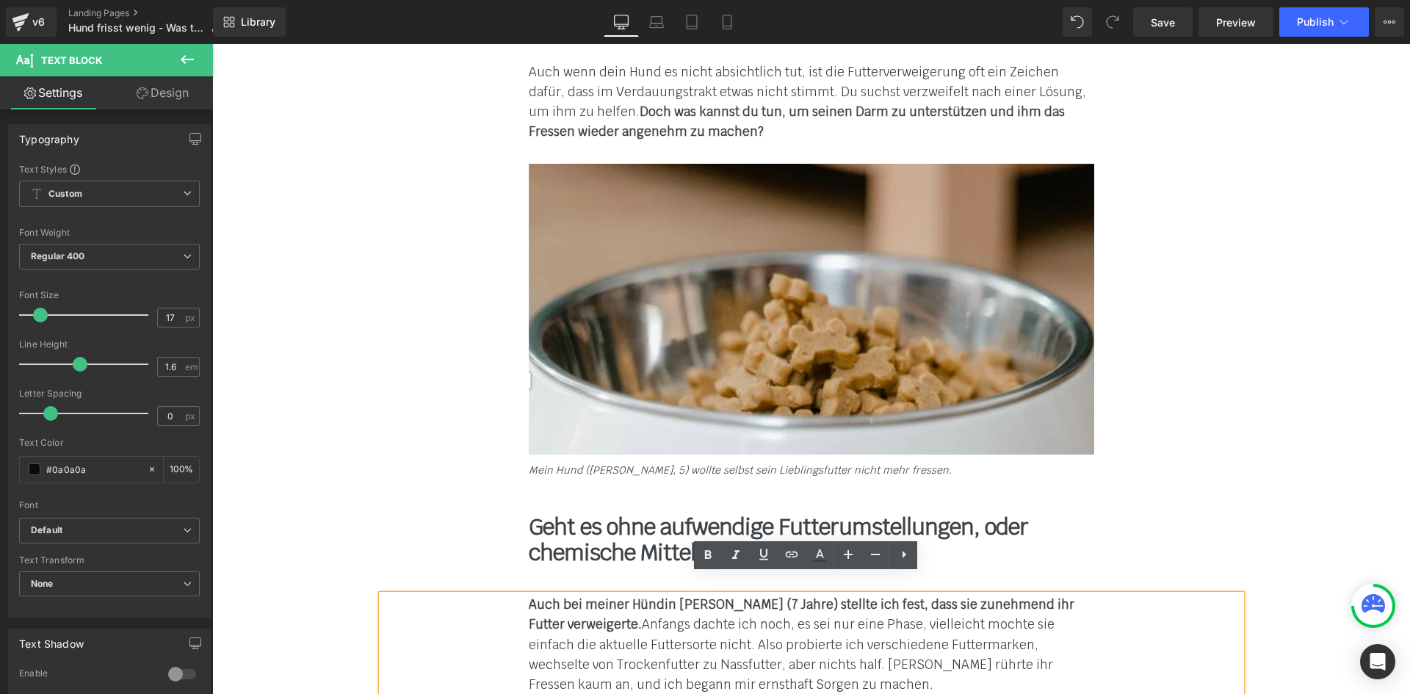
click at [471, 354] on div "Viele Hundebesitzer kennen das: Dein Hund frisst gut und freut sich, wenn Du nu…" at bounding box center [811, 273] width 881 height 1761
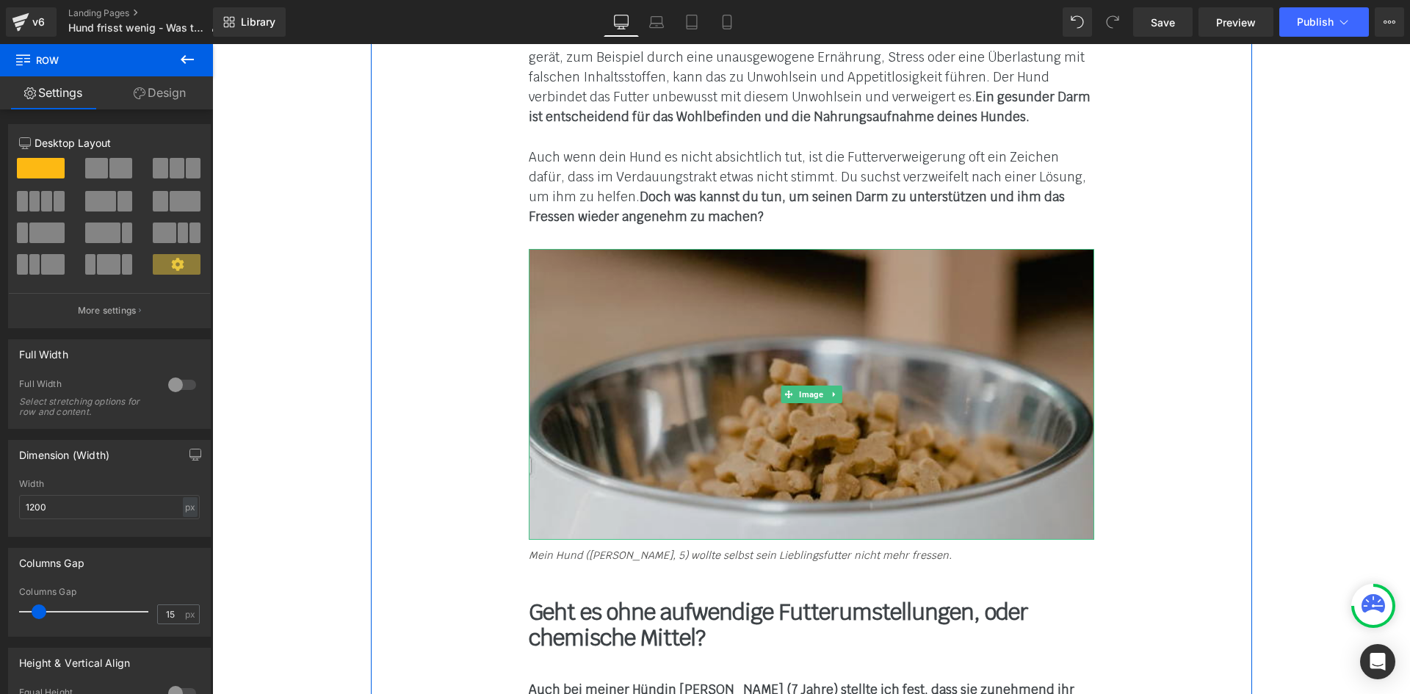
scroll to position [1542, 0]
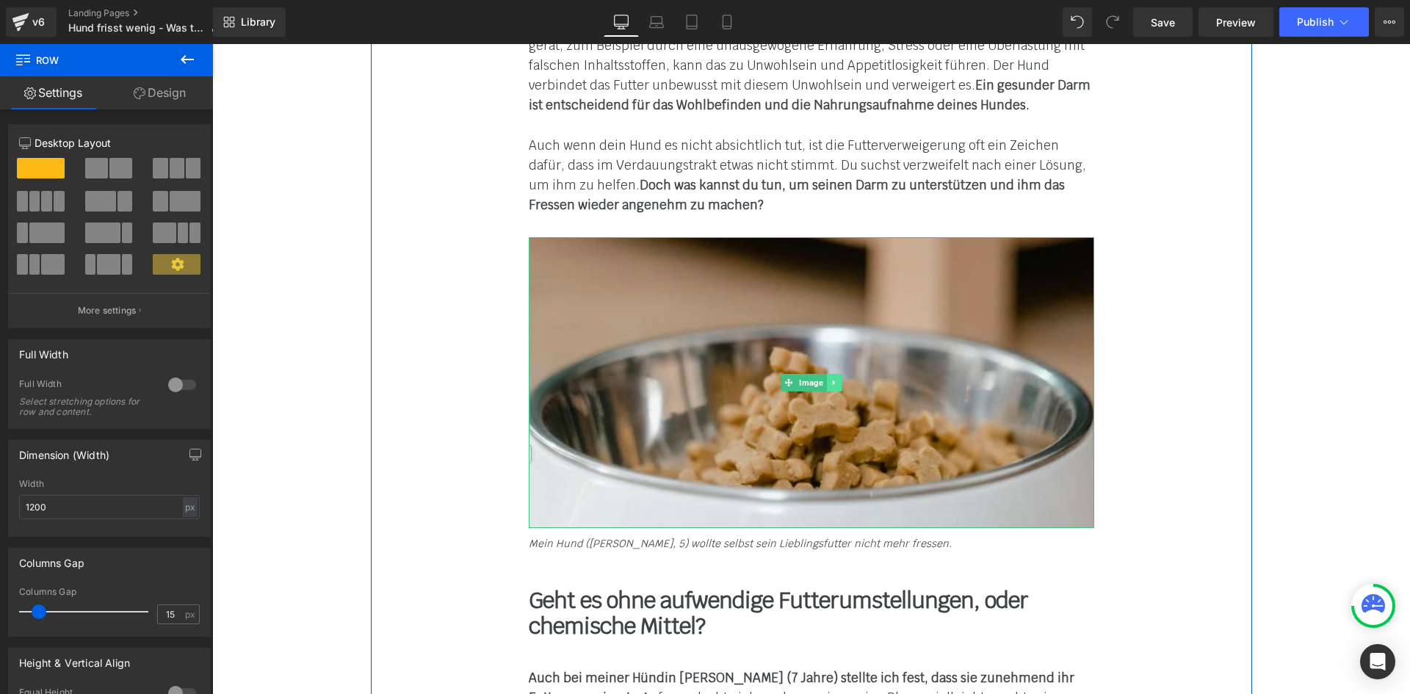
click at [830, 378] on icon at bounding box center [834, 382] width 8 height 9
click at [856, 380] on icon at bounding box center [857, 382] width 2 height 5
click at [830, 378] on icon at bounding box center [834, 382] width 8 height 9
click at [823, 378] on icon at bounding box center [827, 382] width 8 height 8
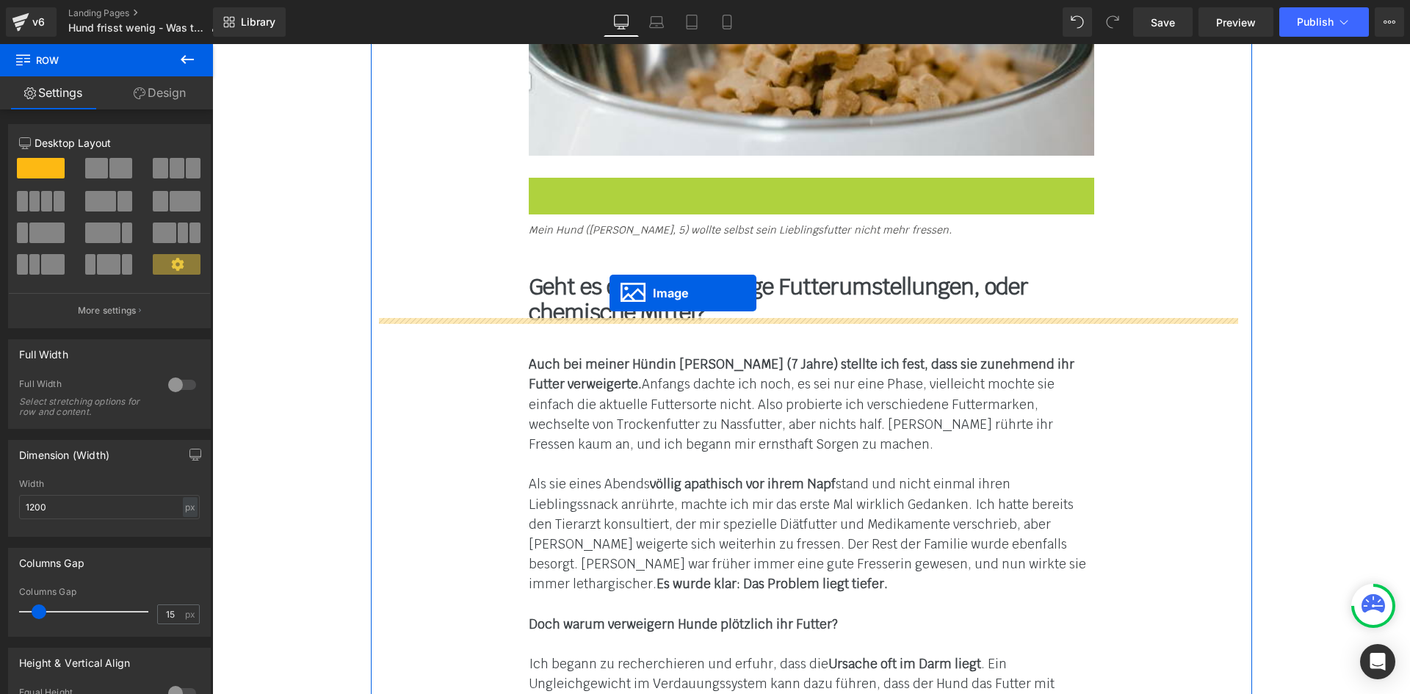
scroll to position [1823, 0]
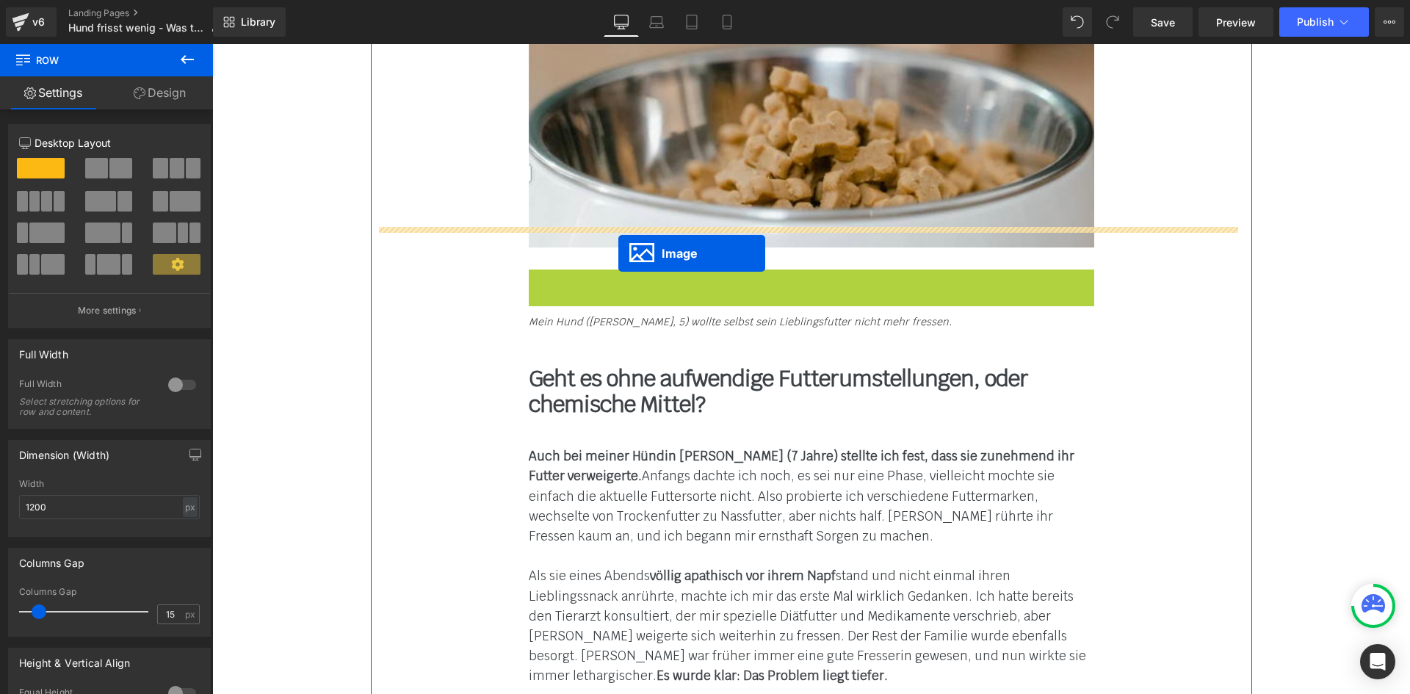
drag, startPoint x: 782, startPoint y: 245, endPoint x: 618, endPoint y: 253, distance: 164.0
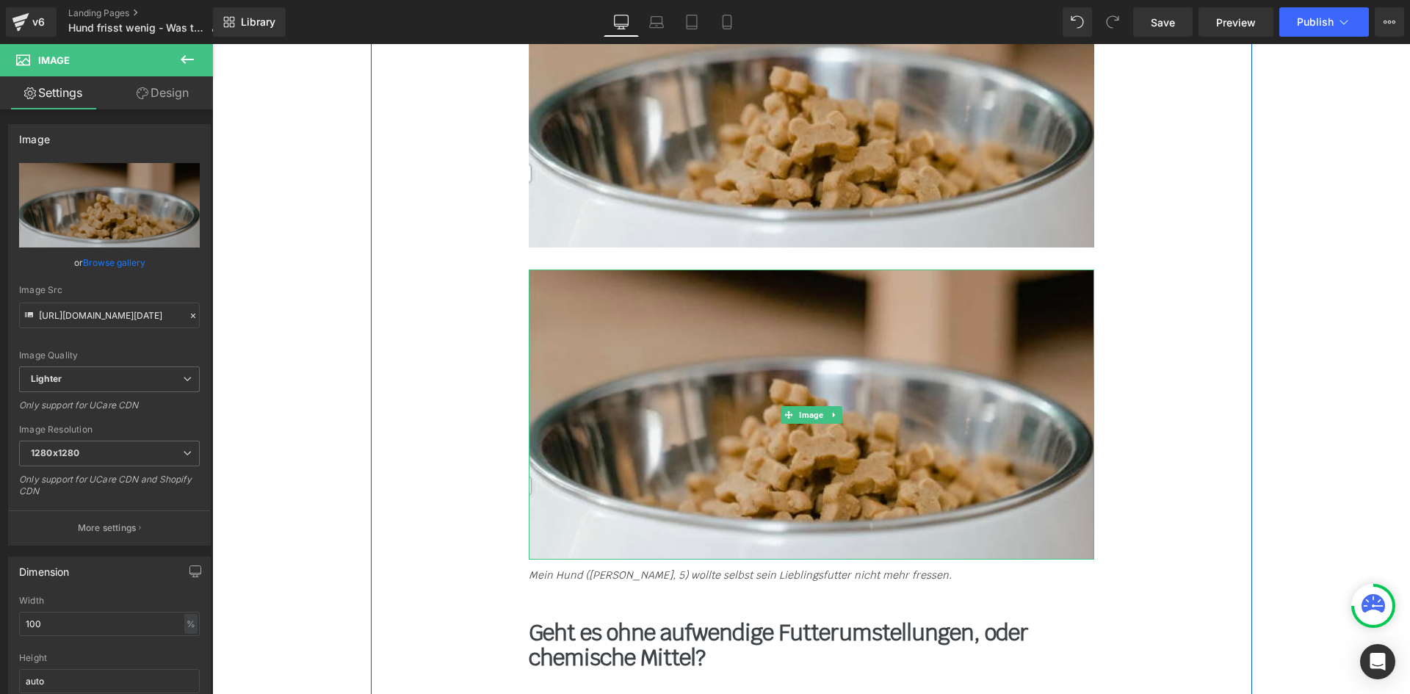
click at [832, 412] on icon at bounding box center [833, 414] width 2 height 5
click at [837, 411] on icon at bounding box center [841, 415] width 8 height 8
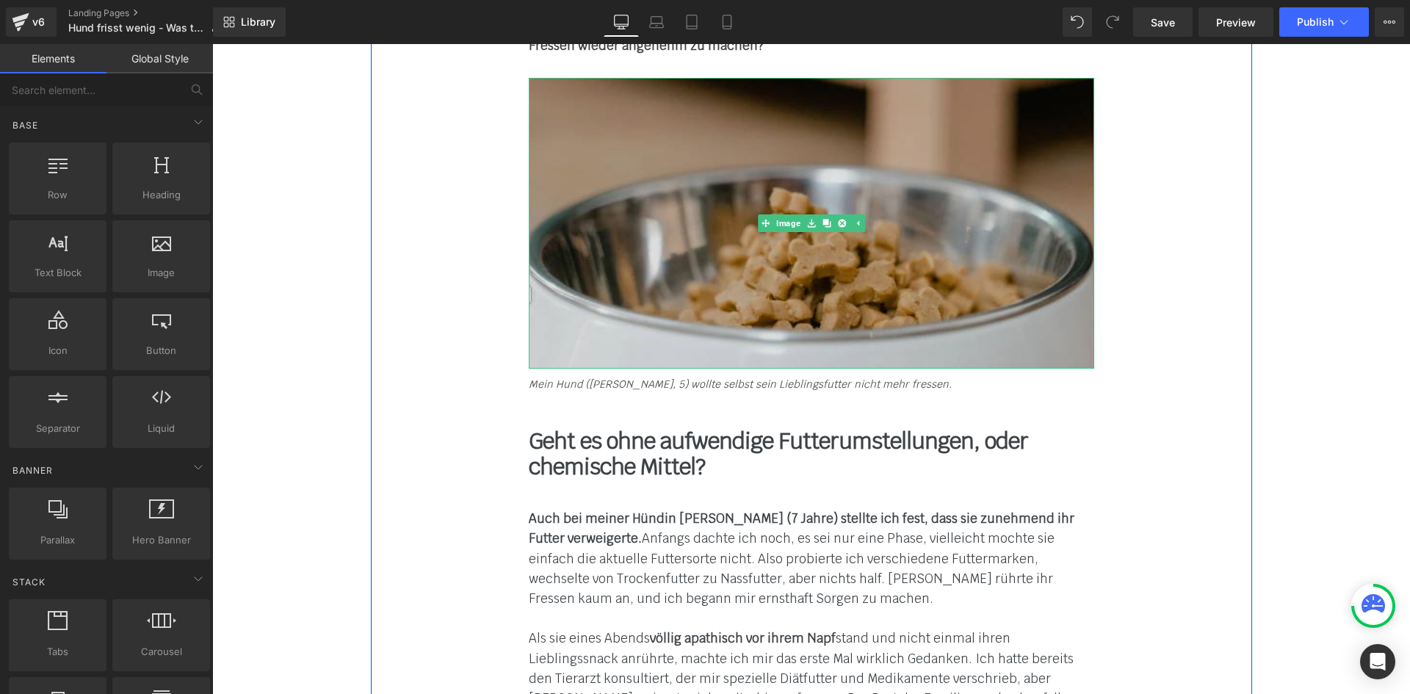
scroll to position [1603, 0]
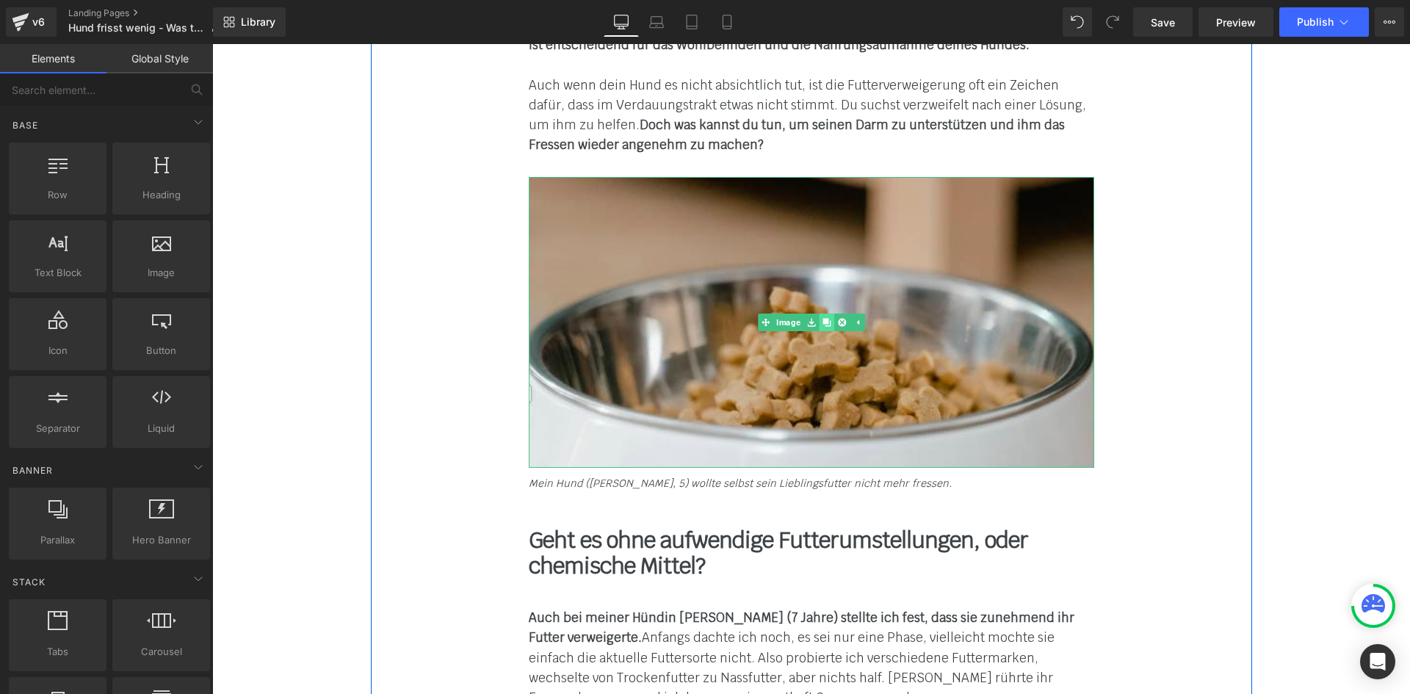
click at [823, 318] on icon at bounding box center [827, 322] width 8 height 8
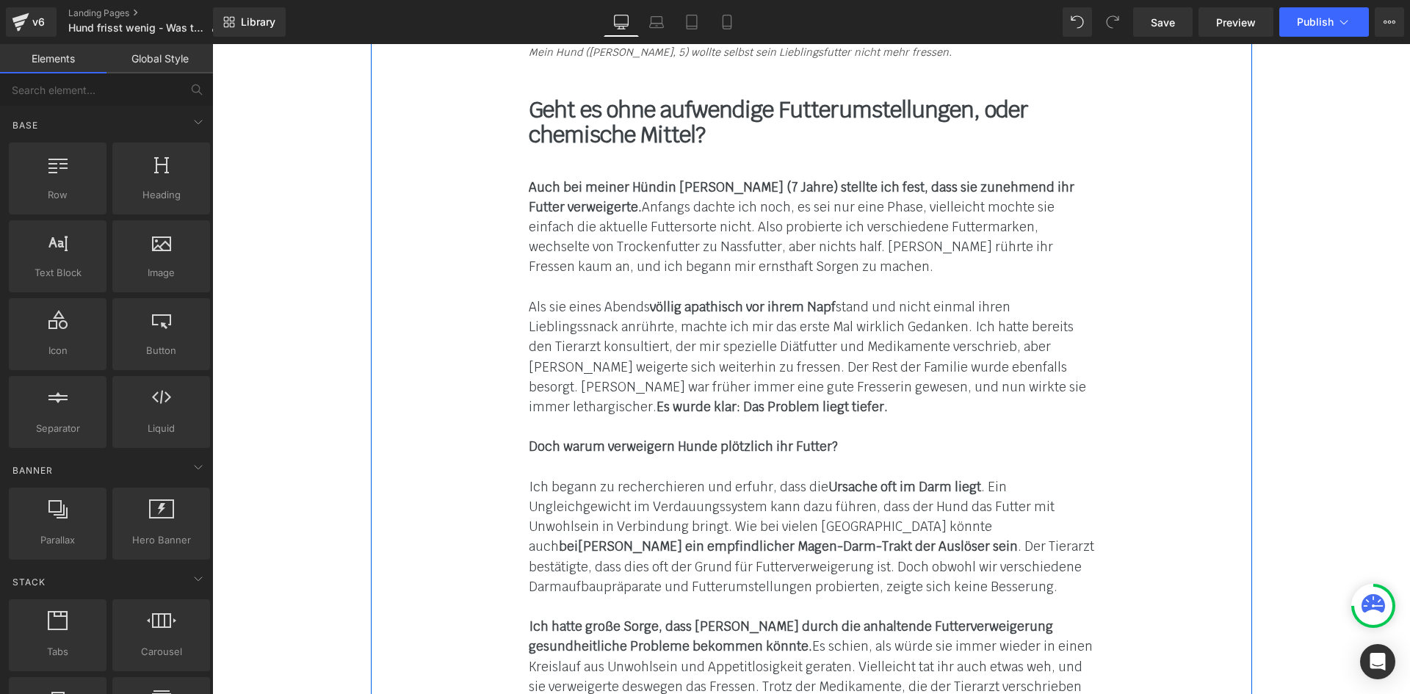
scroll to position [2337, 0]
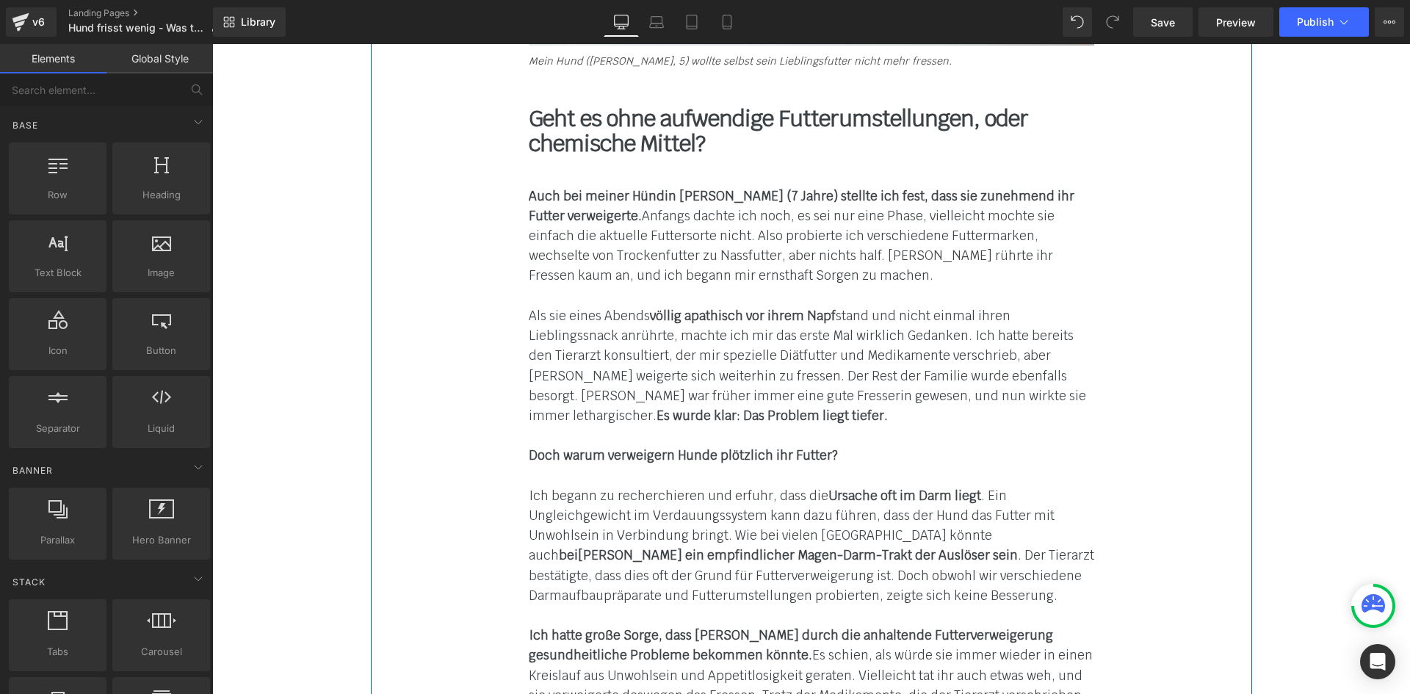
click at [557, 308] on span "Als sie eines Abends völlig apathisch vor ihrem Napf stand und nicht einmal ihr…" at bounding box center [808, 366] width 558 height 116
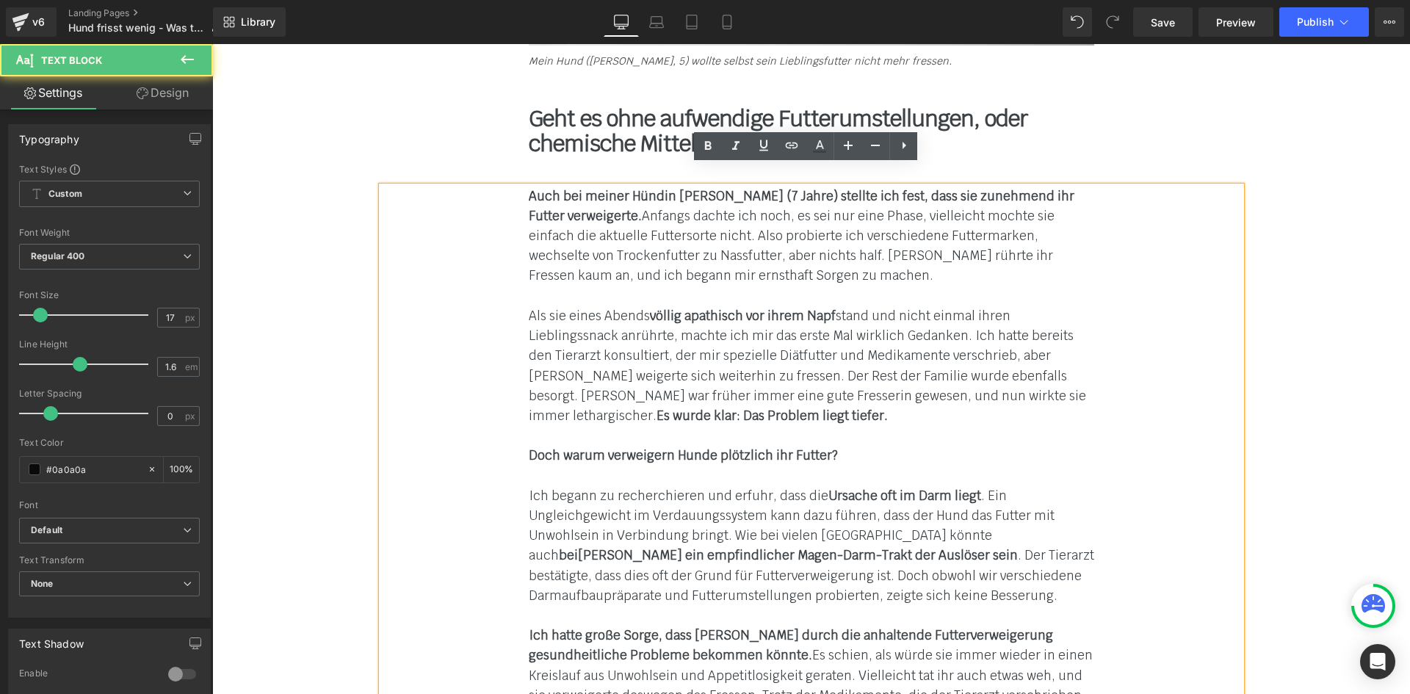
click at [596, 426] on div at bounding box center [812, 436] width 566 height 20
click at [563, 447] on strong "Doch warum verweigern Hunde plötzlich ihr Futter?" at bounding box center [683, 455] width 309 height 16
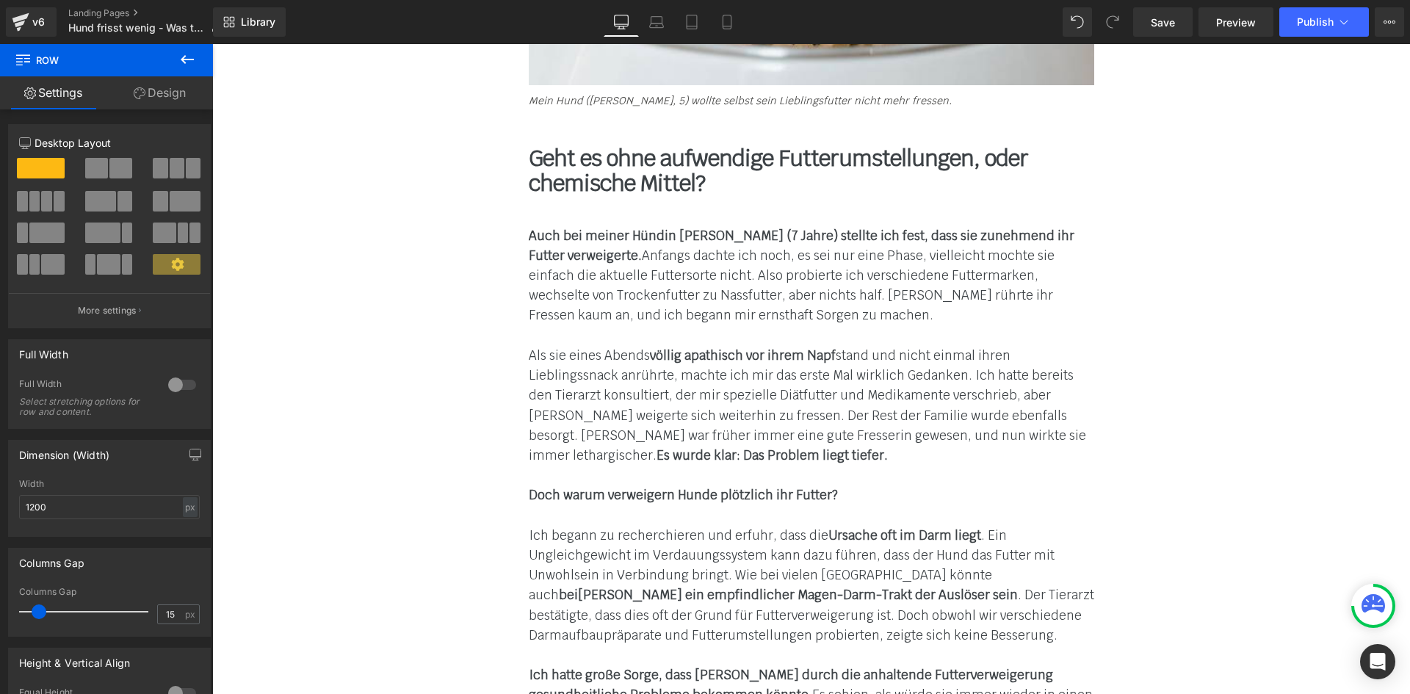
scroll to position [2411, 0]
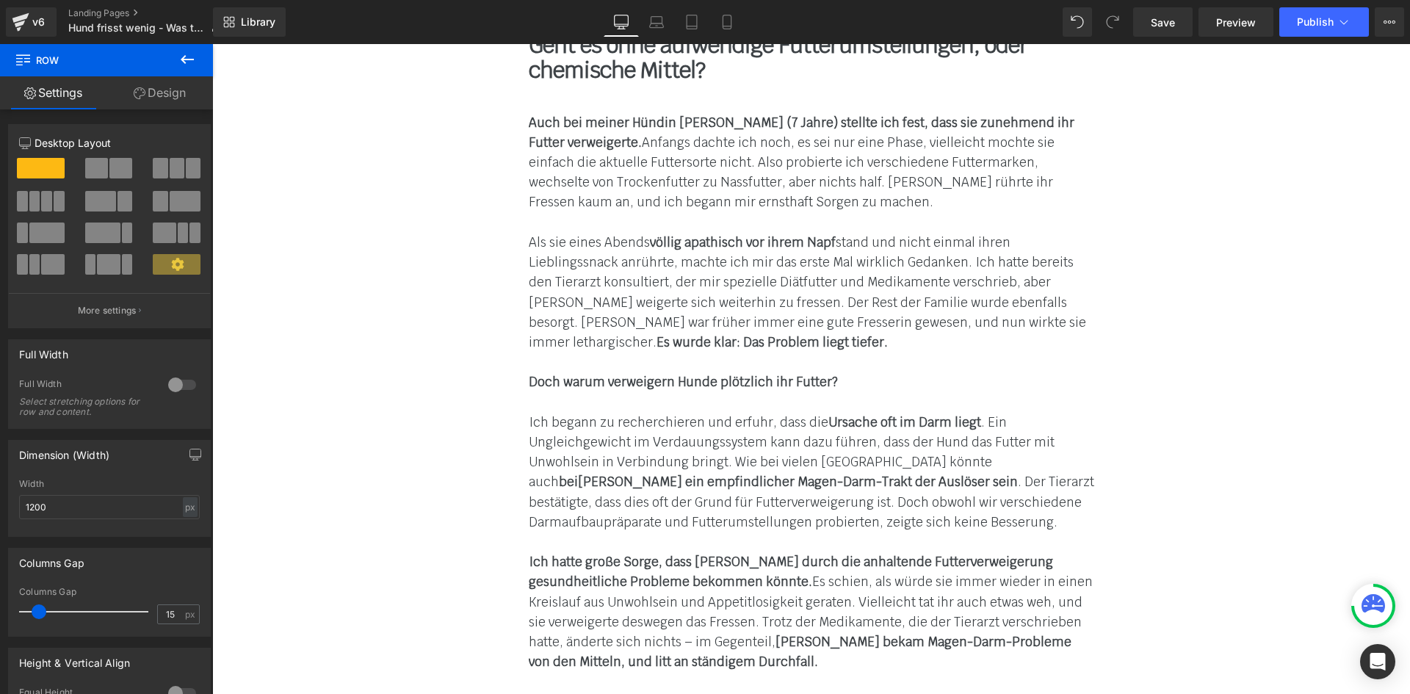
click at [513, 212] on div "Auch bei meiner Hündin [PERSON_NAME] (7 Jahre) stellte ich fest, dass sie zuneh…" at bounding box center [811, 393] width 859 height 560
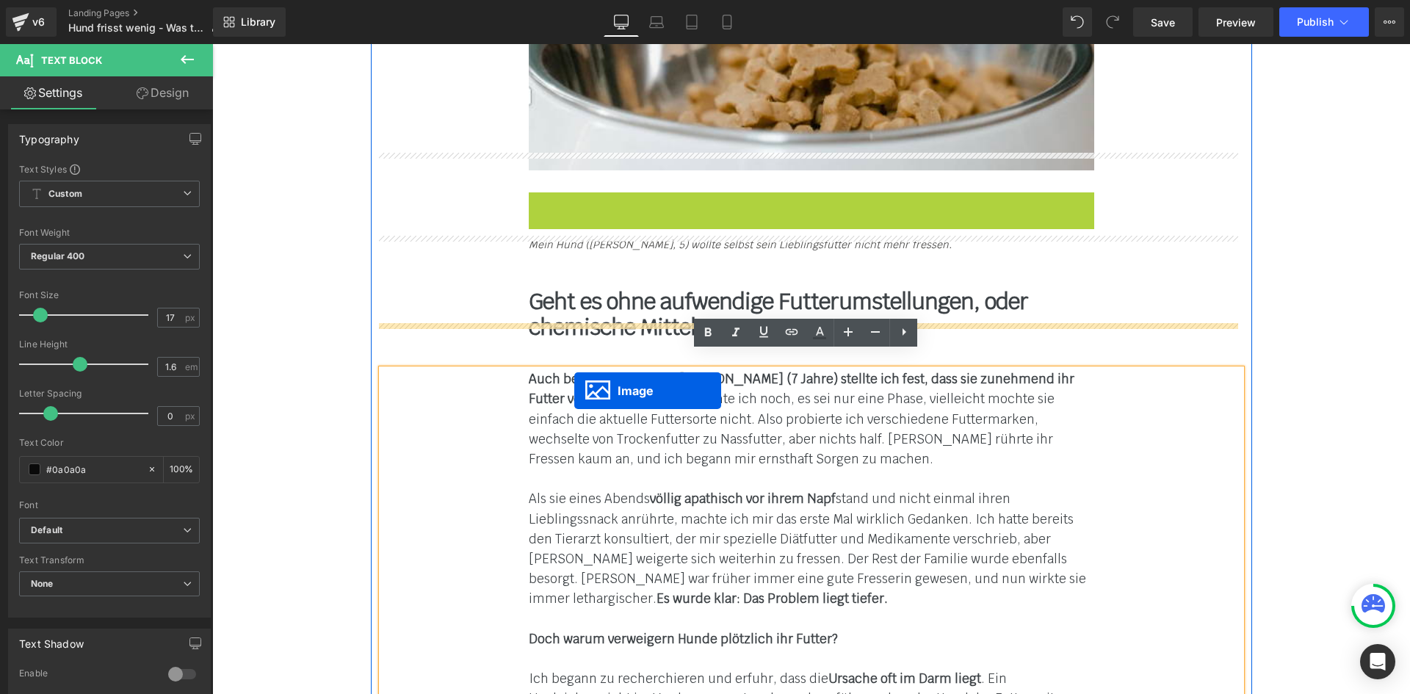
scroll to position [1897, 0]
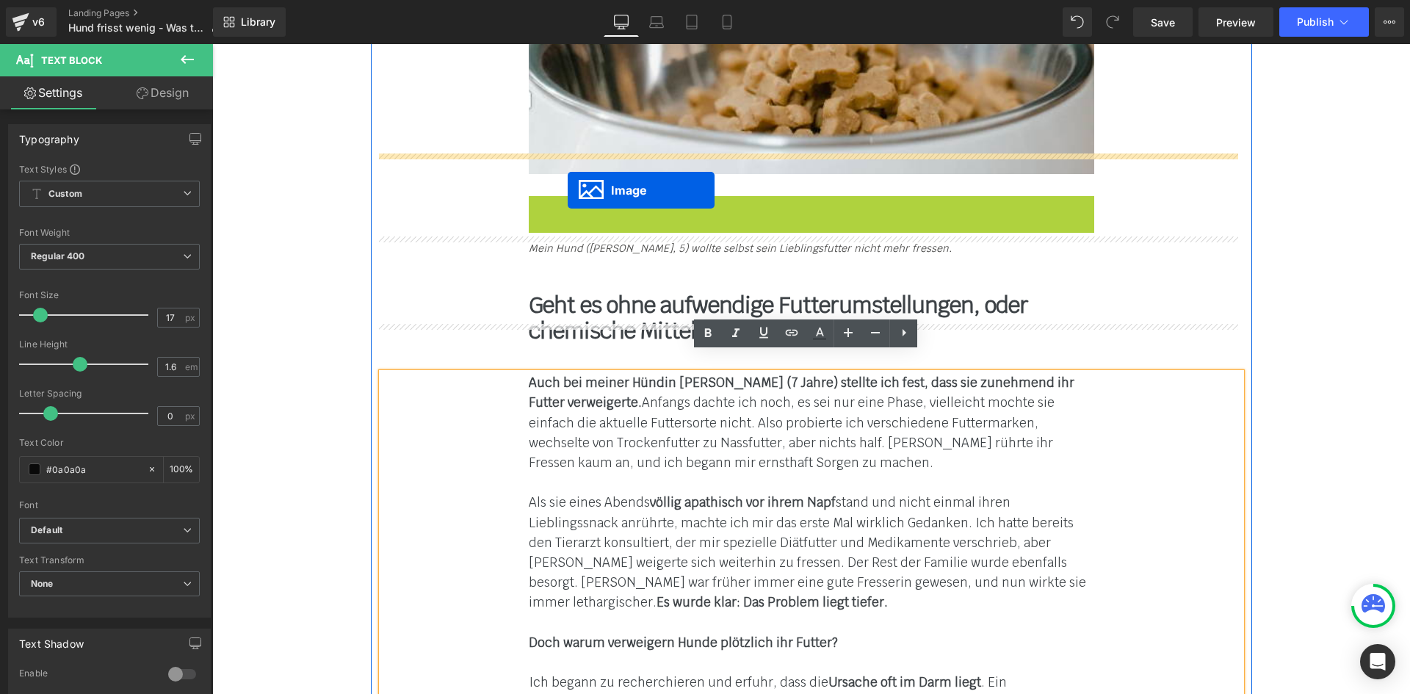
drag, startPoint x: 784, startPoint y: 463, endPoint x: 568, endPoint y: 187, distance: 351.6
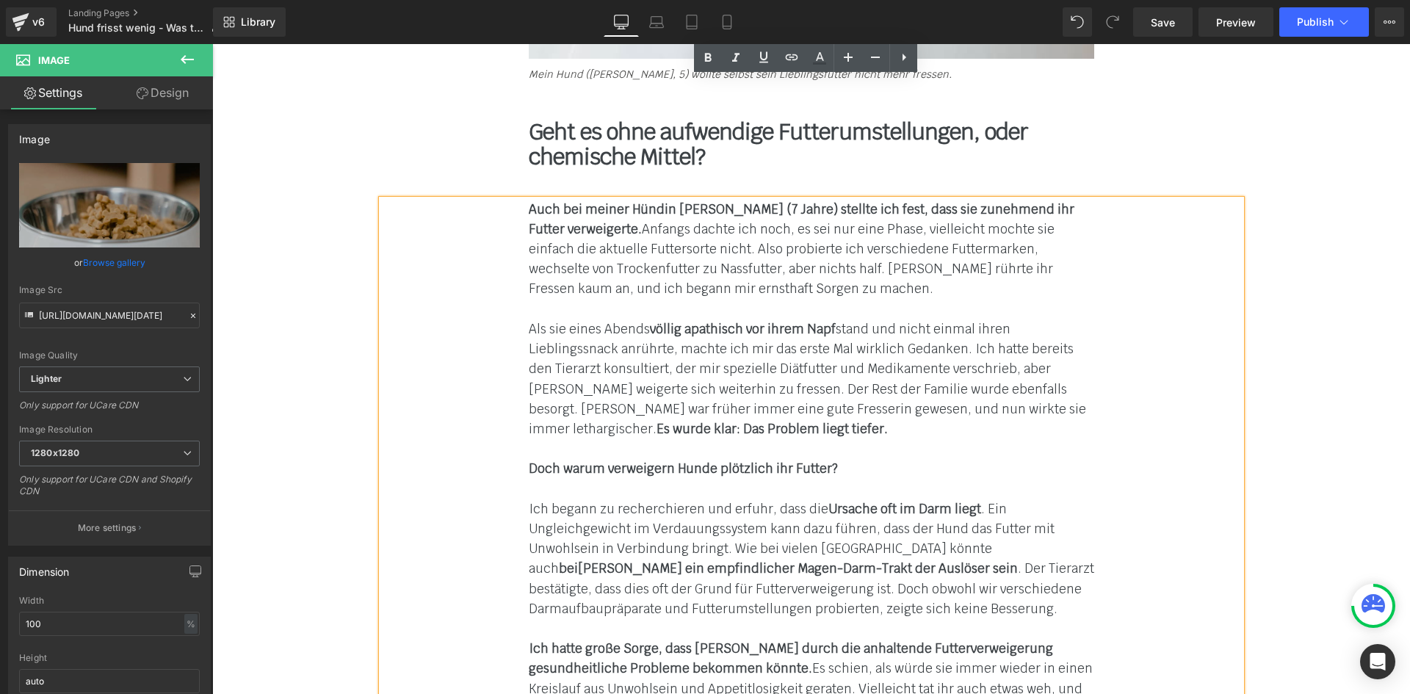
scroll to position [2297, 0]
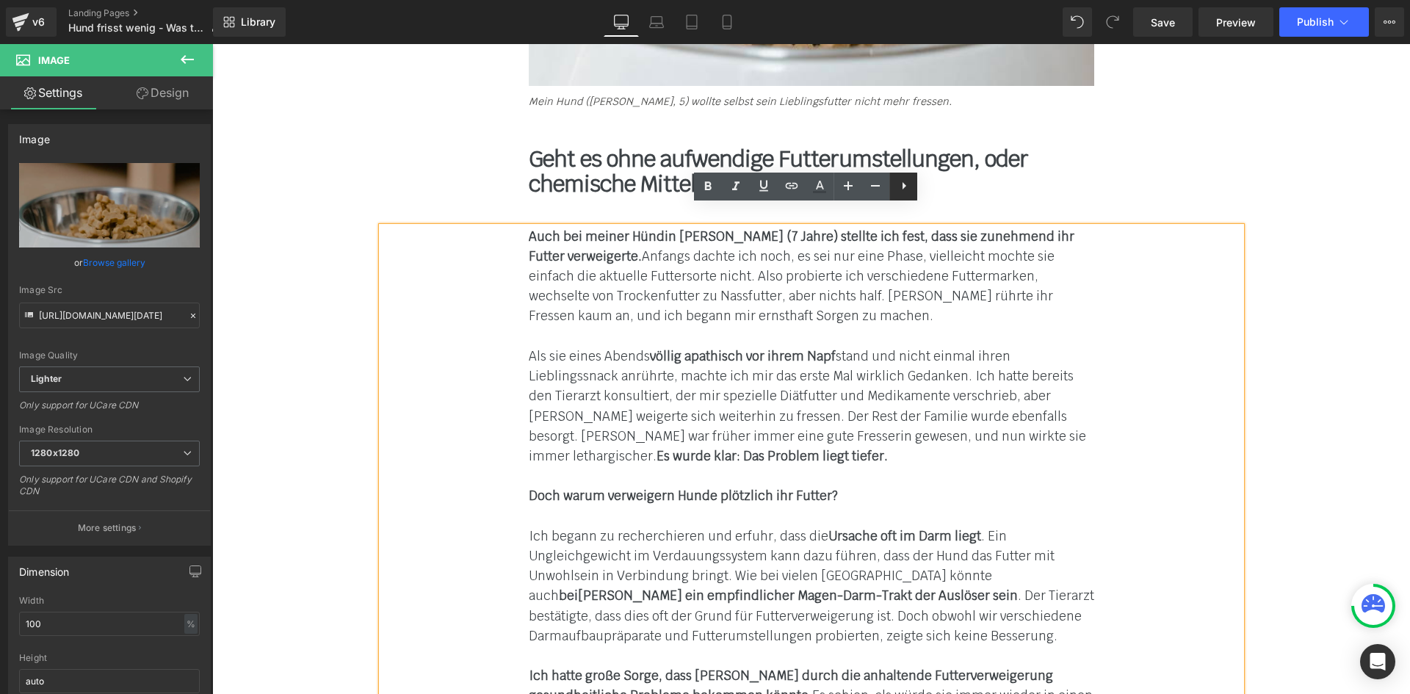
click at [902, 188] on icon at bounding box center [904, 186] width 18 height 18
click at [844, 293] on div "Auch bei meiner Hündin [PERSON_NAME] (7 Jahre) stellte ich fest, dass sie zuneh…" at bounding box center [812, 277] width 566 height 100
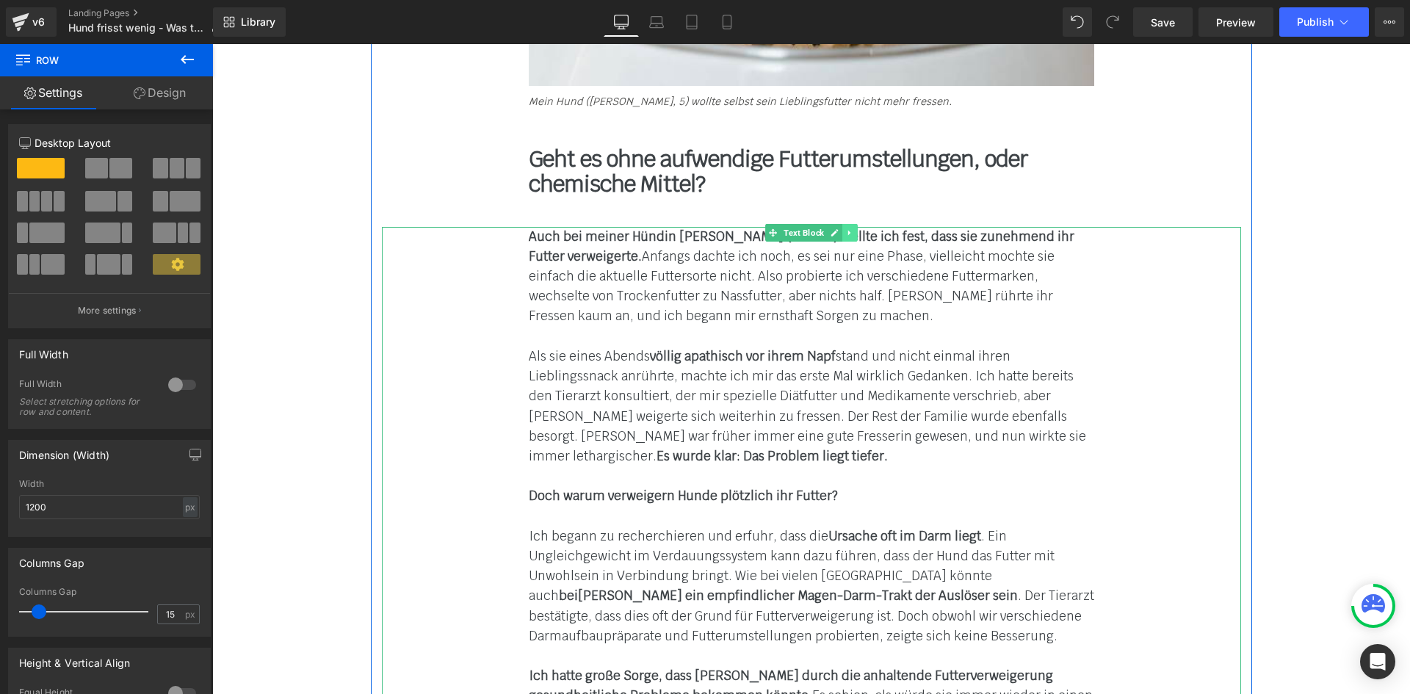
click at [845, 228] on icon at bounding box center [849, 232] width 8 height 9
click at [834, 224] on link at bounding box center [841, 233] width 15 height 18
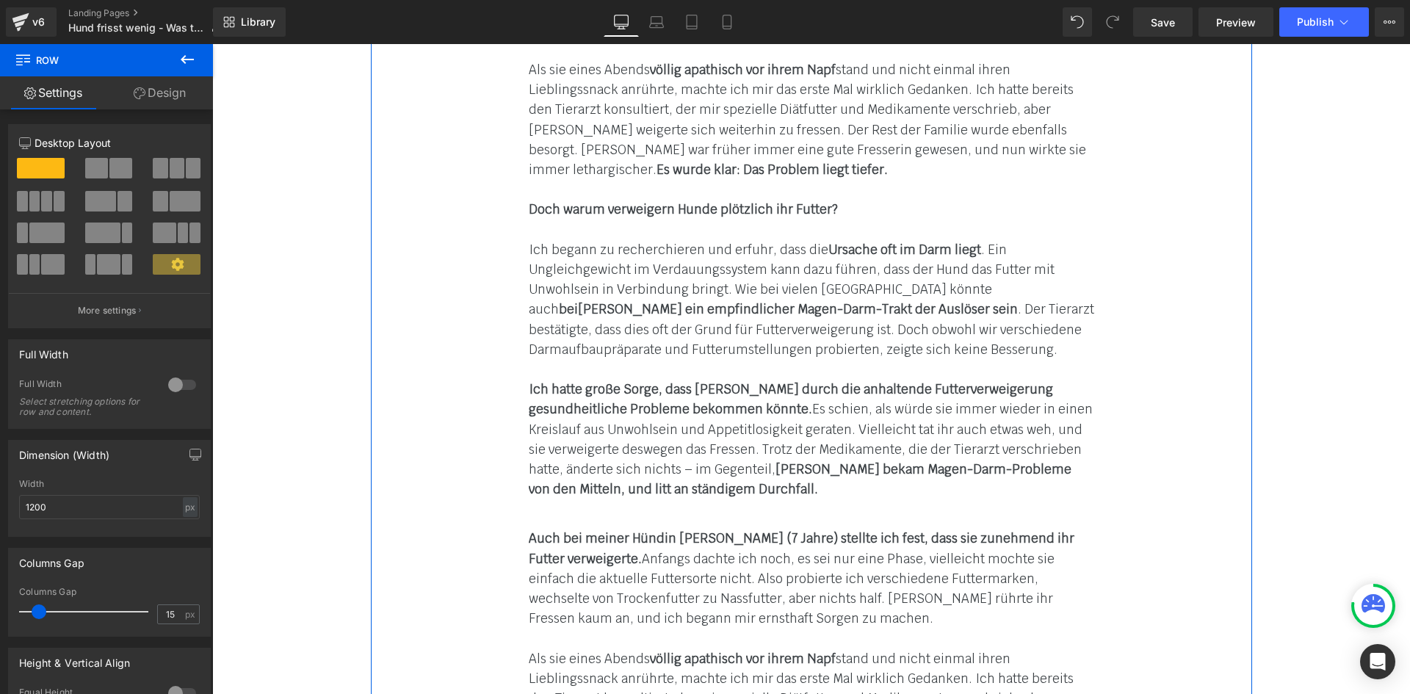
scroll to position [2549, 0]
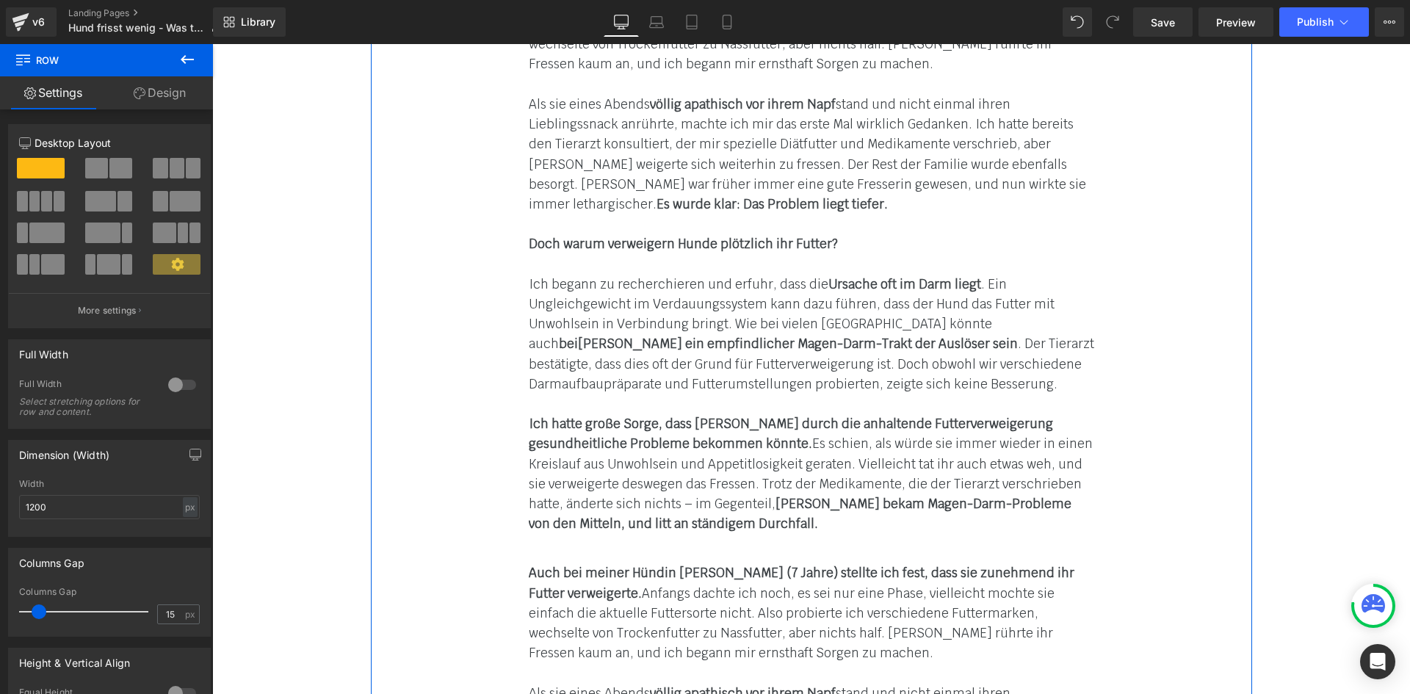
click at [618, 426] on strong "Ich hatte große Sorge, dass [PERSON_NAME] durch die anhaltende Futterverweigeru…" at bounding box center [791, 434] width 524 height 36
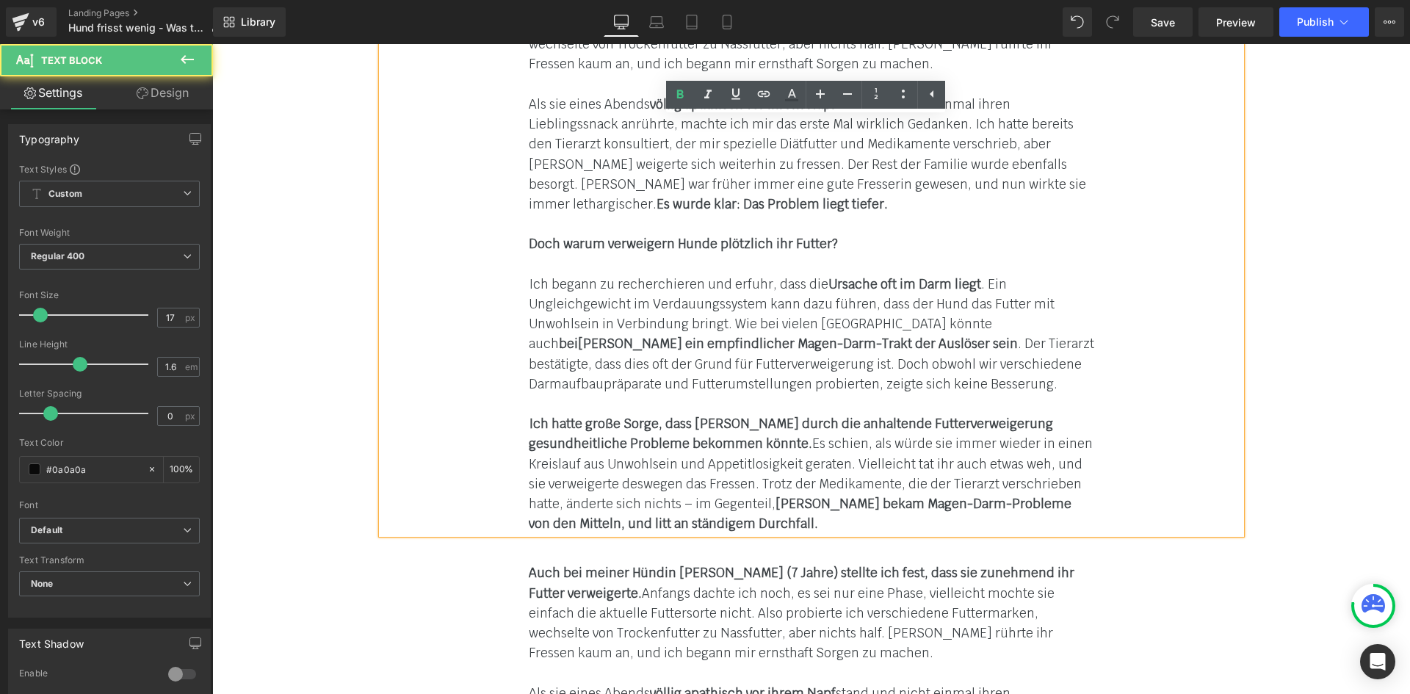
click at [660, 493] on div "Ich hatte große Sorge, dass [PERSON_NAME] durch die anhaltende Futterverweigeru…" at bounding box center [812, 474] width 566 height 120
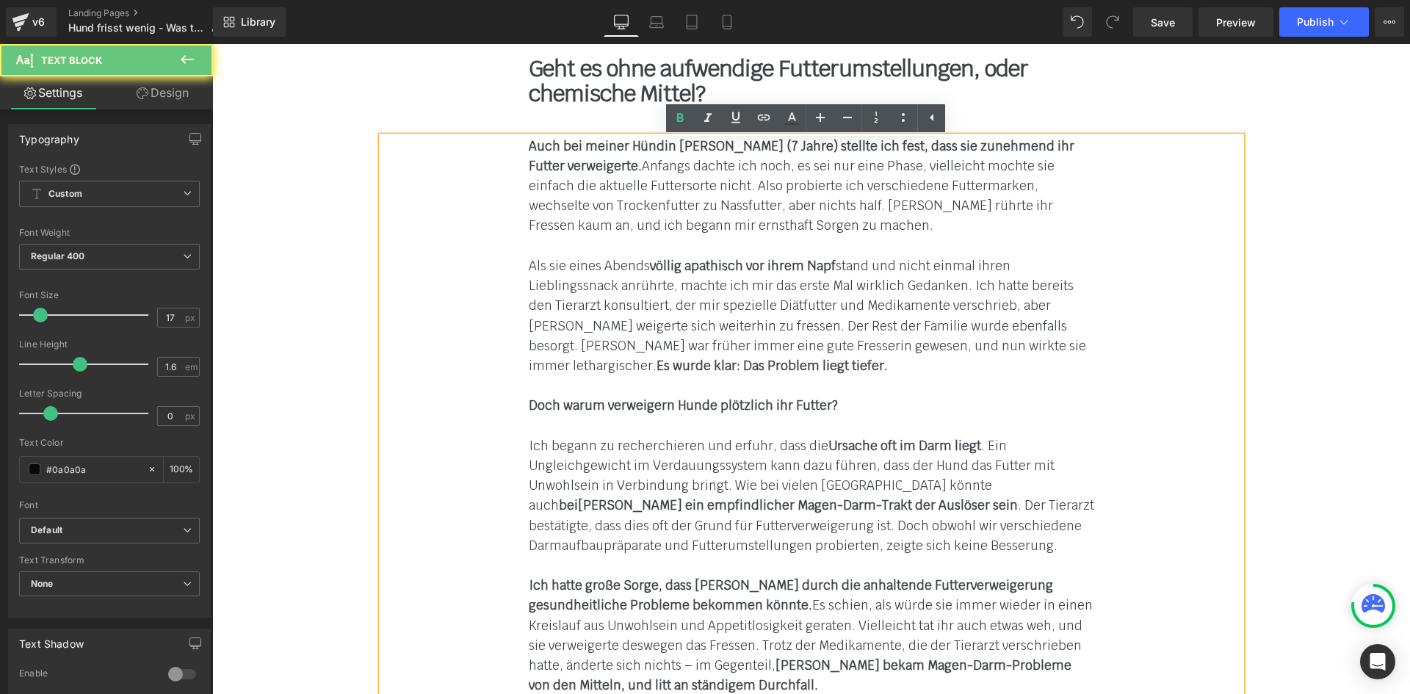
scroll to position [2328, 0]
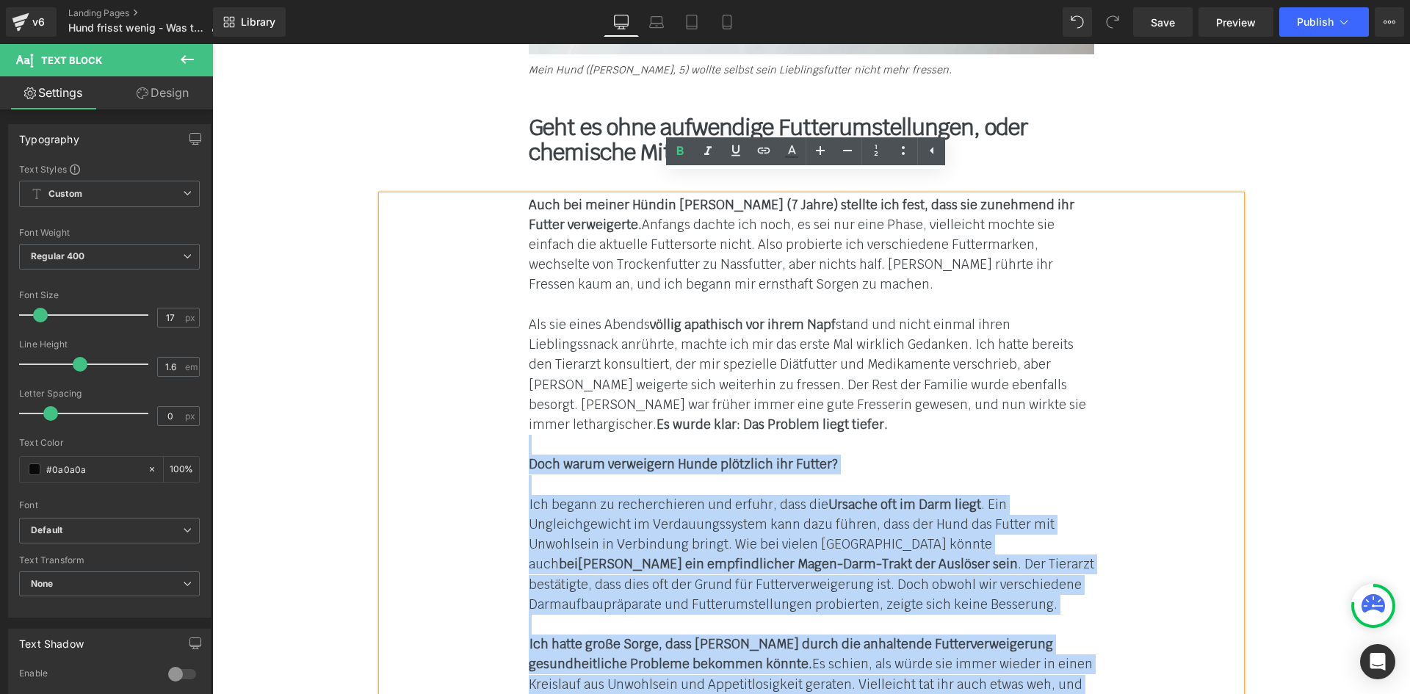
click at [709, 404] on div "Als sie eines Abends völlig apathisch vor ihrem Napf stand und nicht einmal ihr…" at bounding box center [812, 375] width 566 height 120
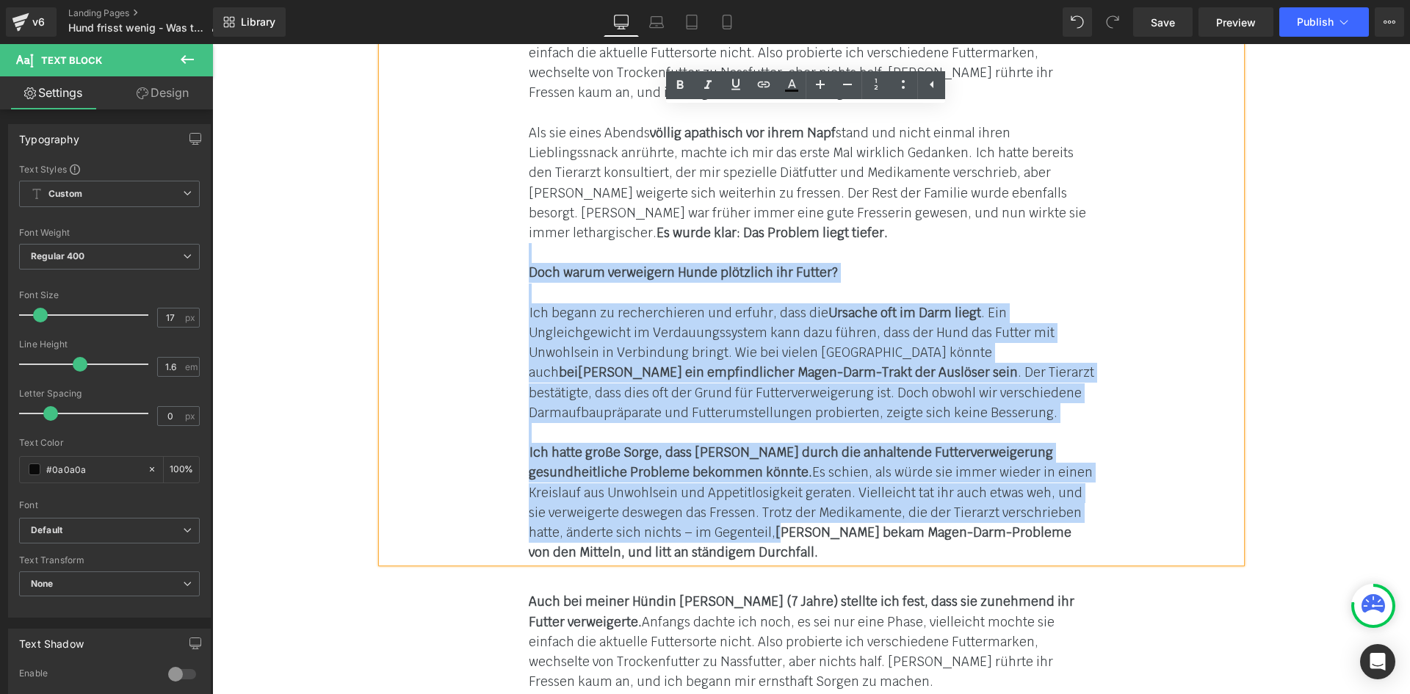
scroll to position [2549, 0]
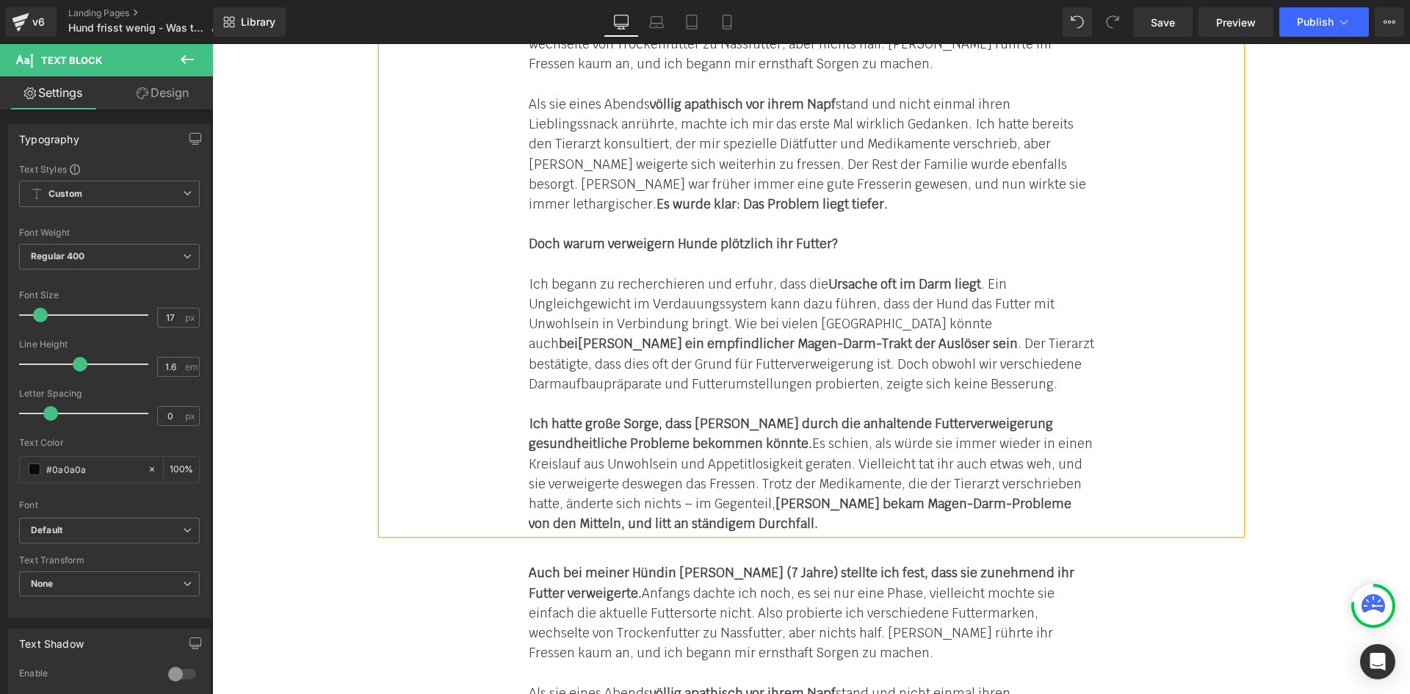
click at [649, 501] on div "Ich hatte große Sorge, dass [PERSON_NAME] durch die anhaltende Futterverweigeru…" at bounding box center [812, 474] width 566 height 120
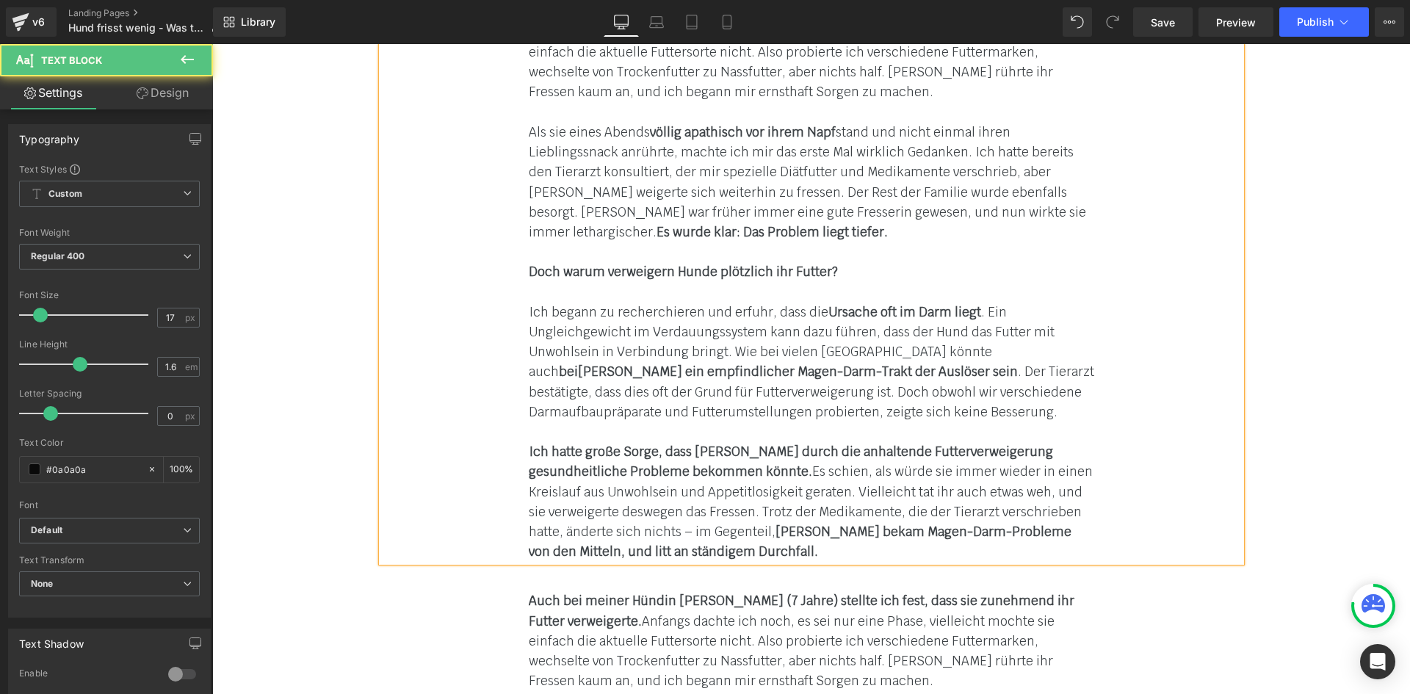
scroll to position [2402, 0]
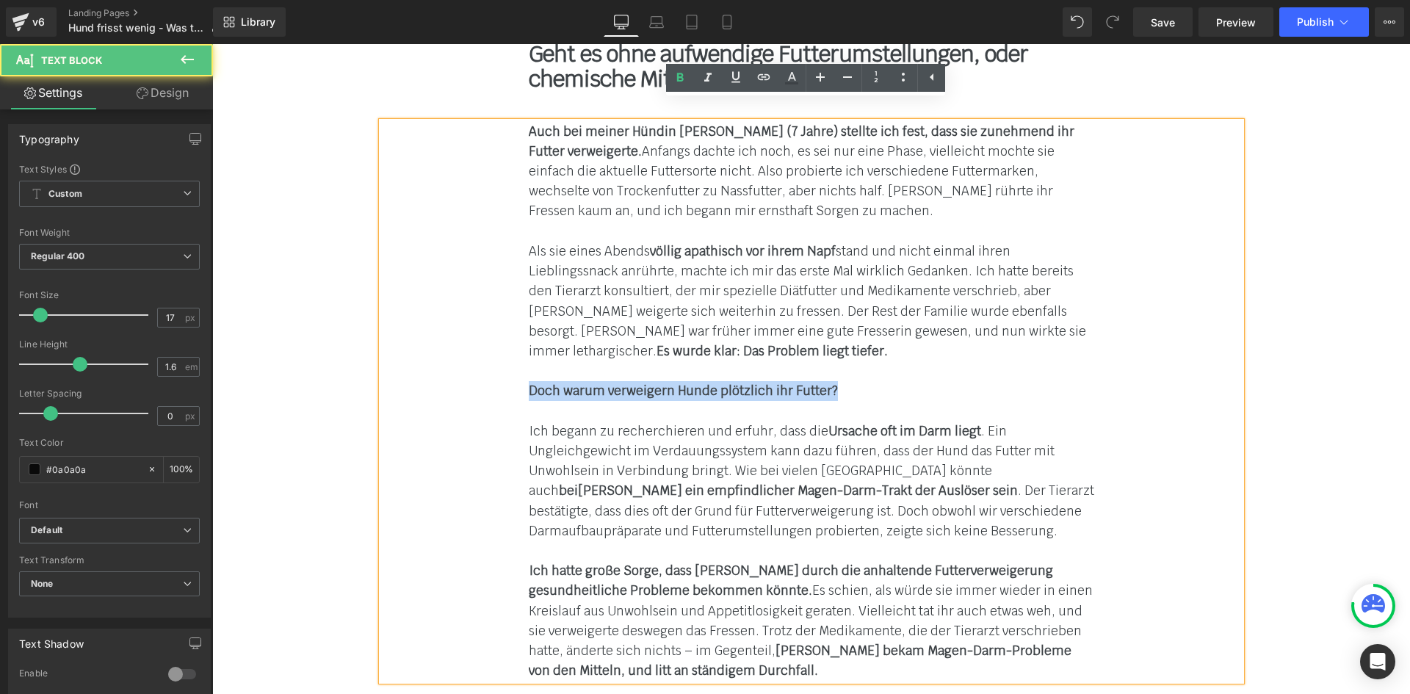
drag, startPoint x: 521, startPoint y: 373, endPoint x: 834, endPoint y: 371, distance: 312.9
click at [834, 371] on div "Auch bei meiner Hündin [PERSON_NAME] (7 Jahre) stellte ich fest, dass sie zuneh…" at bounding box center [811, 402] width 859 height 560
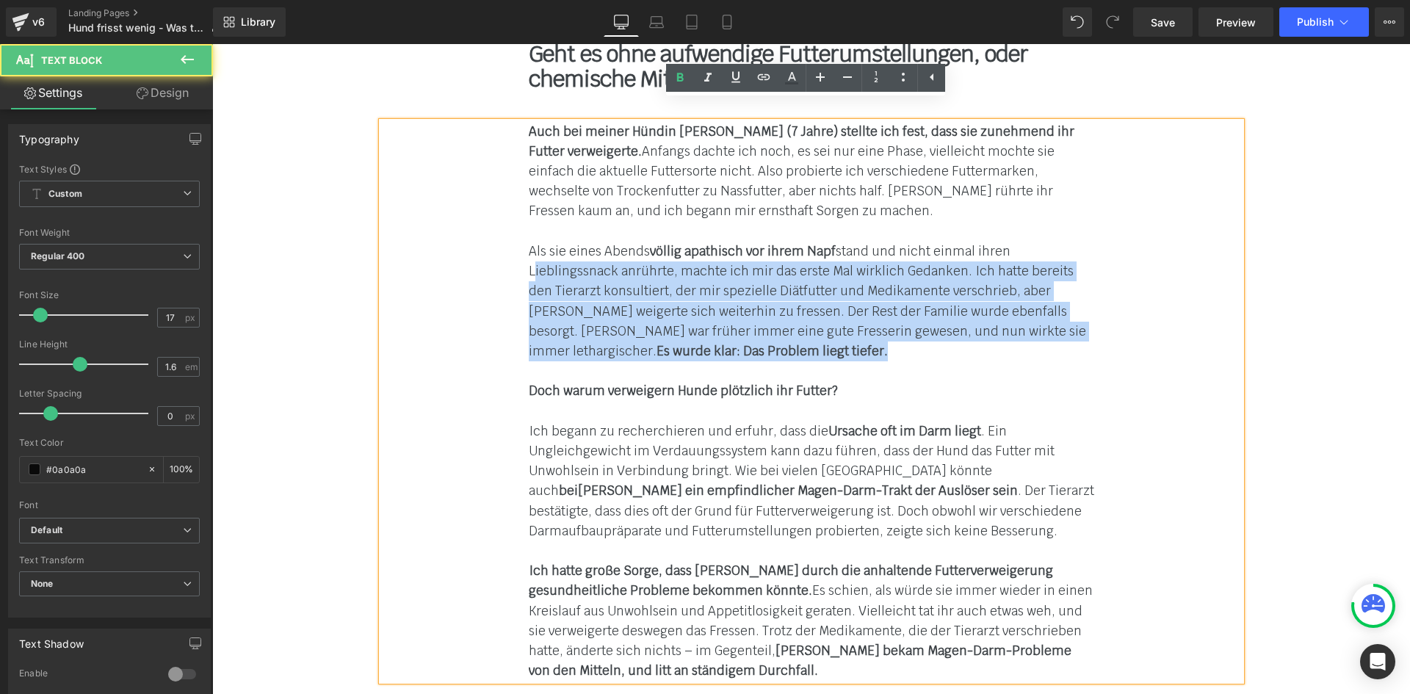
drag, startPoint x: 687, startPoint y: 331, endPoint x: 486, endPoint y: 247, distance: 217.6
click at [486, 247] on div "Auch bei meiner Hündin [PERSON_NAME] (7 Jahre) stellte ich fest, dass sie zuneh…" at bounding box center [811, 402] width 859 height 560
click at [670, 316] on span "Als sie eines Abends völlig apathisch vor ihrem Napf stand und nicht einmal ihr…" at bounding box center [808, 301] width 558 height 116
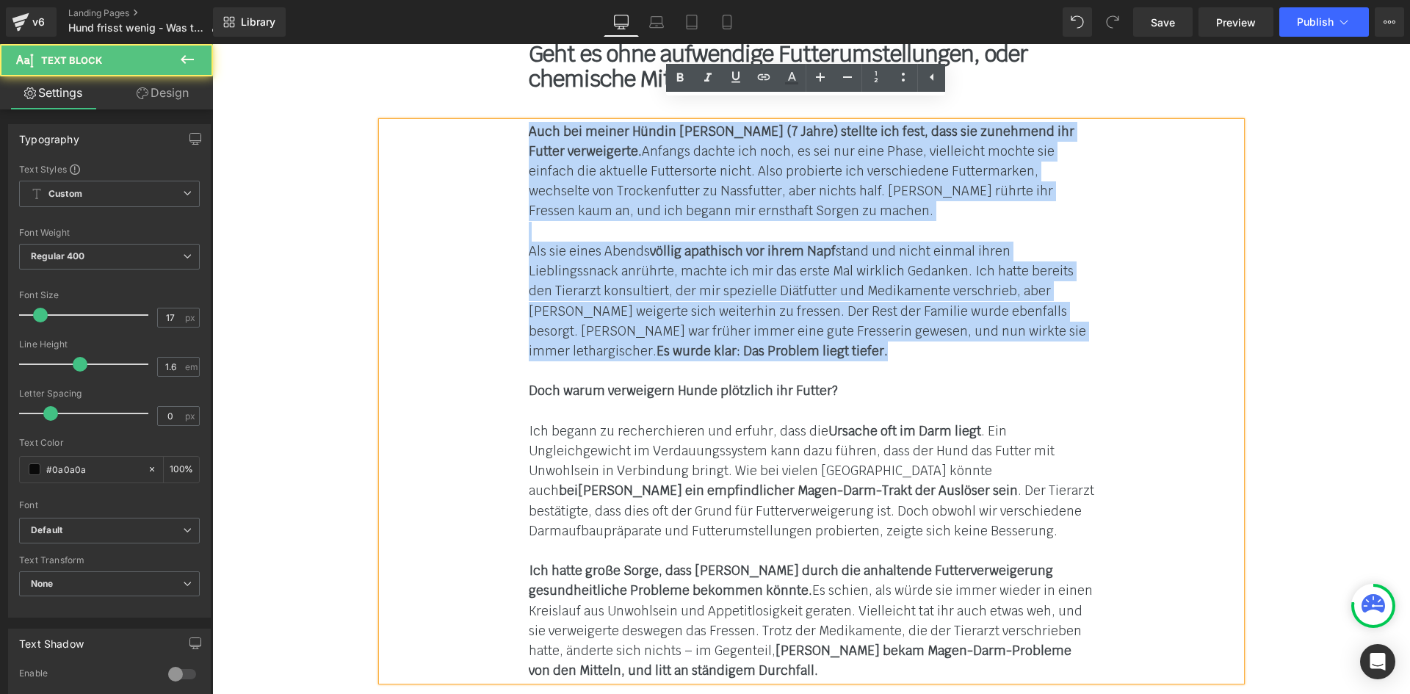
drag, startPoint x: 686, startPoint y: 317, endPoint x: 519, endPoint y: 116, distance: 261.3
click at [519, 122] on div "Auch bei meiner Hündin [PERSON_NAME] (7 Jahre) stellte ich fest, dass sie zuneh…" at bounding box center [811, 402] width 859 height 560
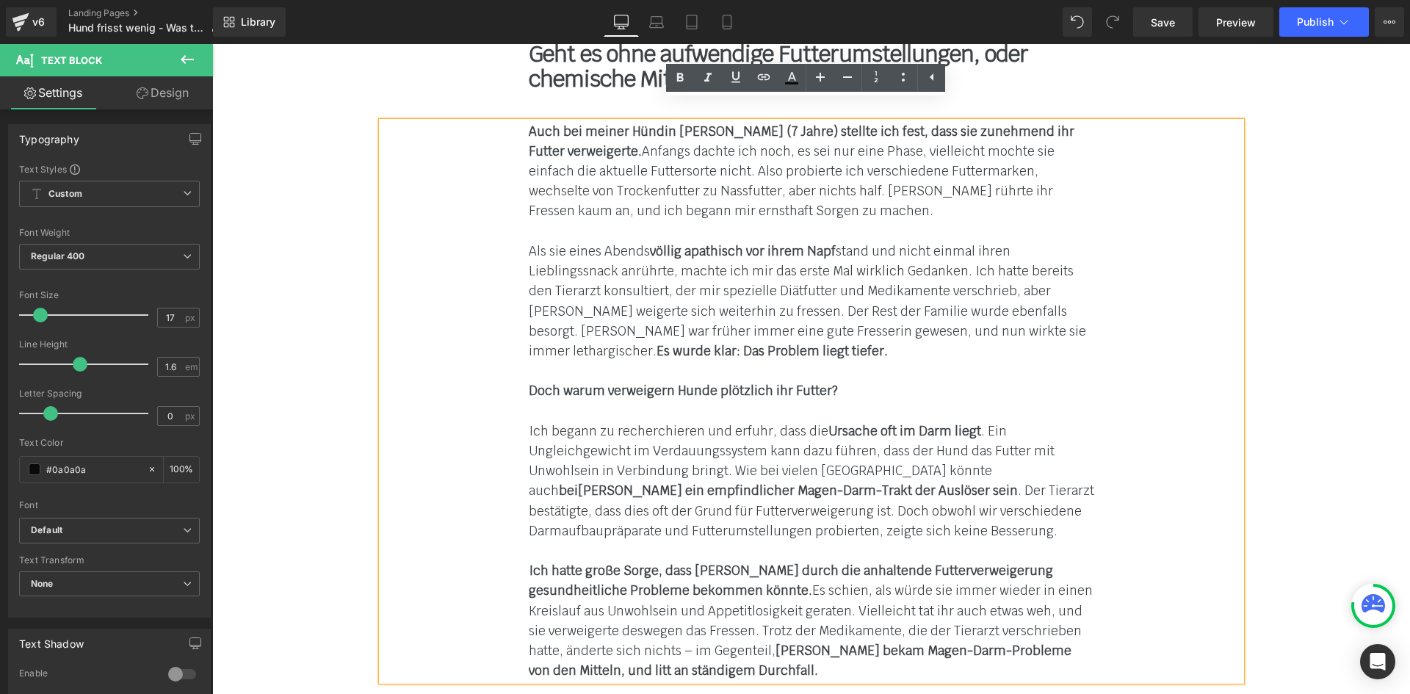
click at [529, 383] on strong "Doch warum verweigern Hunde plötzlich ihr Futter?" at bounding box center [683, 391] width 309 height 16
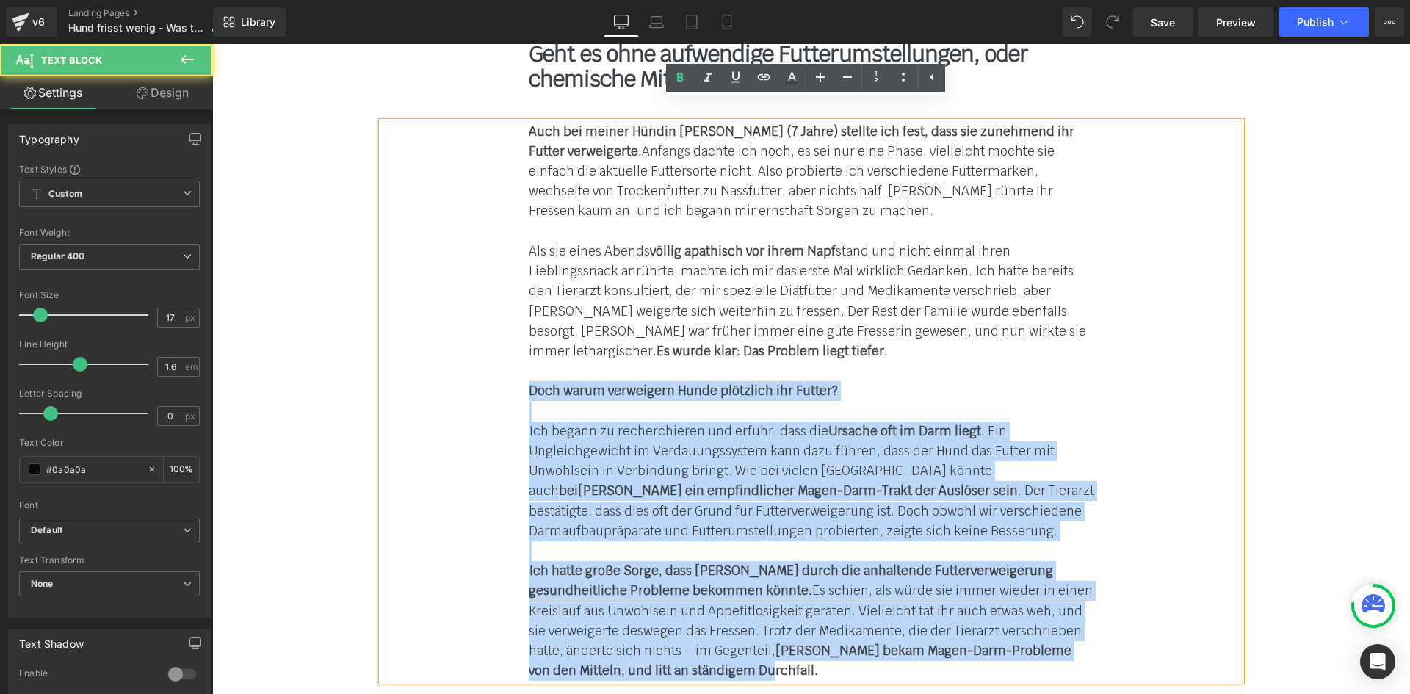
click at [652, 647] on div "Ich hatte große Sorge, dass [PERSON_NAME] durch die anhaltende Futterverweigeru…" at bounding box center [812, 621] width 566 height 120
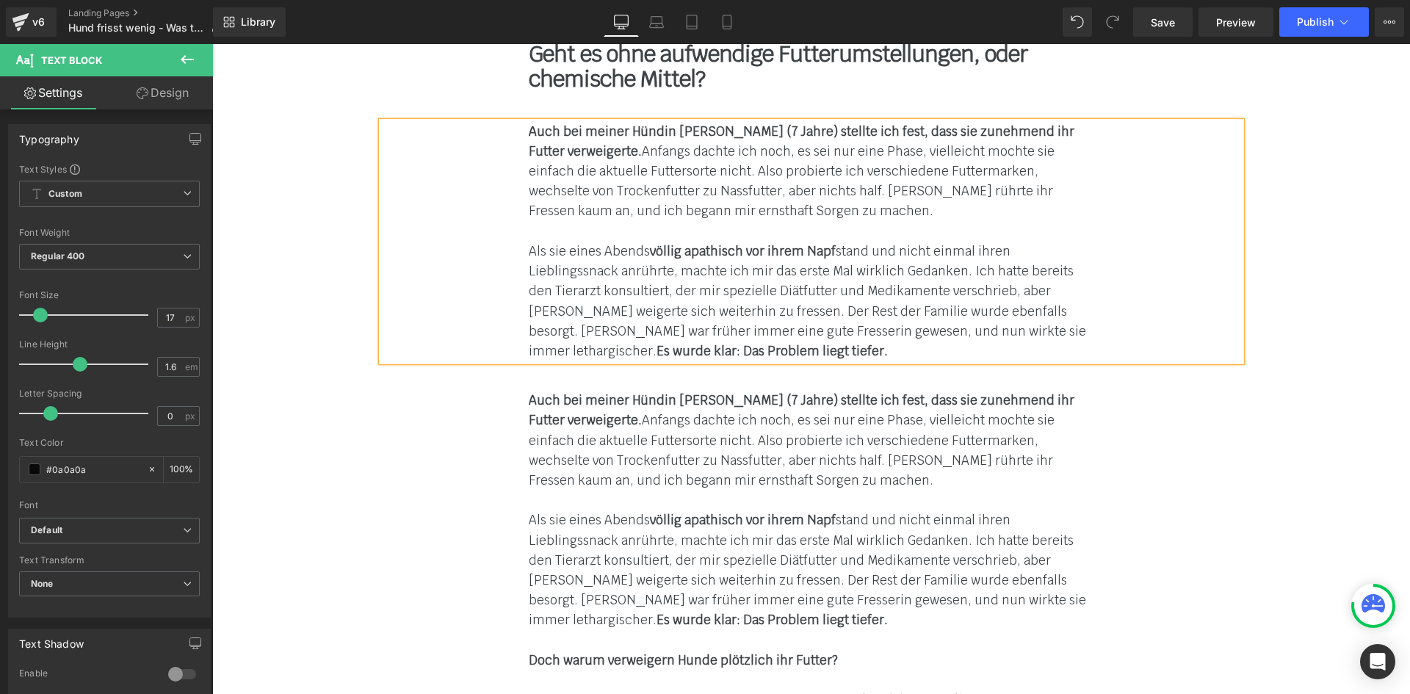
click at [582, 392] on strong "Auch bei meiner Hündin [PERSON_NAME] (7 Jahre) stellte ich fest, dass sie zuneh…" at bounding box center [802, 410] width 546 height 36
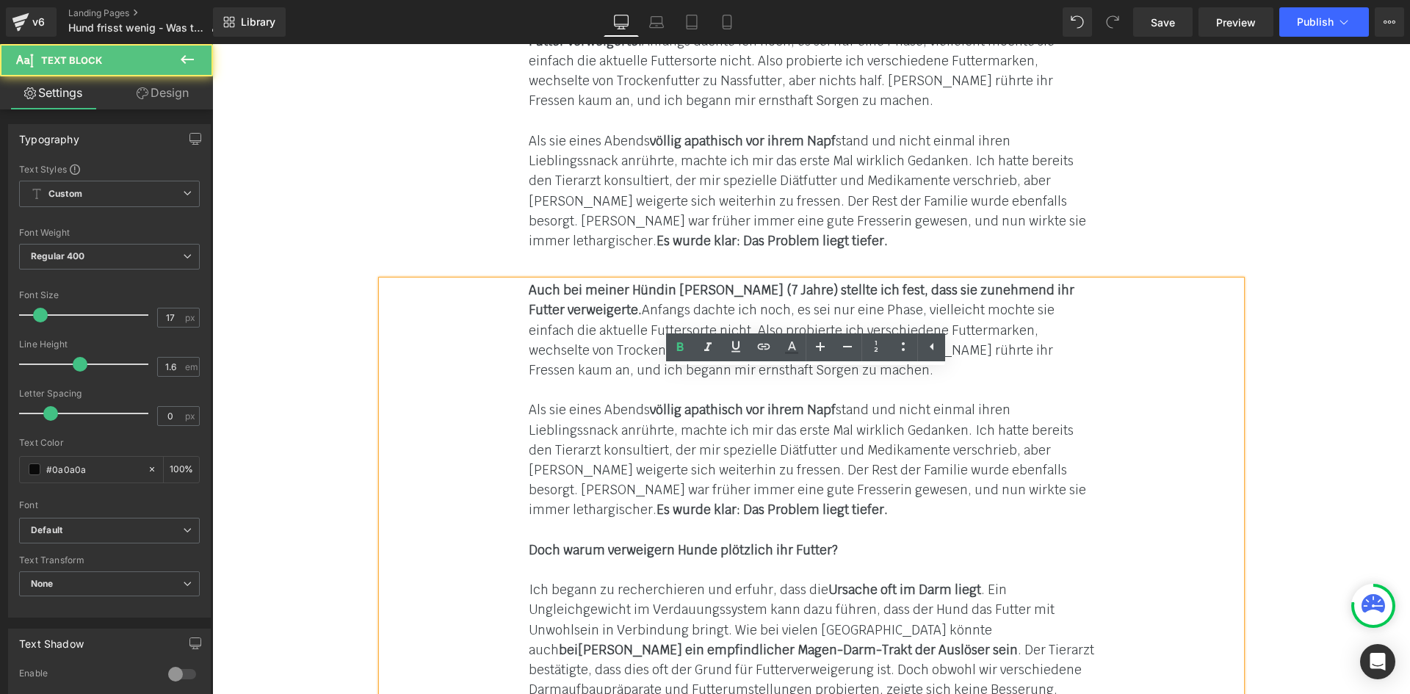
scroll to position [2549, 0]
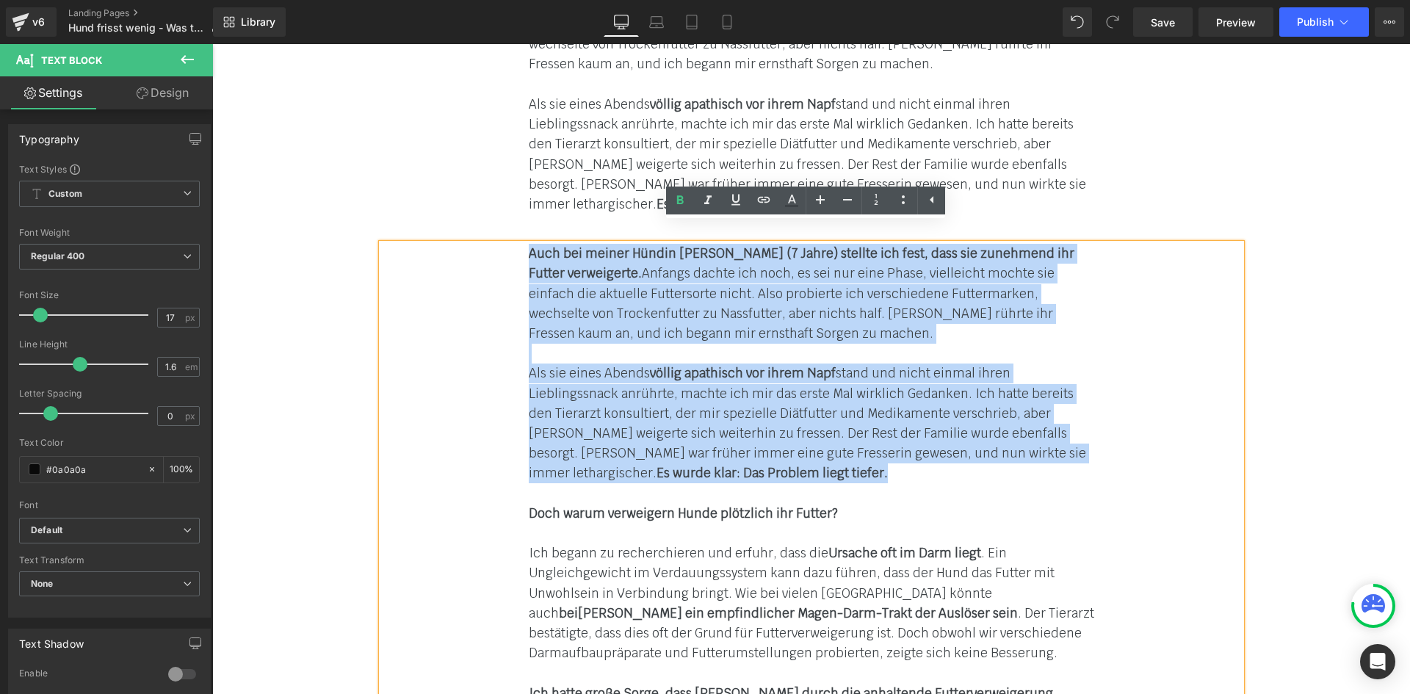
drag, startPoint x: 522, startPoint y: 232, endPoint x: 706, endPoint y: 450, distance: 285.6
click at [706, 450] on div "Auch bei meiner Hündin [PERSON_NAME] (7 Jahre) stellte ich fest, dass sie zuneh…" at bounding box center [811, 524] width 859 height 560
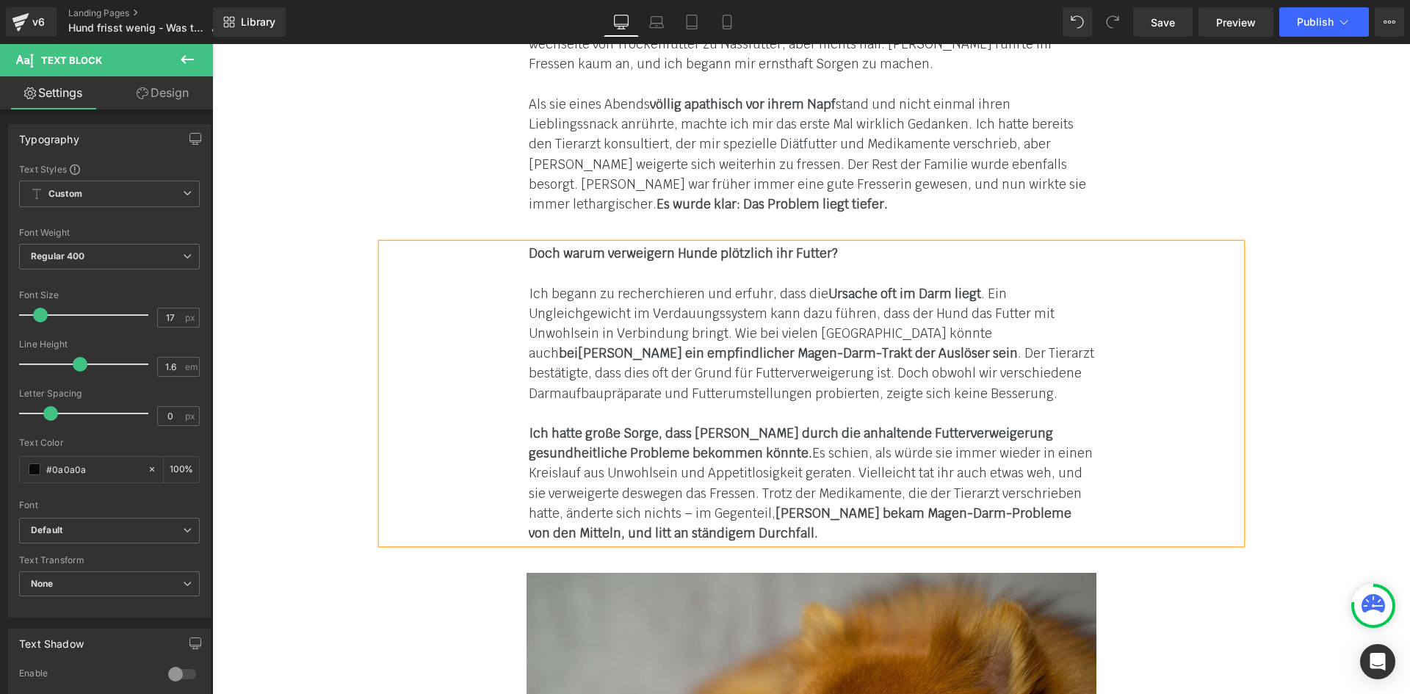
click at [657, 167] on span "Als sie eines Abends völlig apathisch vor ihrem Napf stand und nicht einmal ihr…" at bounding box center [808, 154] width 558 height 116
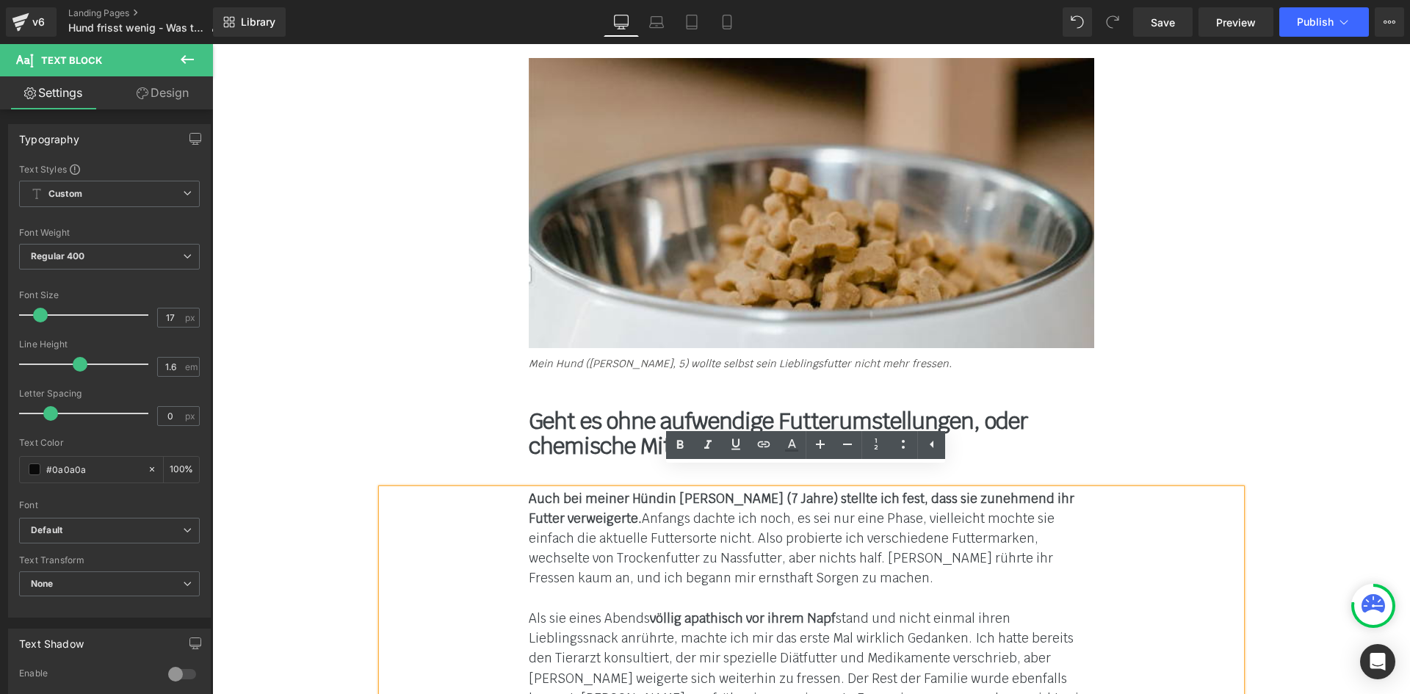
click at [934, 409] on div "Geht es ohne aufwendige Futterumstellungen, oder chemische Mittel? Text Block" at bounding box center [812, 434] width 566 height 51
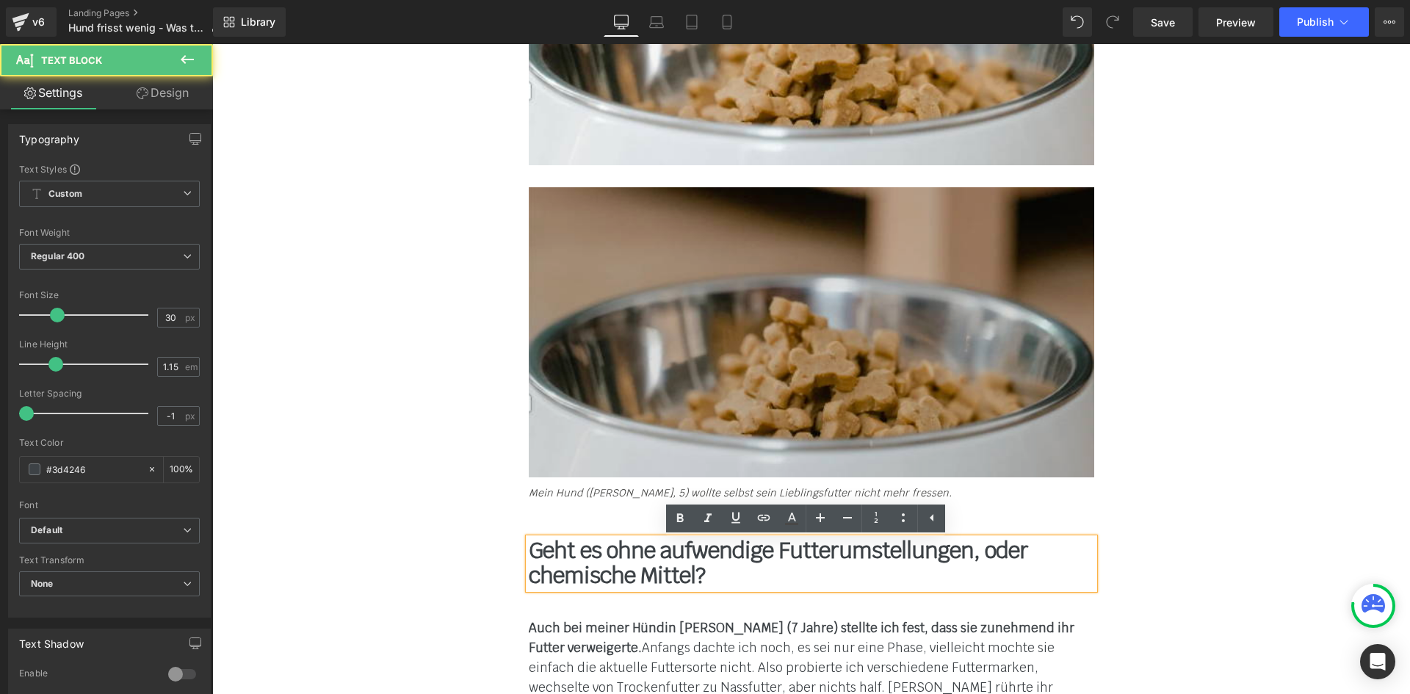
scroll to position [1814, 0]
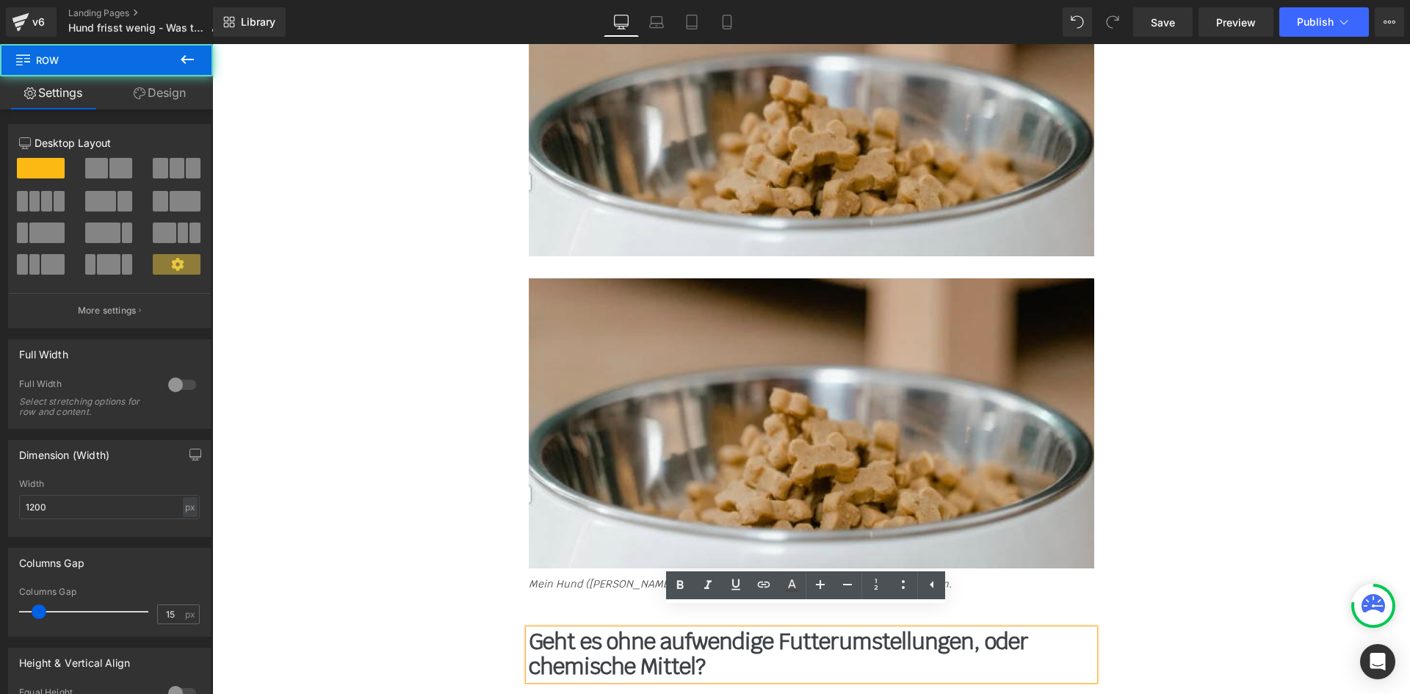
click at [1153, 315] on div "Viele Hundebesitzer kennen das: Dein Hund frisst gut und freut sich, wenn Du nu…" at bounding box center [811, 236] width 881 height 2083
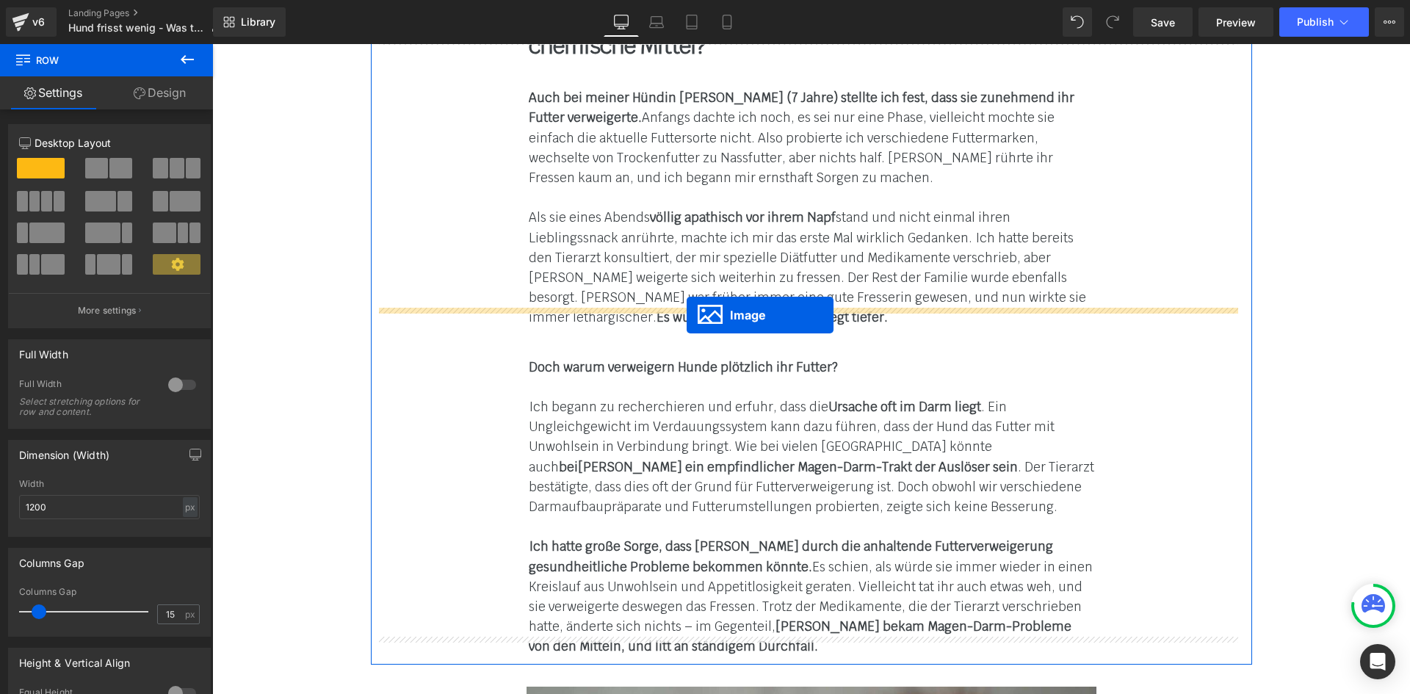
drag, startPoint x: 781, startPoint y: 400, endPoint x: 687, endPoint y: 314, distance: 127.4
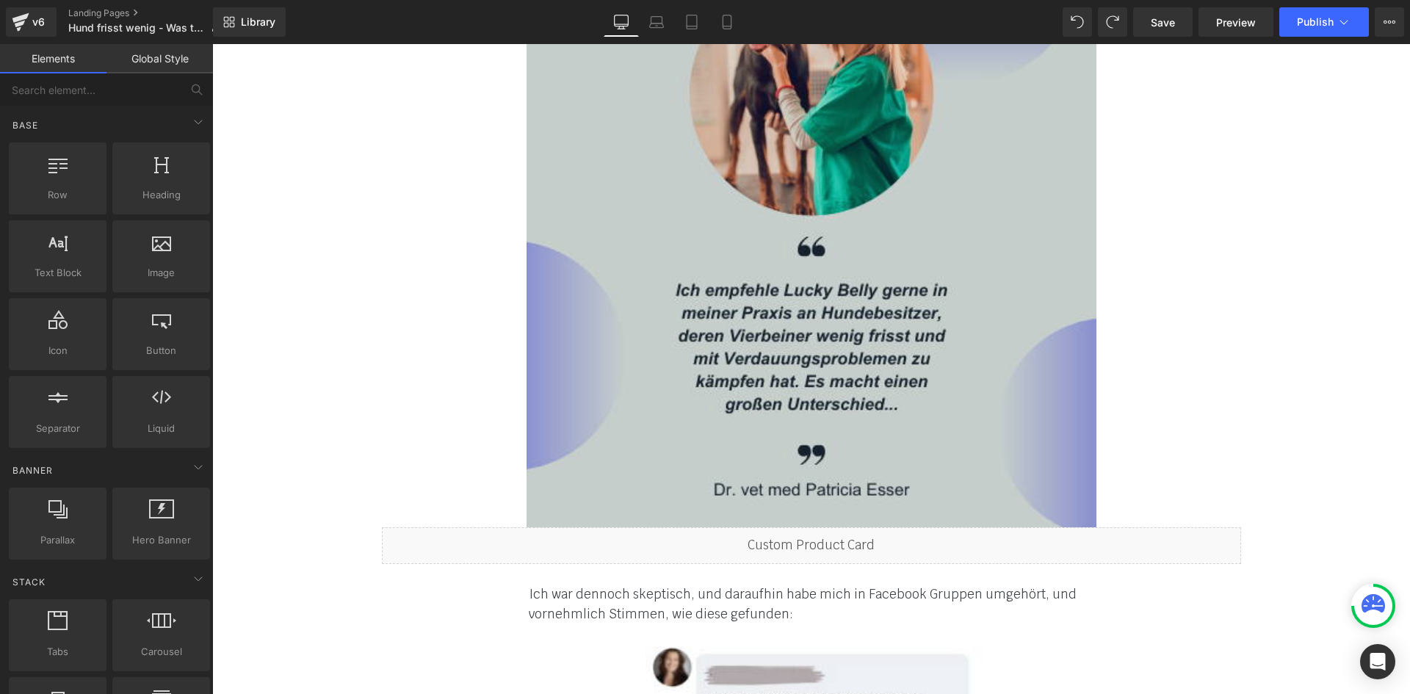
scroll to position [3866, 0]
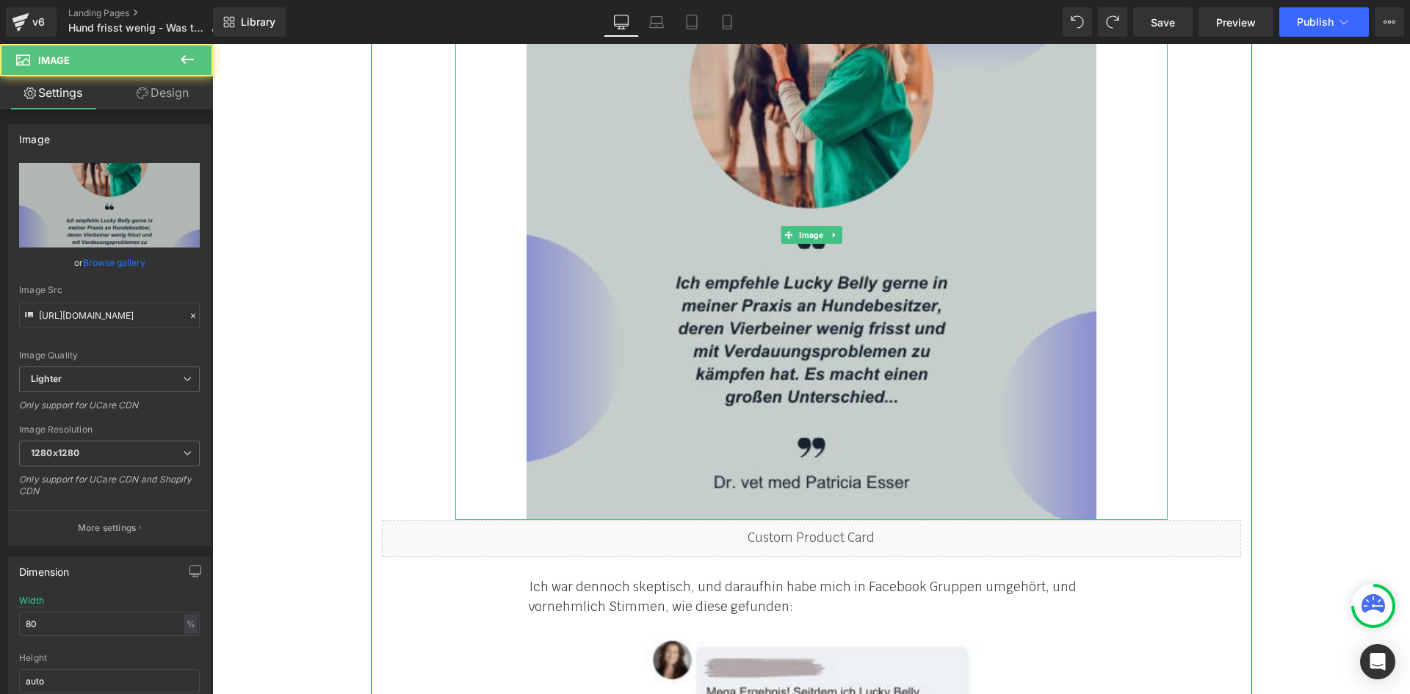
click at [712, 266] on img at bounding box center [812, 235] width 570 height 570
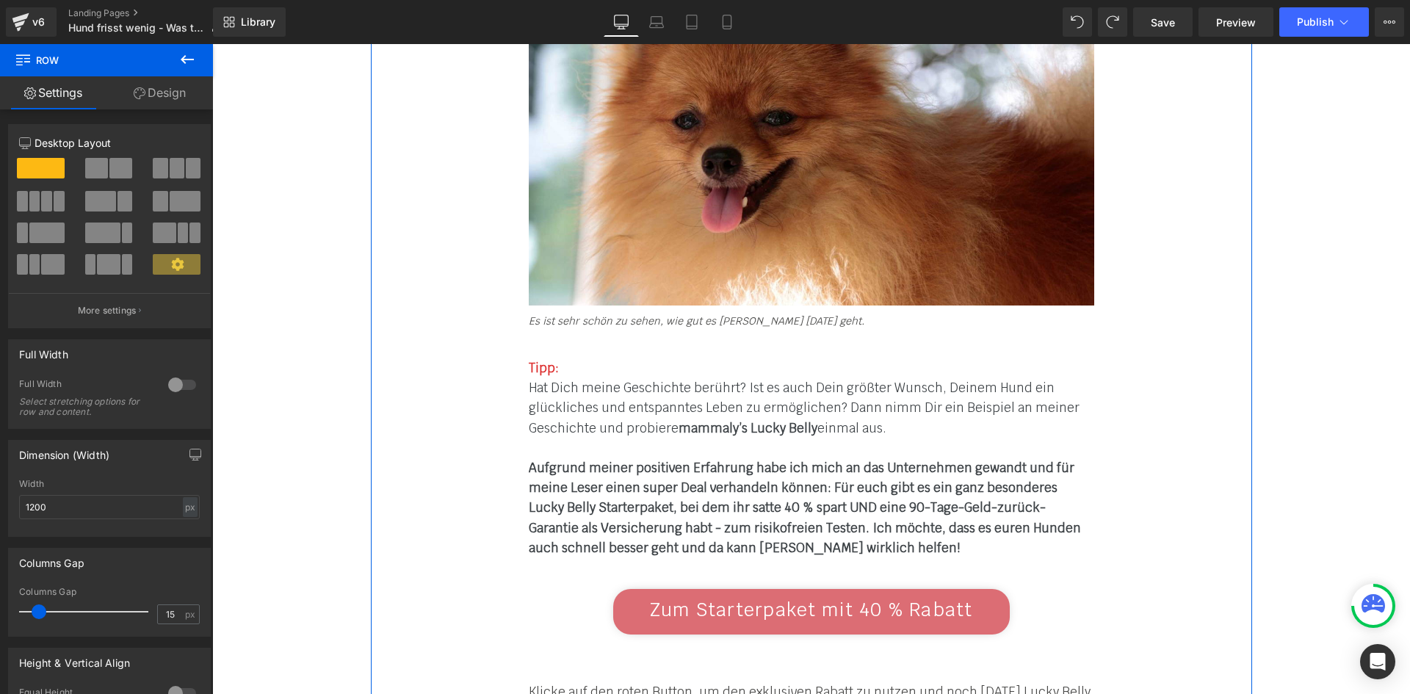
scroll to position [8053, 0]
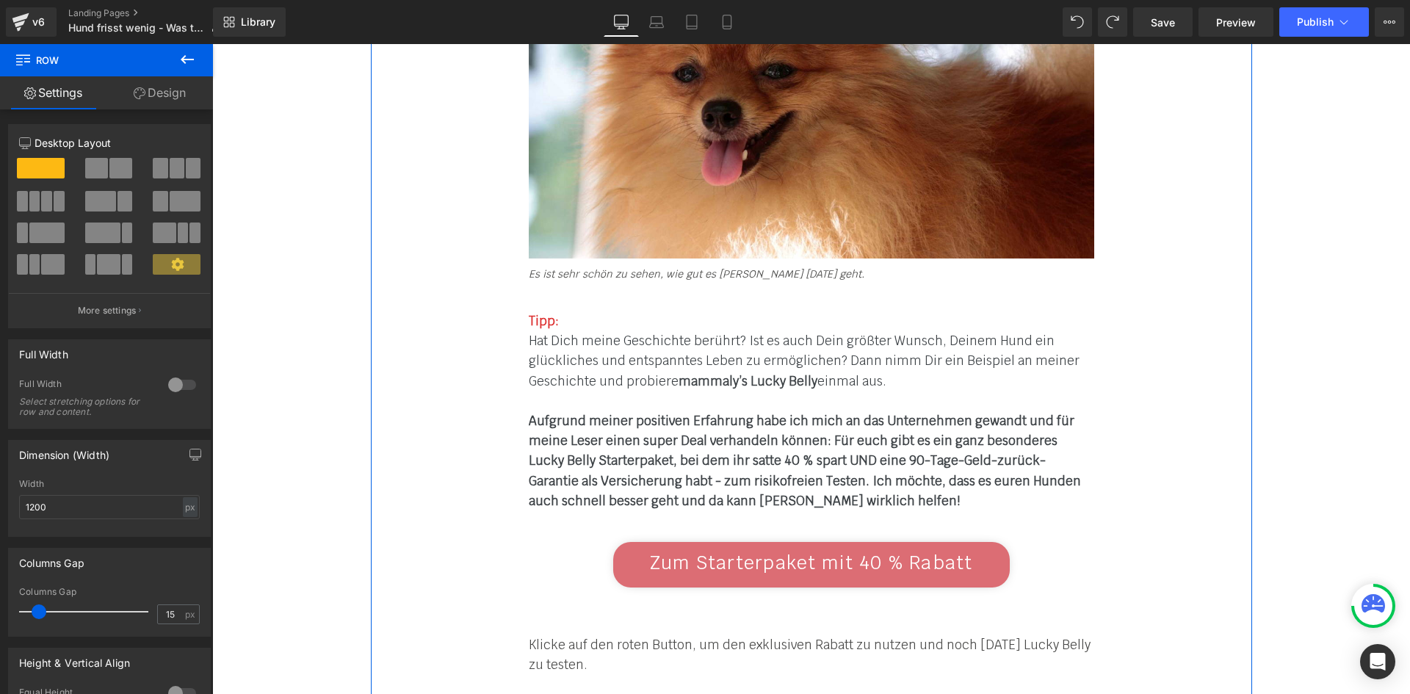
click at [545, 313] on font "Tipp:" at bounding box center [544, 321] width 30 height 16
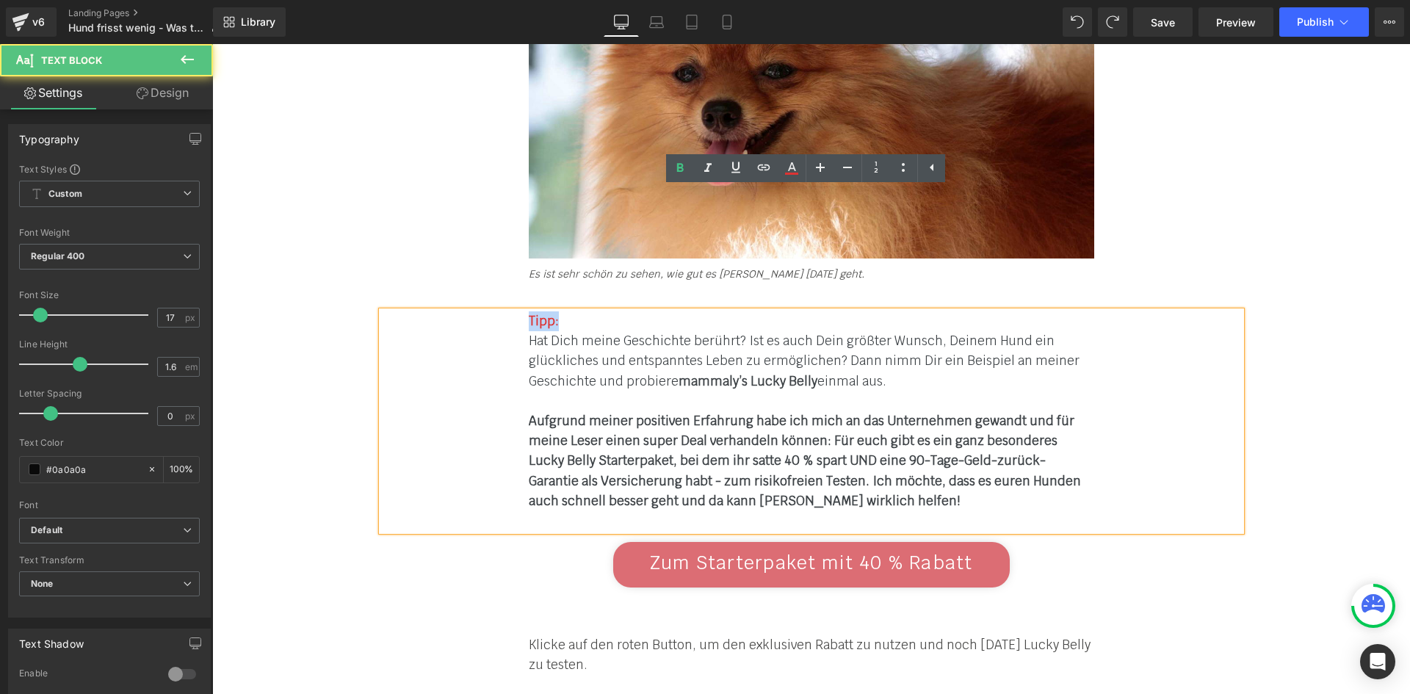
drag, startPoint x: 523, startPoint y: 201, endPoint x: 556, endPoint y: 200, distance: 33.1
click at [556, 311] on div "Tipp:" at bounding box center [812, 321] width 566 height 20
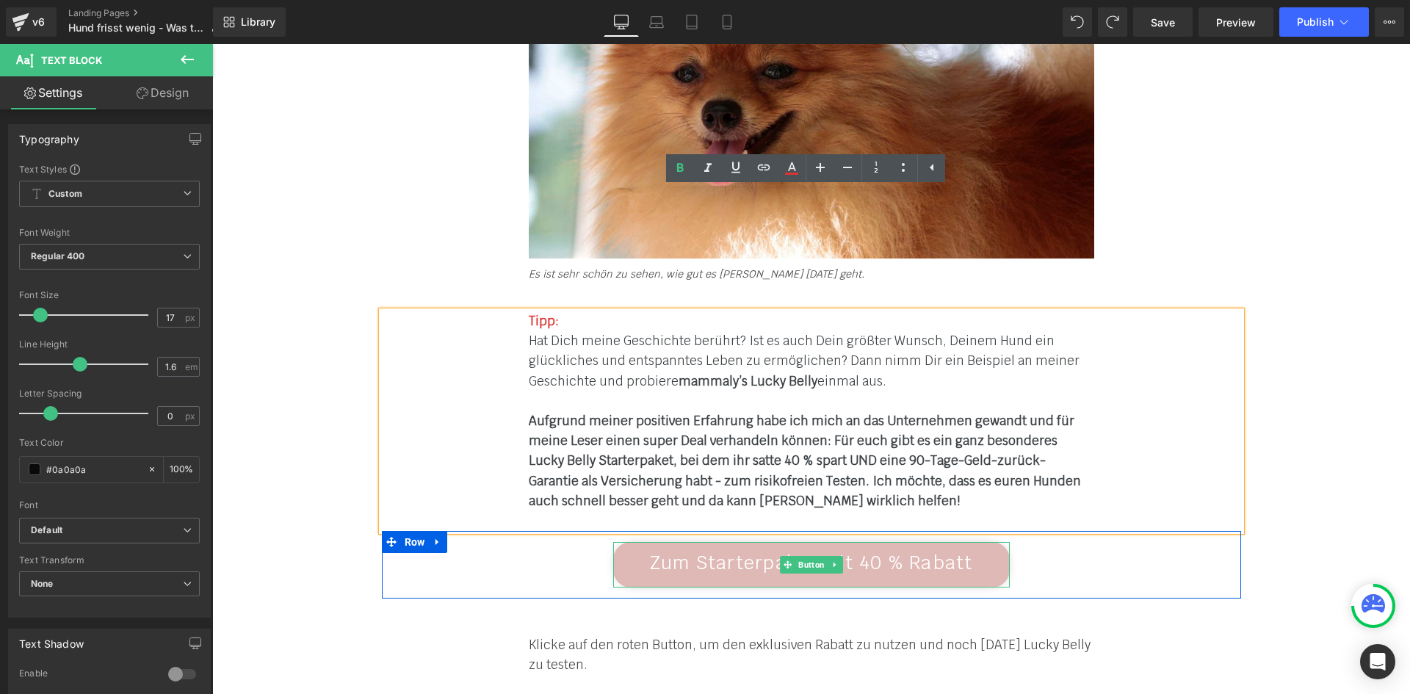
click at [709, 551] on span "Zum Starterpaket mit 40 % Rabatt" at bounding box center [811, 563] width 323 height 24
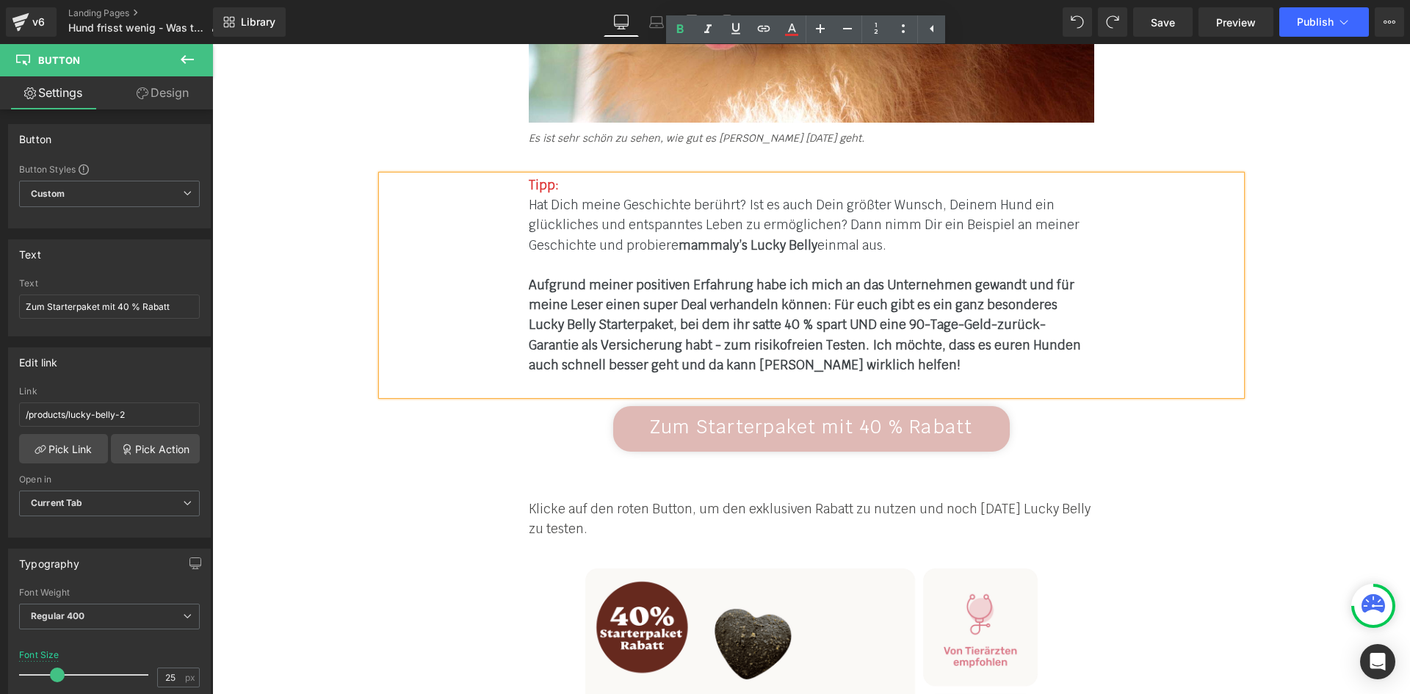
scroll to position [8199, 0]
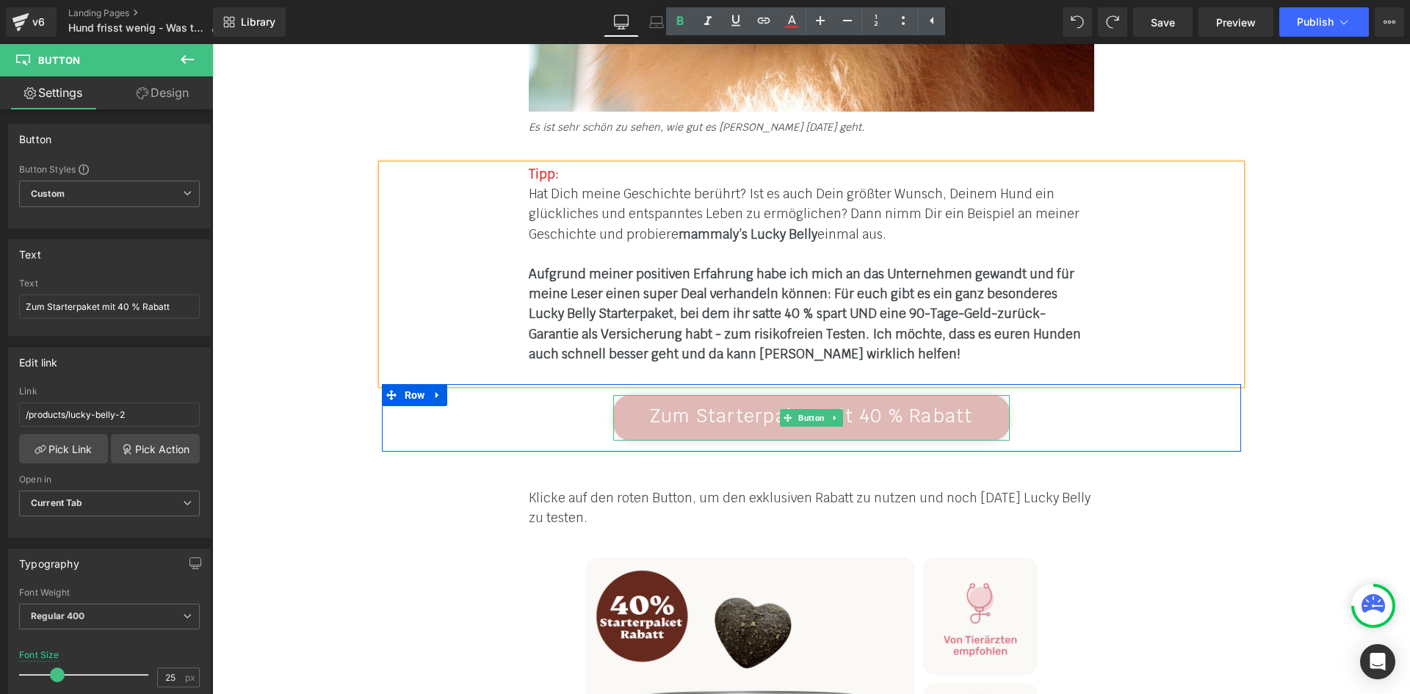
click at [653, 404] on span "Zum Starterpaket mit 40 % Rabatt" at bounding box center [811, 416] width 323 height 24
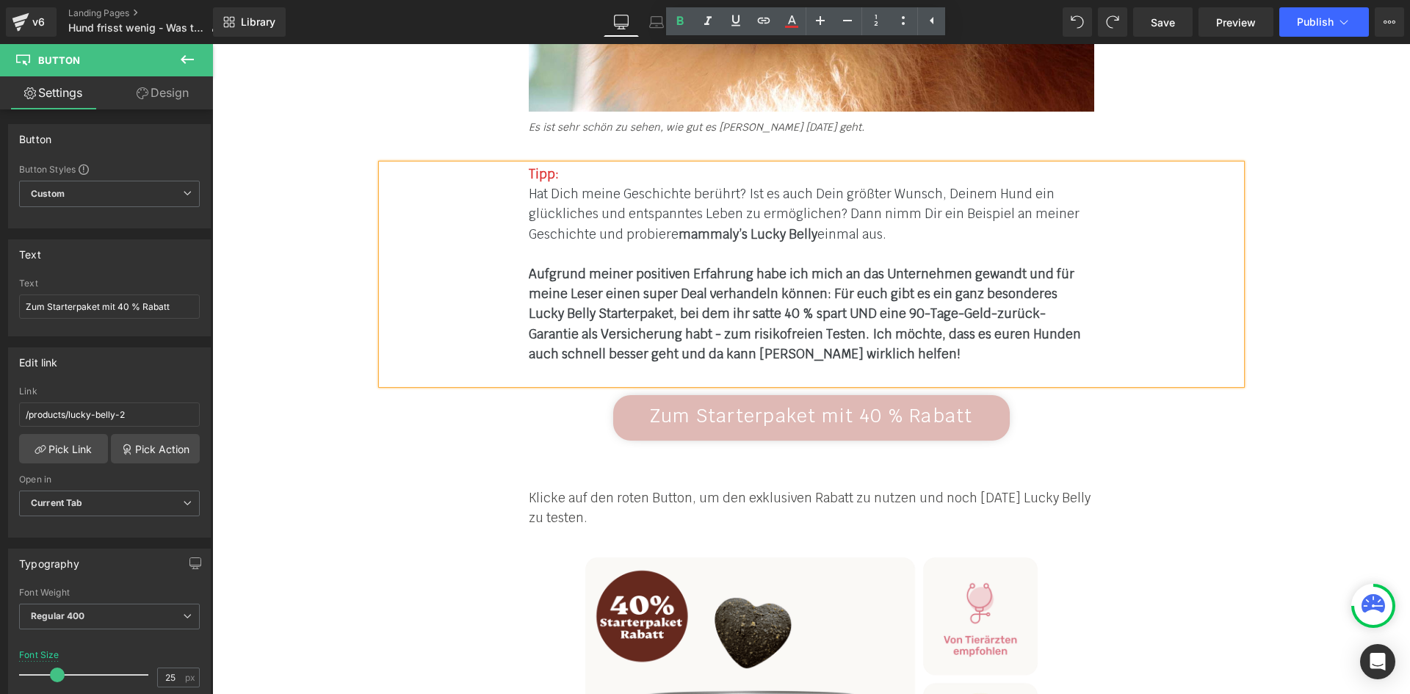
click at [655, 404] on span "Zum Starterpaket mit 40 % Rabatt" at bounding box center [811, 416] width 323 height 24
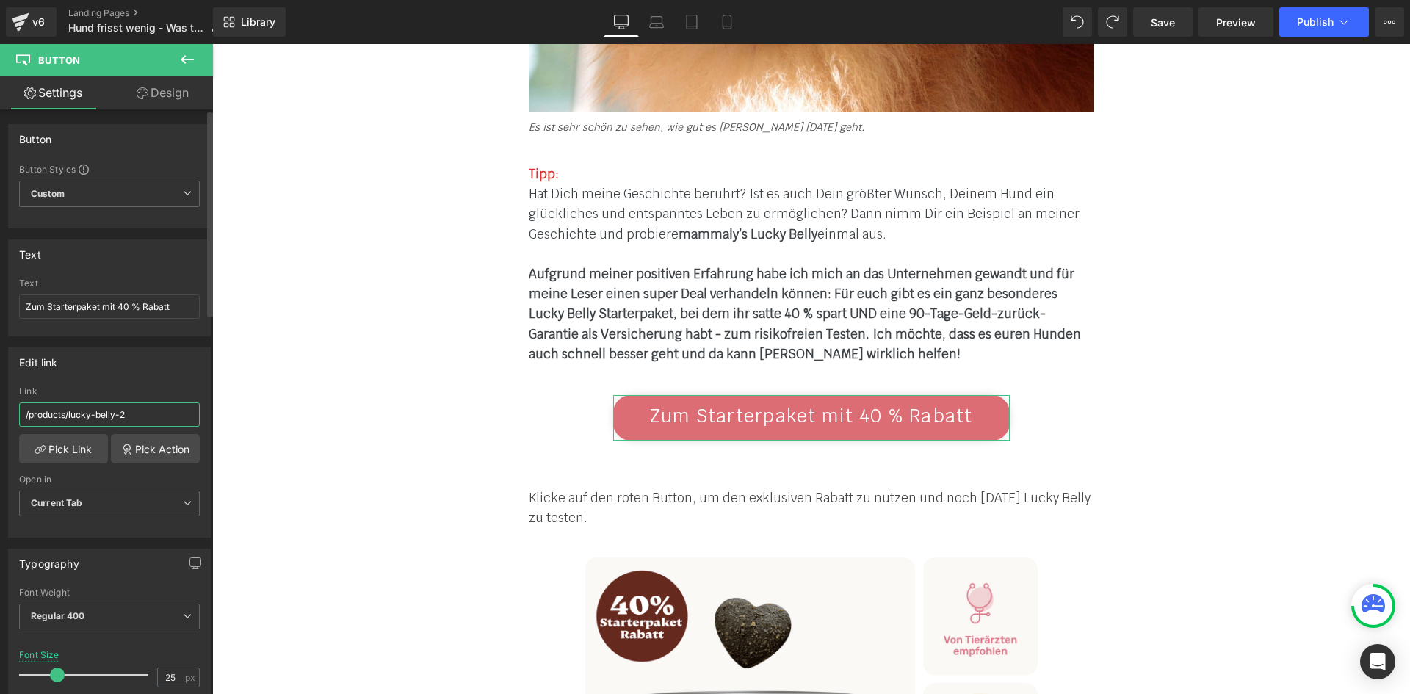
drag, startPoint x: 137, startPoint y: 421, endPoint x: 0, endPoint y: 405, distance: 137.5
click at [0, 405] on div "Edit link /products/lucky-belly-2 Link /products/lucky-belly-2 Pick Link Pick A…" at bounding box center [110, 436] width 220 height 201
click at [89, 410] on input "/products/lucky-belly-2" at bounding box center [109, 415] width 181 height 24
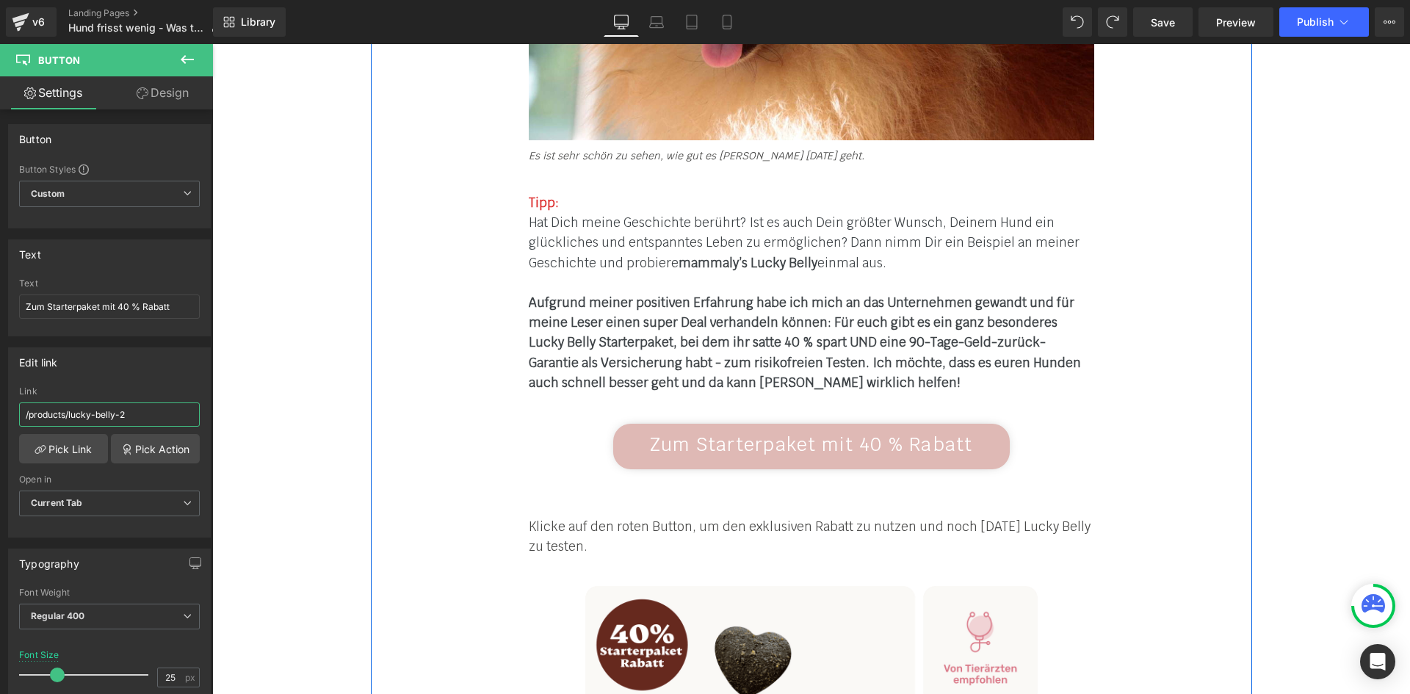
scroll to position [8493, 0]
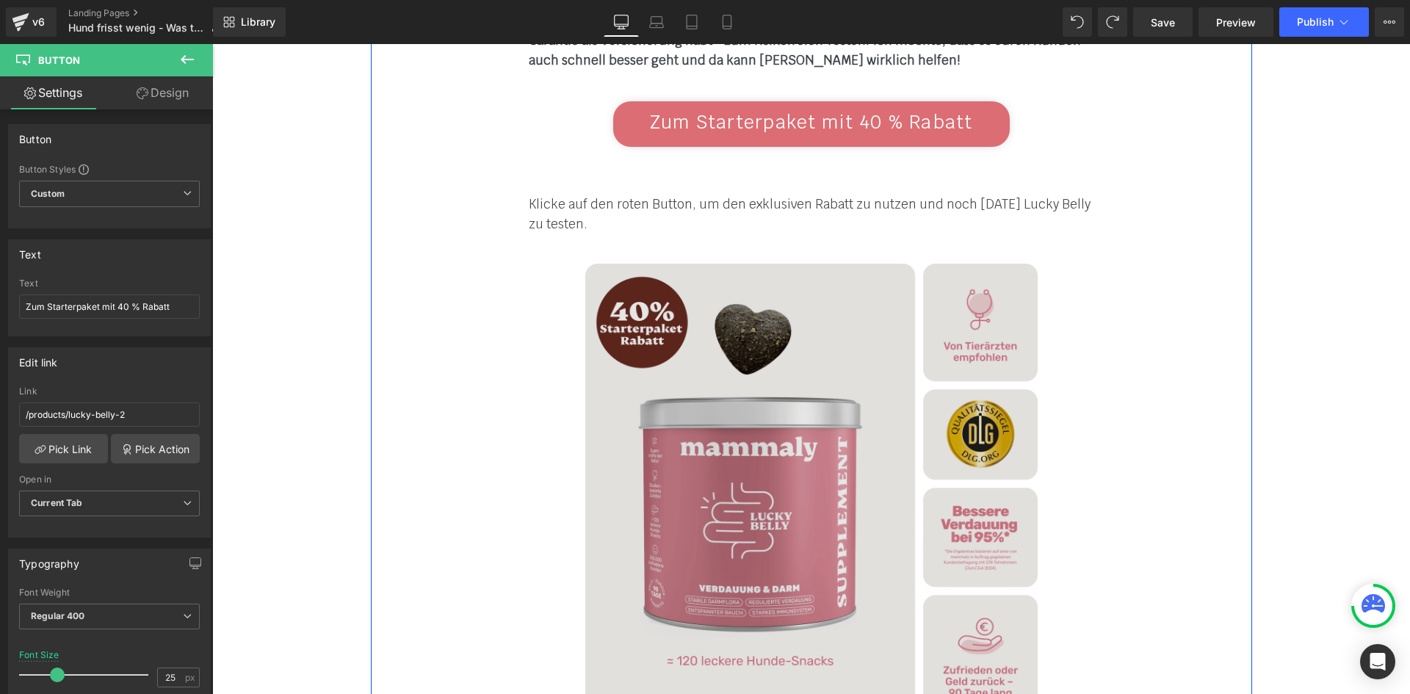
click at [754, 288] on img at bounding box center [811, 490] width 452 height 452
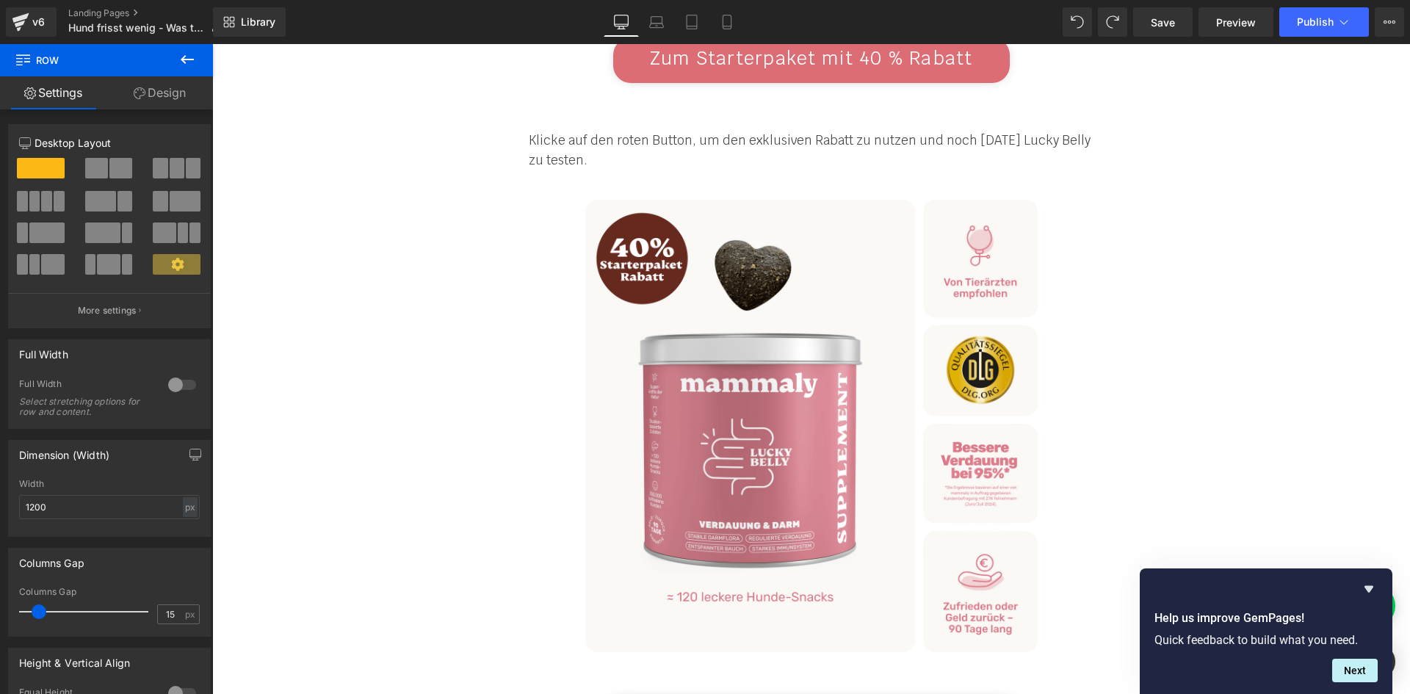
scroll to position [8567, 0]
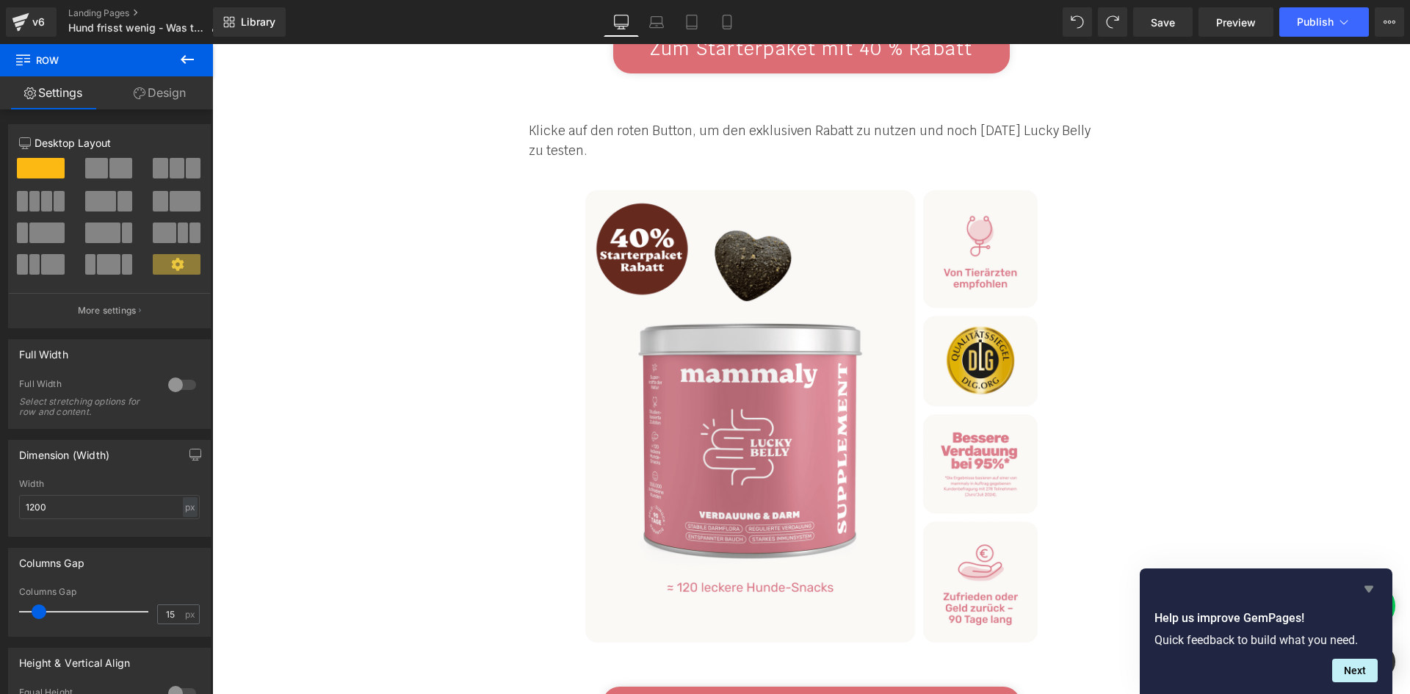
click at [1363, 591] on icon "Hide survey" at bounding box center [1369, 589] width 18 height 18
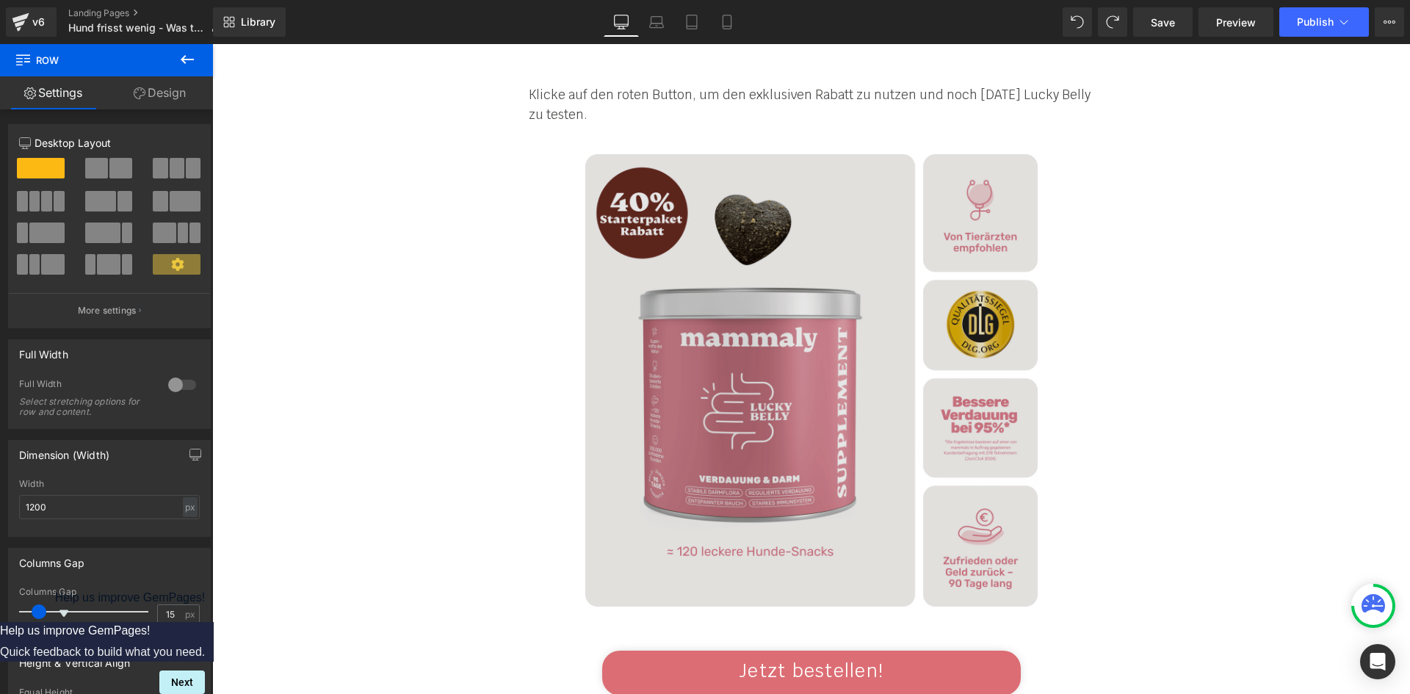
scroll to position [8883, 0]
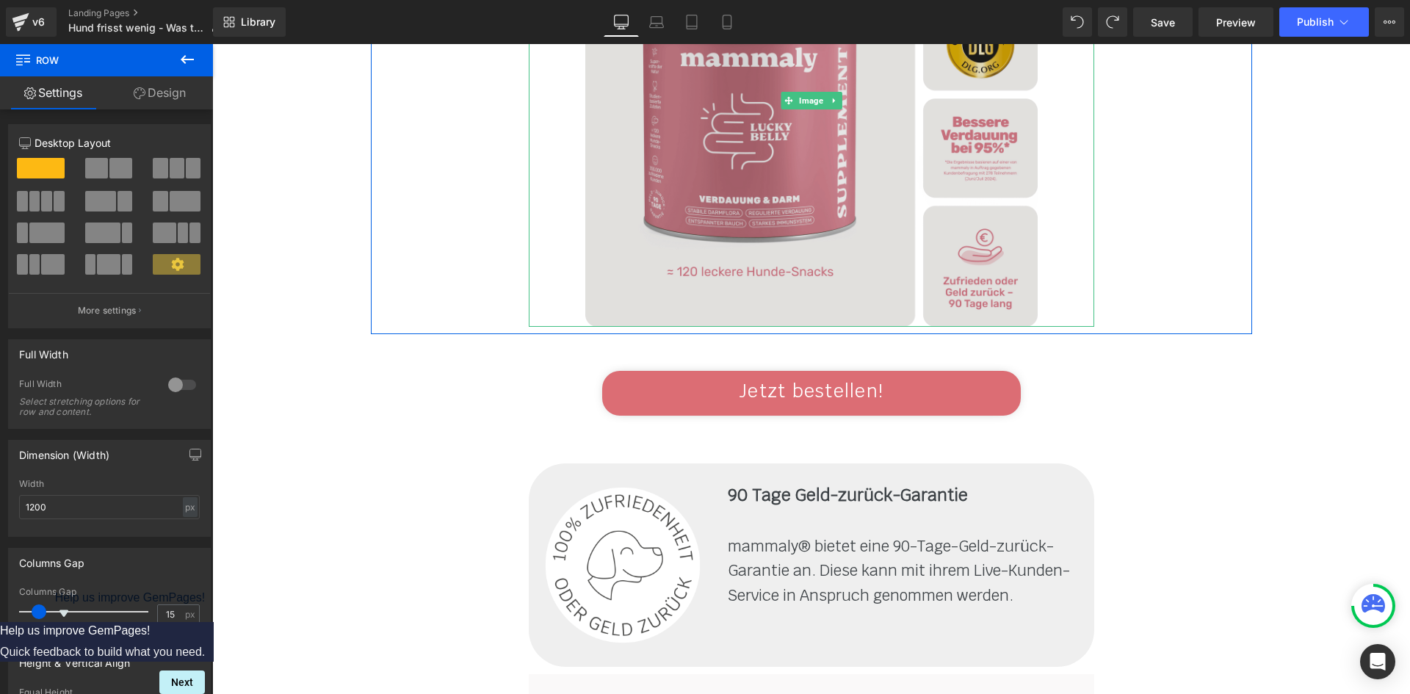
click at [839, 175] on img at bounding box center [811, 100] width 452 height 452
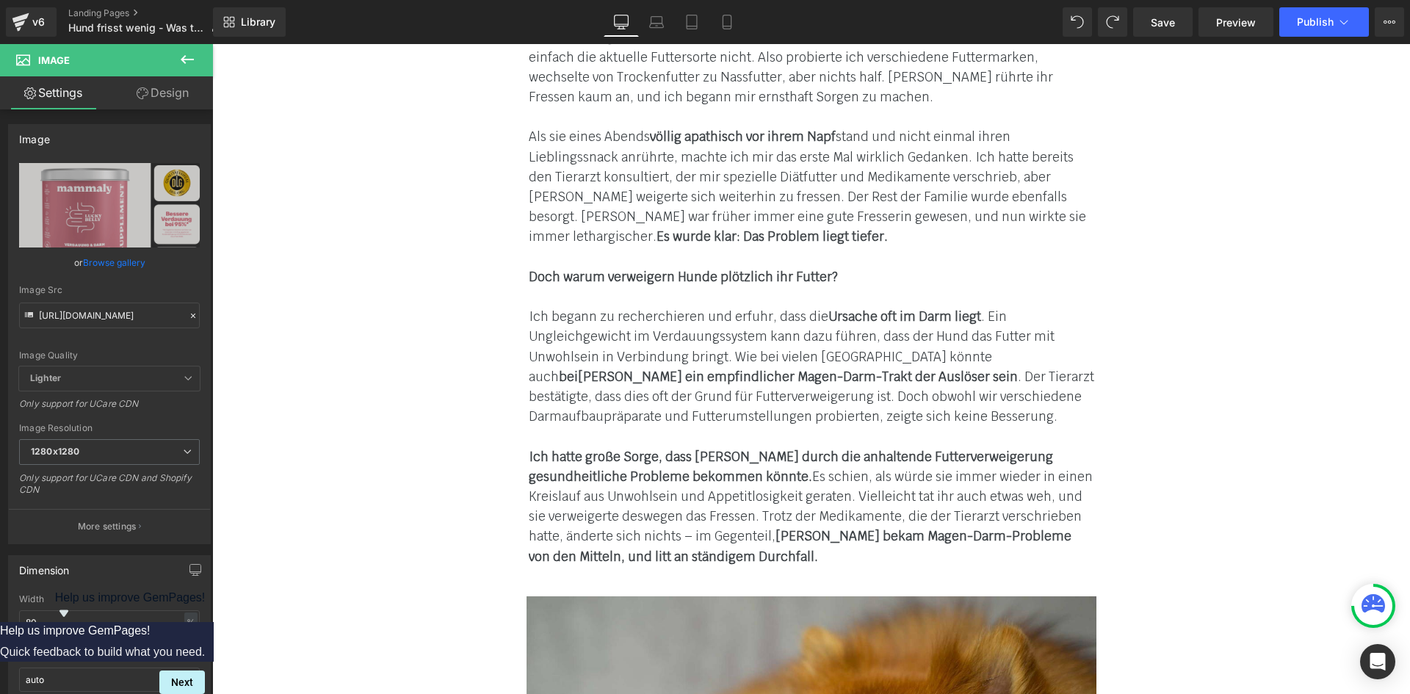
scroll to position [0, 0]
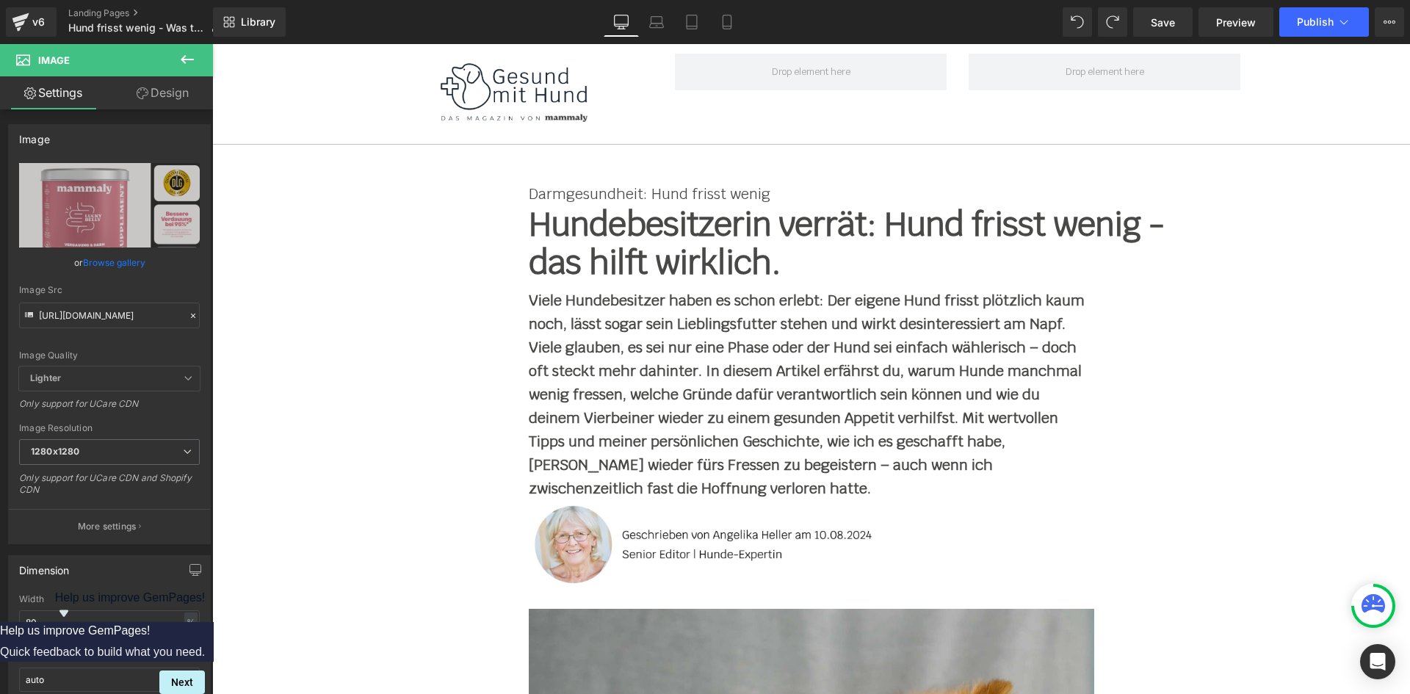
drag, startPoint x: 1402, startPoint y: 534, endPoint x: 1574, endPoint y: 87, distance: 478.5
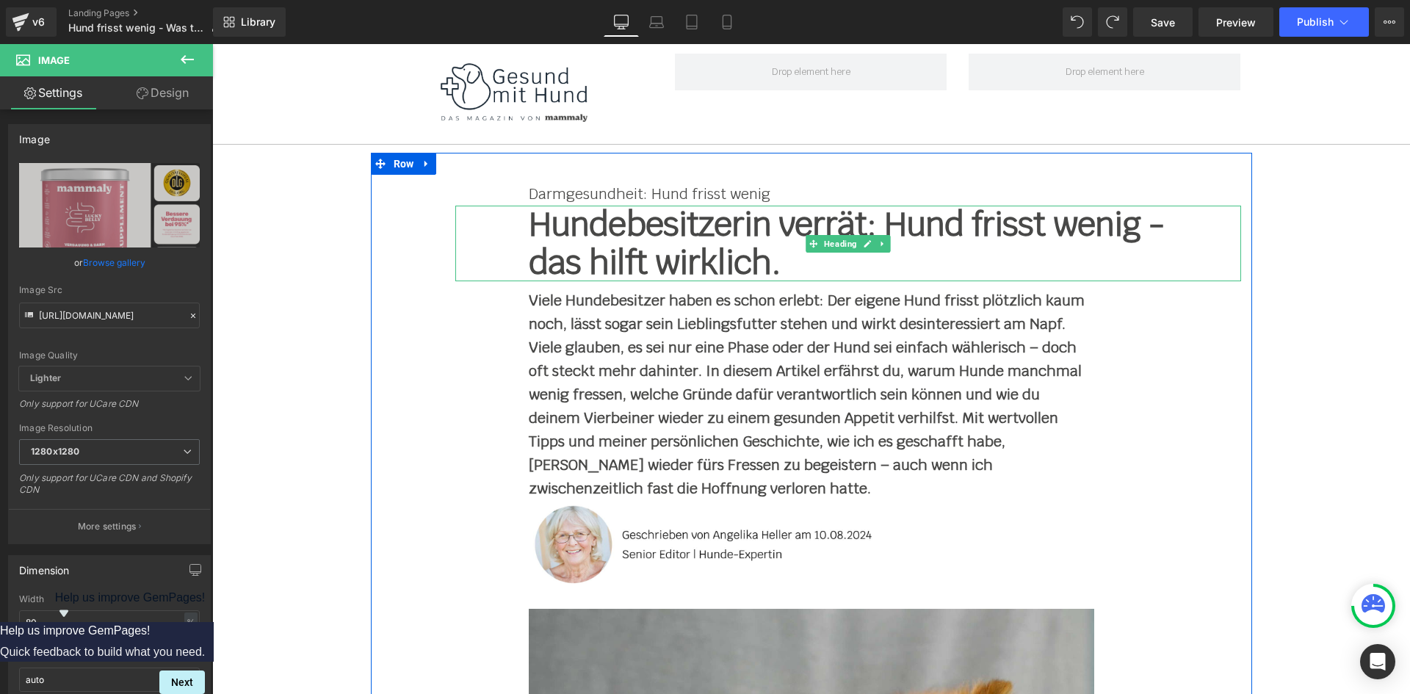
click at [696, 232] on h1 "Hundebesitzerin verrät: Hund frisst wenig - das hilft wirklich." at bounding box center [848, 244] width 639 height 76
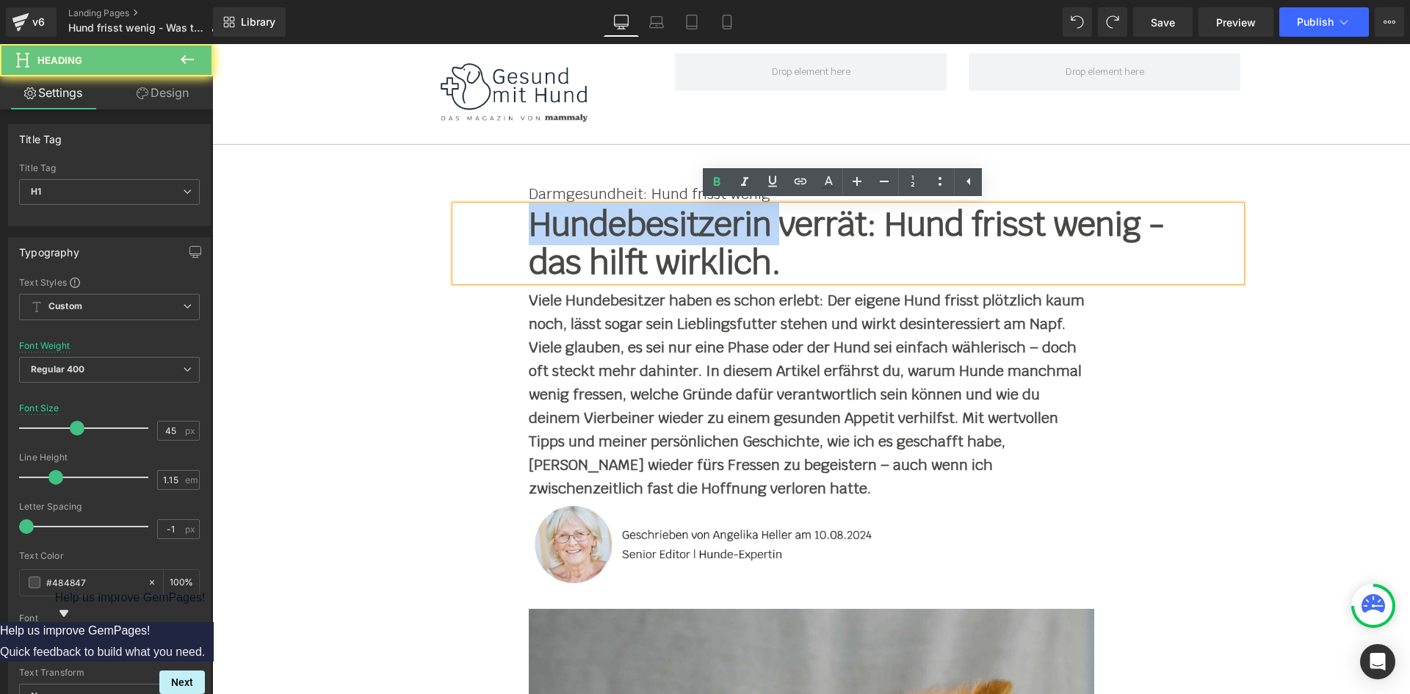
click at [696, 232] on h1 "Hundebesitzerin verrät: Hund frisst wenig - das hilft wirklich." at bounding box center [848, 244] width 639 height 76
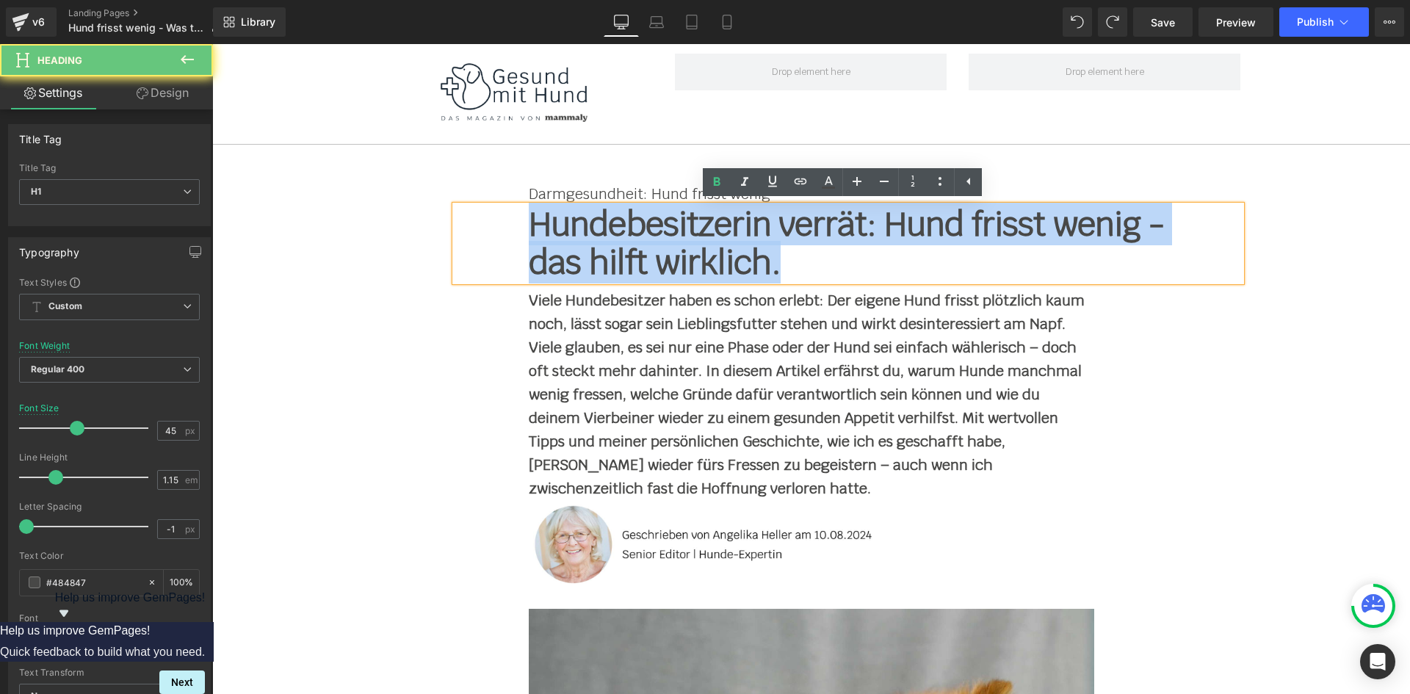
click at [695, 232] on h1 "Hundebesitzerin verrät: Hund frisst wenig - das hilft wirklich." at bounding box center [848, 244] width 639 height 76
click at [707, 237] on h1 "Hundebesitzerin verrät: Hund frisst wenig - das hilft wirklich." at bounding box center [848, 244] width 639 height 76
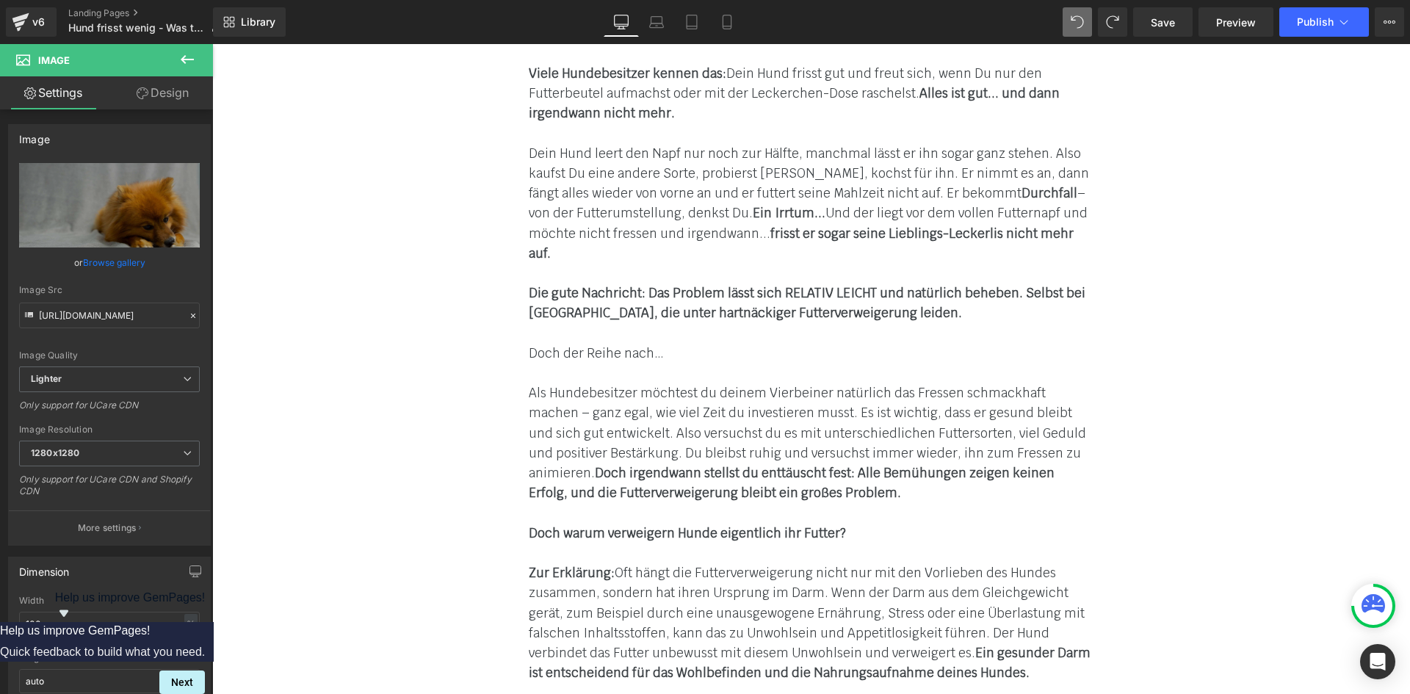
scroll to position [1028, 0]
